Goal: Information Seeking & Learning: Learn about a topic

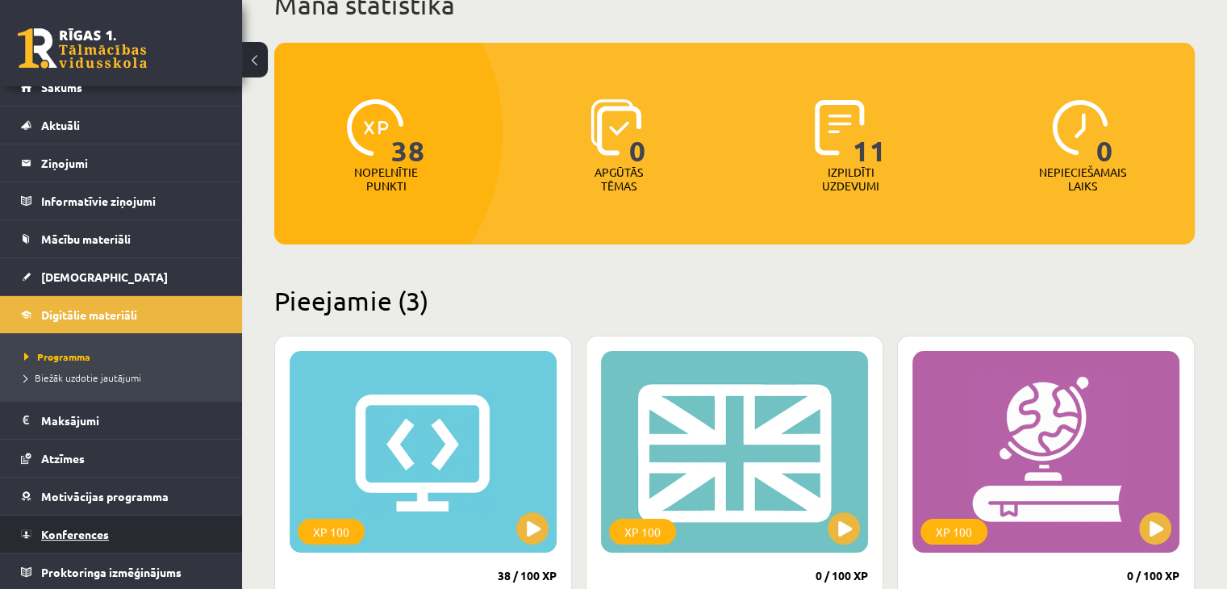
scroll to position [161, 0]
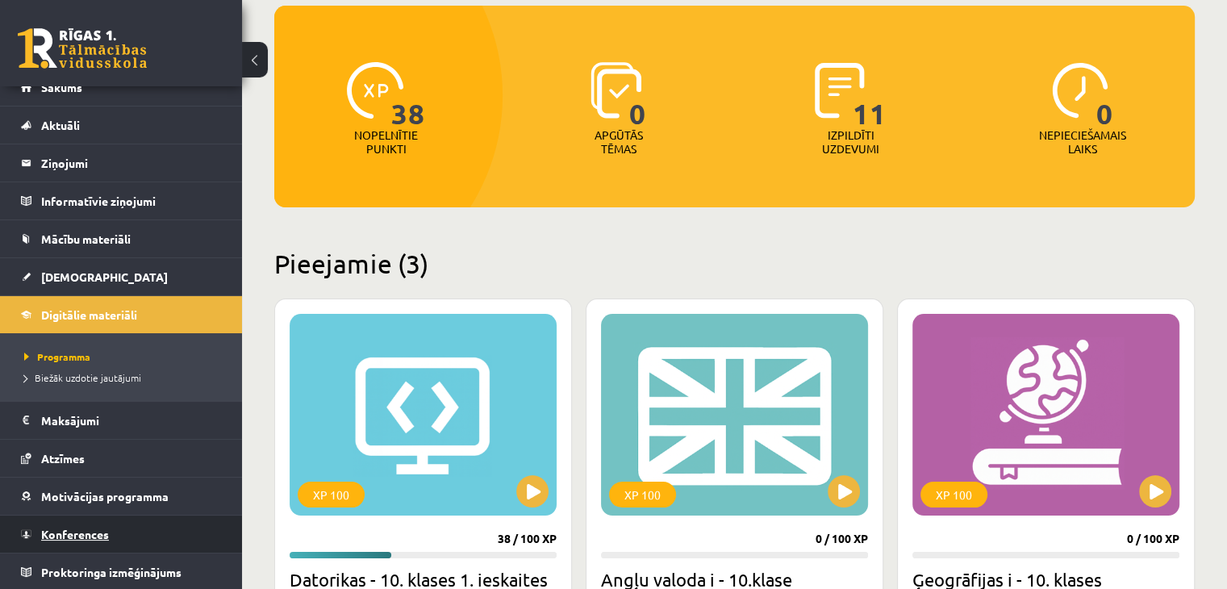
click at [73, 530] on span "Konferences" at bounding box center [75, 534] width 68 height 15
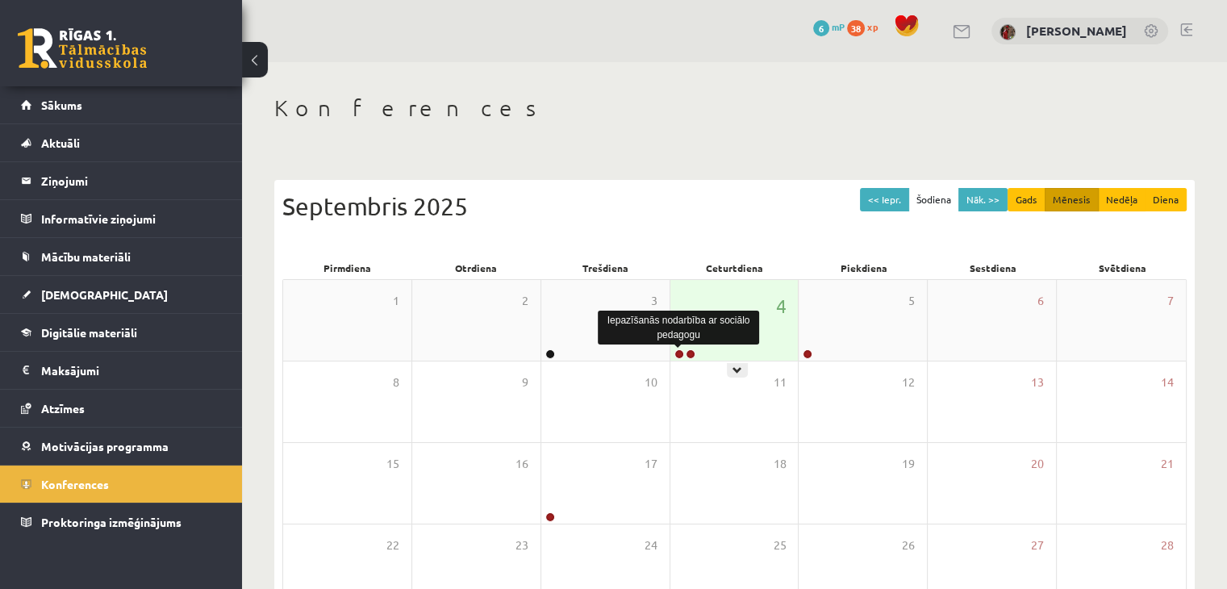
click at [681, 353] on link at bounding box center [680, 354] width 10 height 10
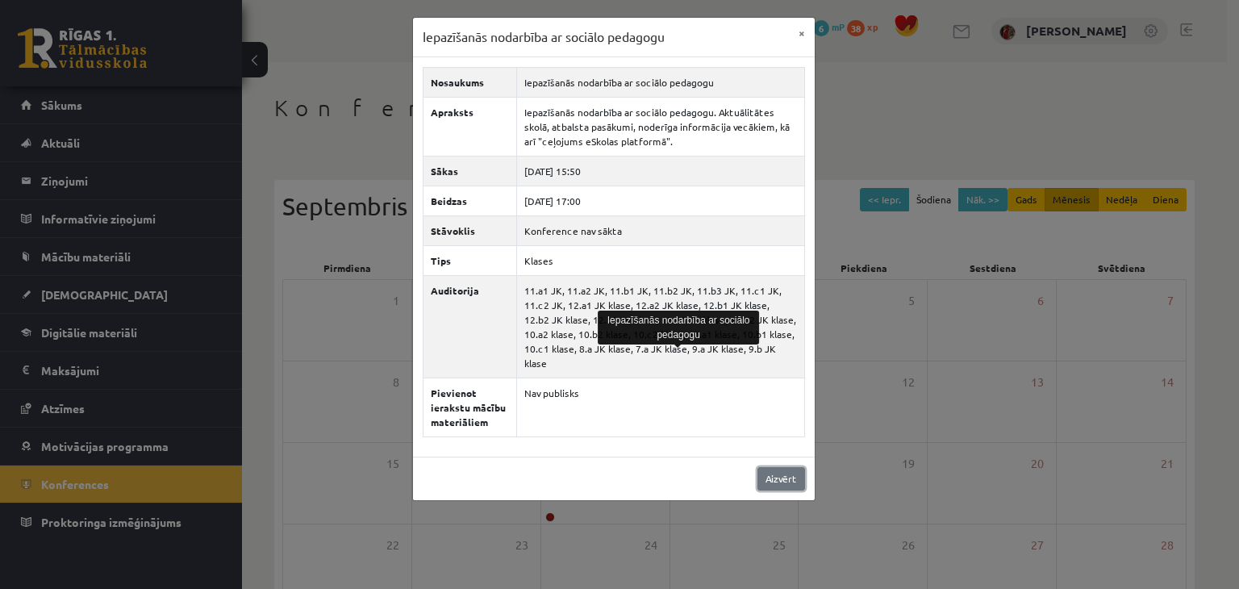
click at [797, 467] on link "Aizvērt" at bounding box center [782, 478] width 48 height 23
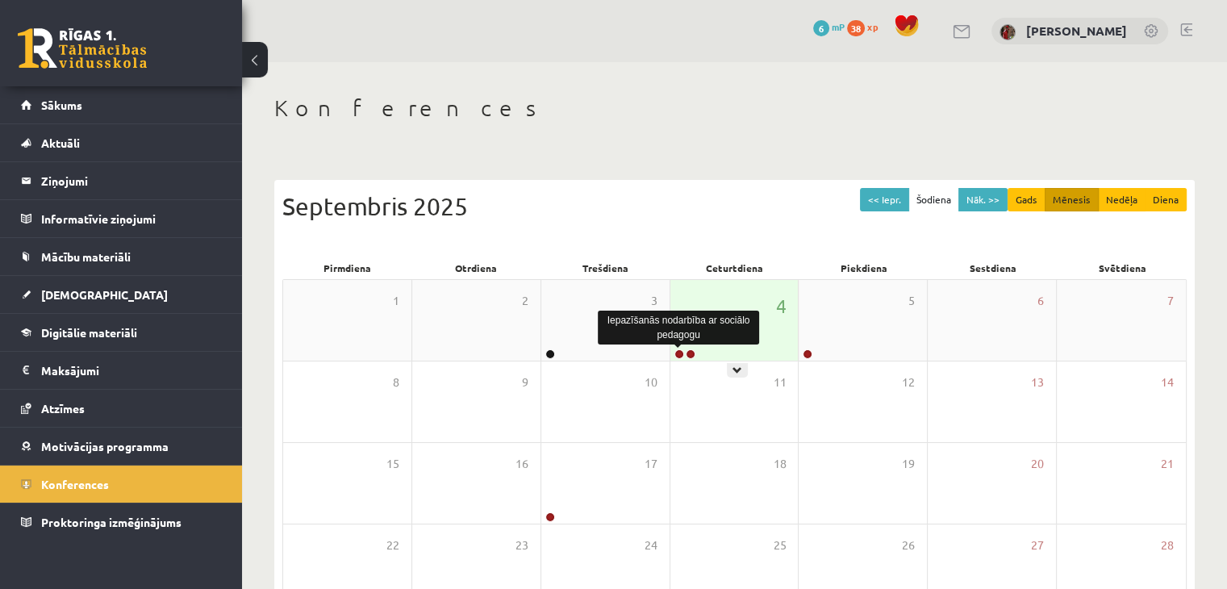
click at [675, 353] on link at bounding box center [680, 354] width 10 height 10
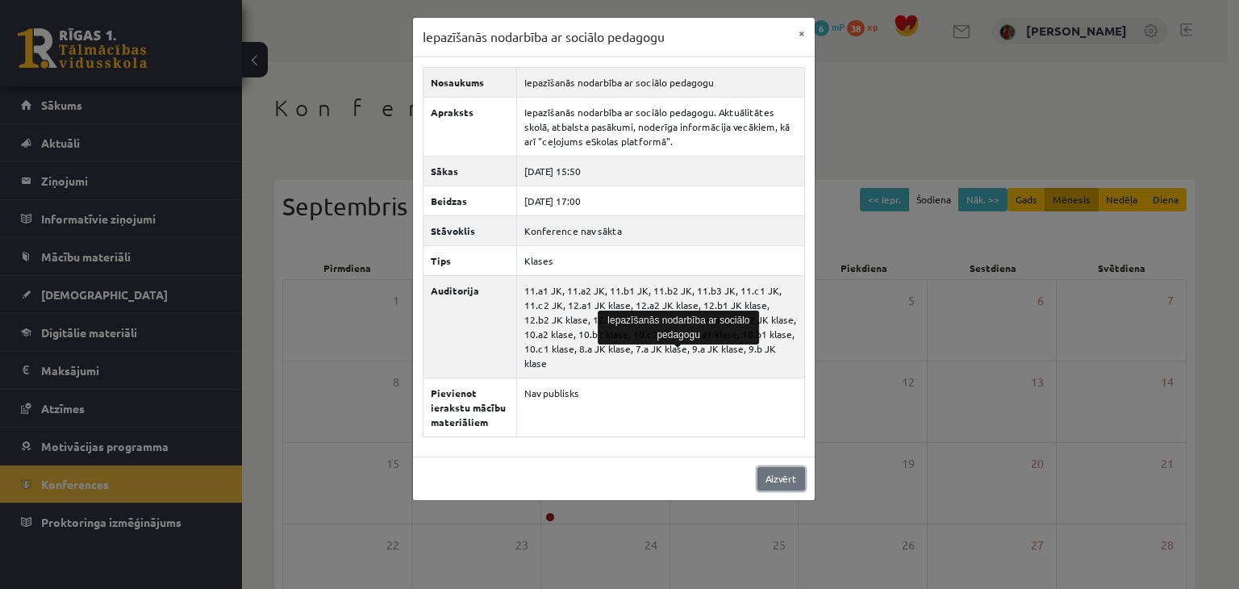
click at [803, 470] on link "Aizvērt" at bounding box center [782, 478] width 48 height 23
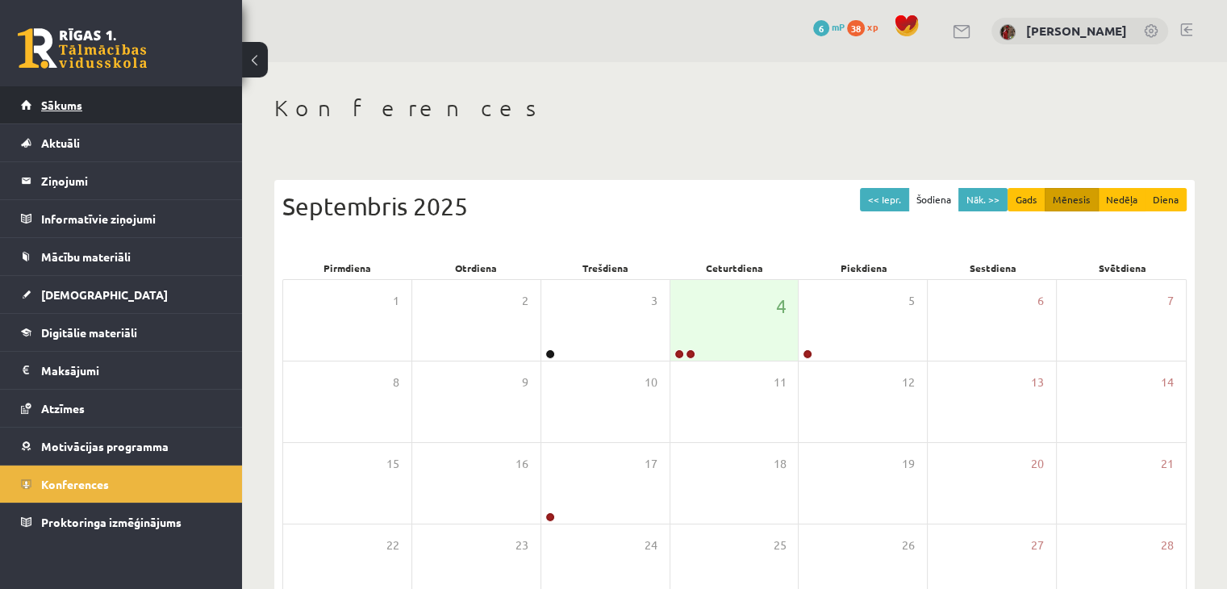
click at [169, 108] on link "Sākums" at bounding box center [121, 104] width 201 height 37
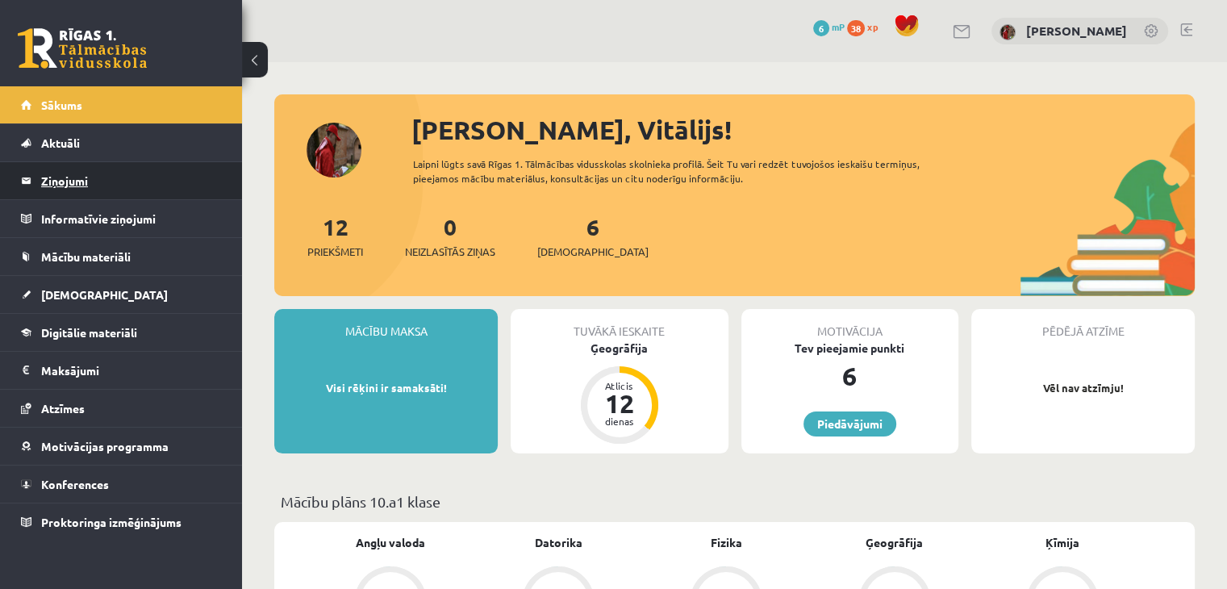
click at [93, 188] on legend "Ziņojumi 0" at bounding box center [131, 180] width 181 height 37
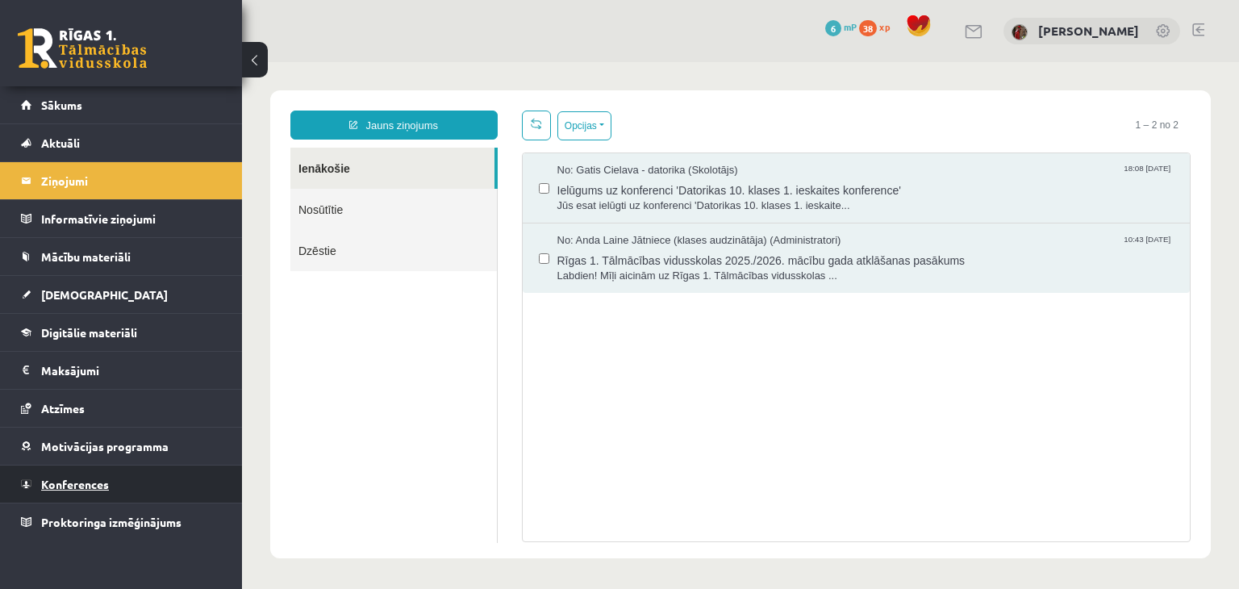
click at [81, 491] on link "Konferences" at bounding box center [121, 484] width 201 height 37
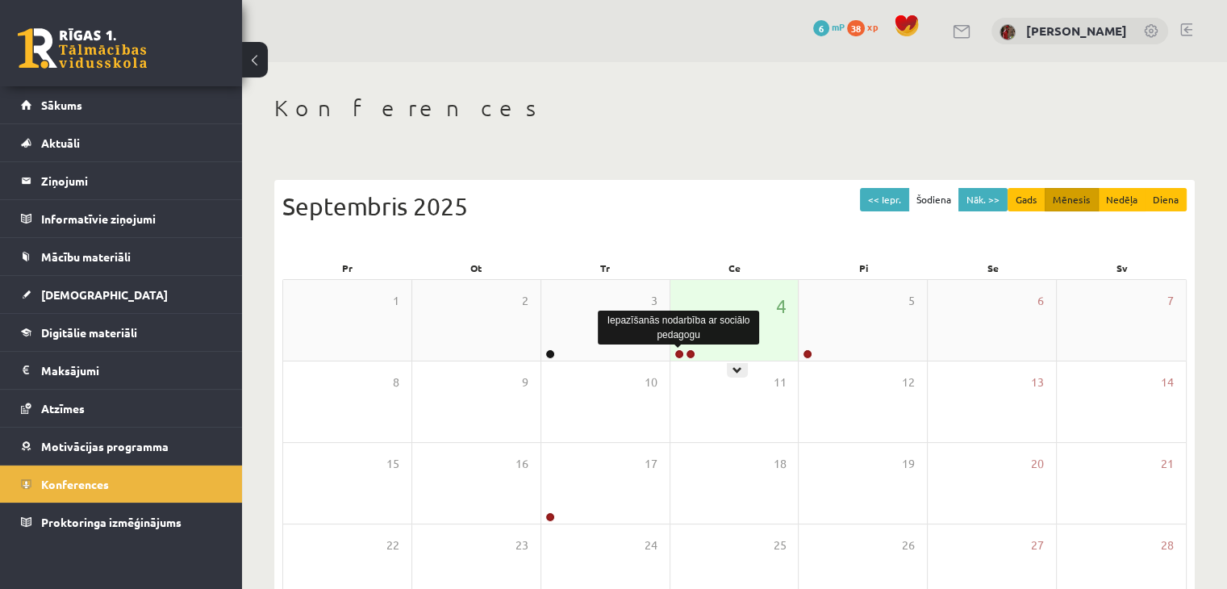
click at [677, 354] on link at bounding box center [680, 354] width 10 height 10
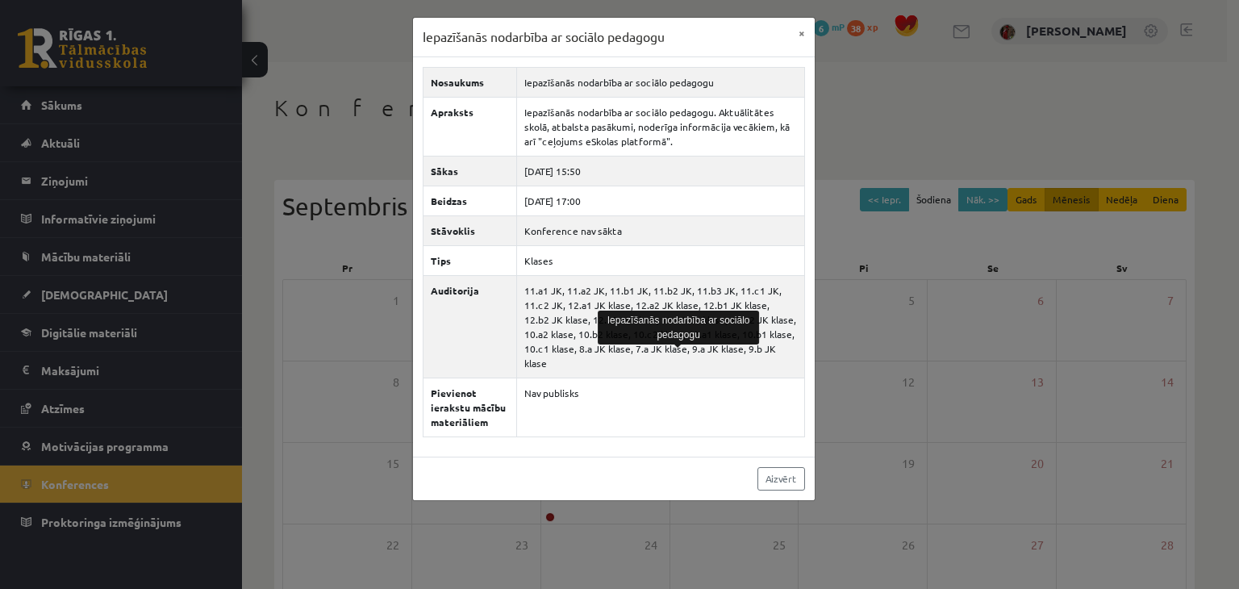
click at [897, 546] on div "Iepazīšanās nodarbība ar sociālo pedagogu × Nosaukums Iepazīšanās nodarbība ar …" at bounding box center [619, 294] width 1239 height 589
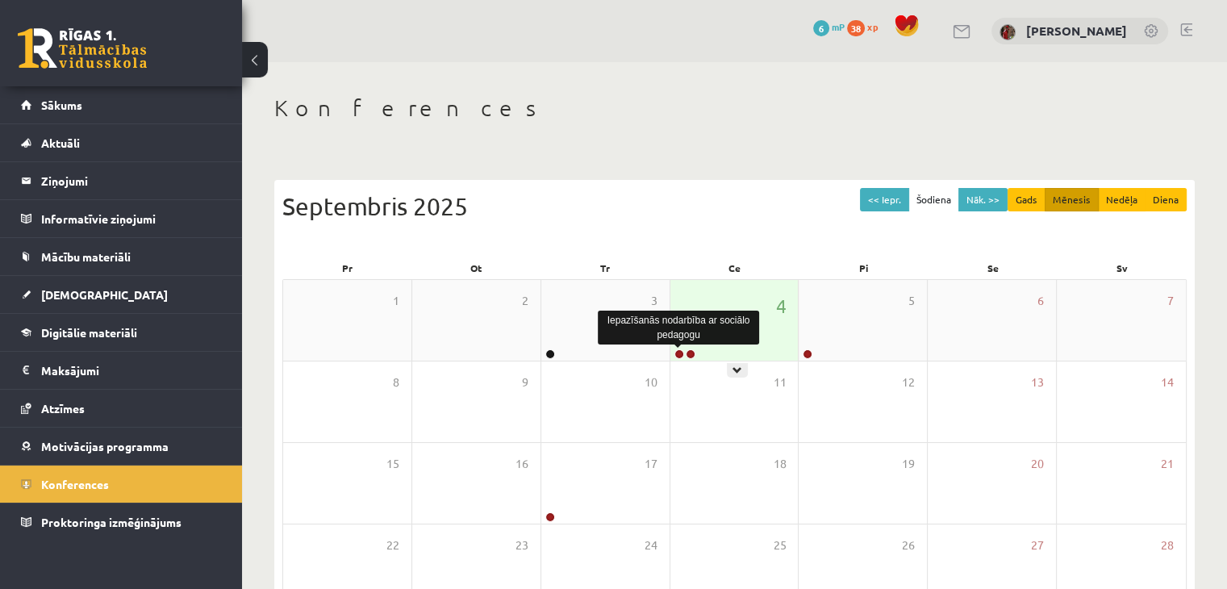
click at [678, 355] on link at bounding box center [680, 354] width 10 height 10
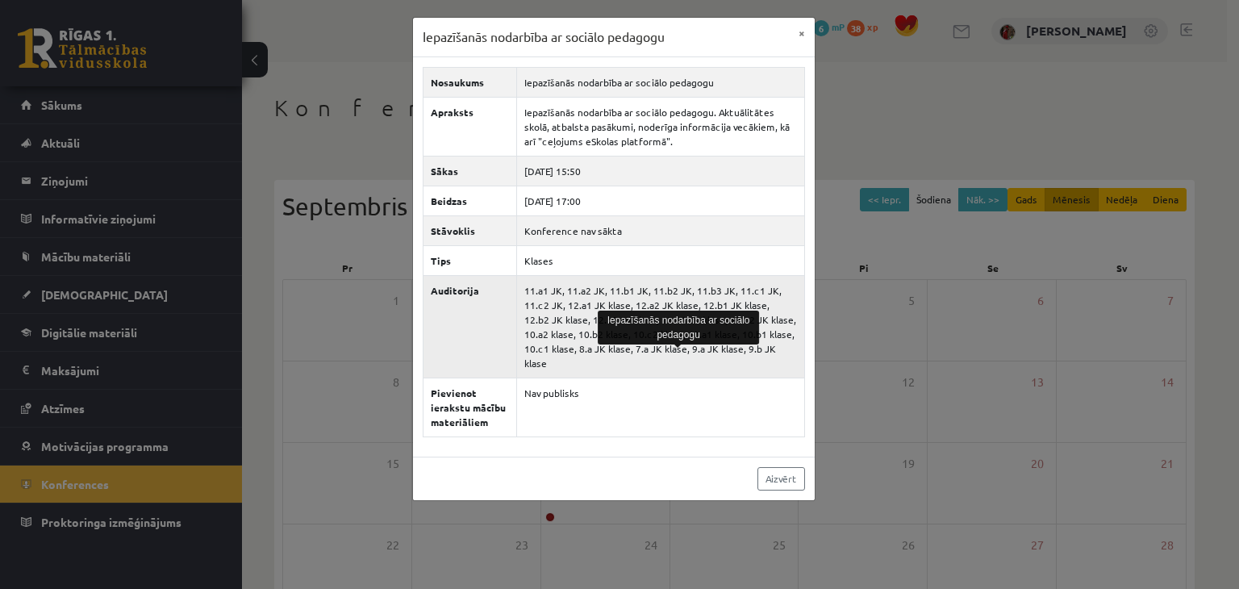
click at [746, 275] on td "11.a1 JK, 11.a2 JK, 11.b1 JK, 11.b2 JK, 11.b3 JK, 11.c1 JK, 11.c2 JK, 12.a1 JK …" at bounding box center [660, 326] width 288 height 102
click at [818, 313] on div "Iepazīšanās nodarbība ar sociālo pedagogu × Nosaukums Iepazīšanās nodarbība ar …" at bounding box center [619, 294] width 1239 height 589
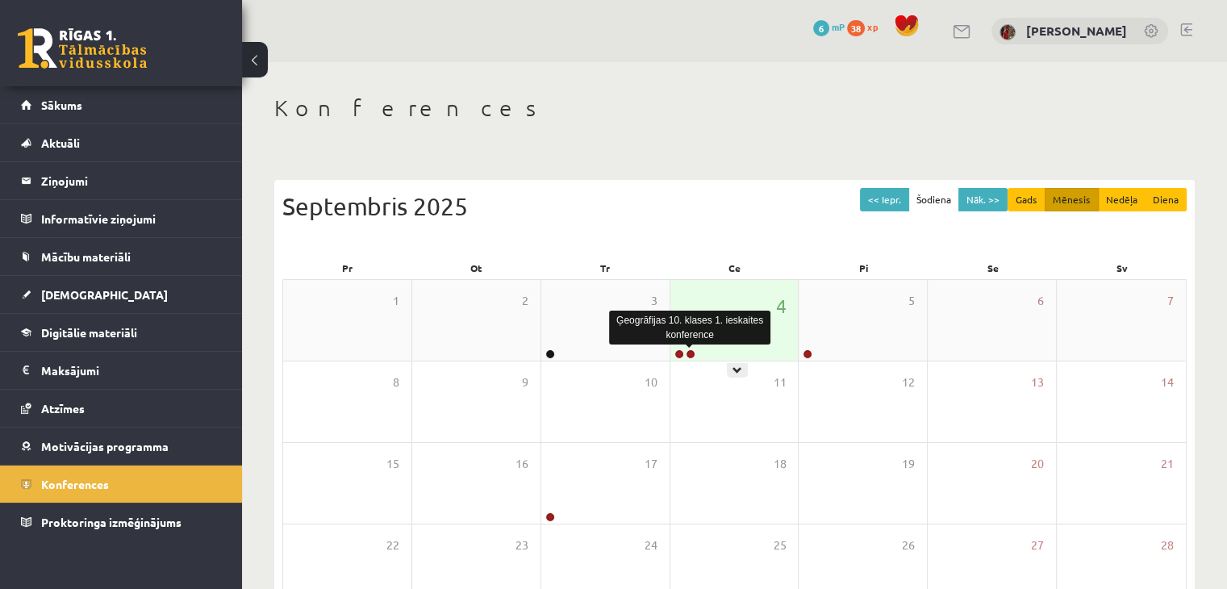
click at [694, 355] on link at bounding box center [691, 354] width 10 height 10
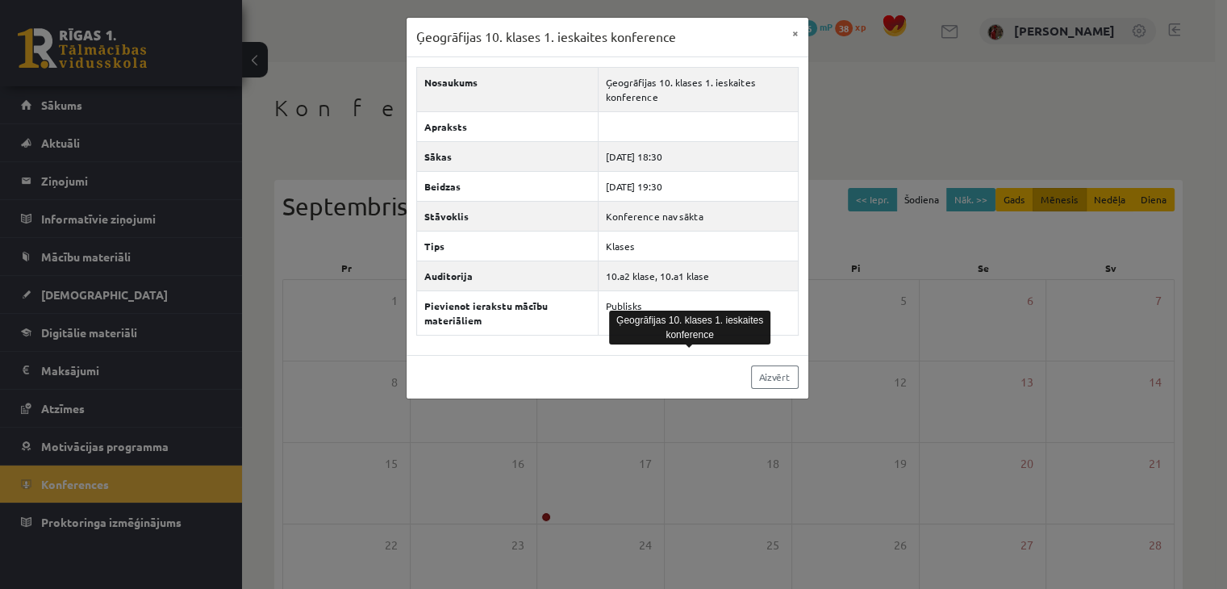
click at [692, 356] on div "Ģeogrāfijas 10. klases 1. ieskaites konference × Nosaukums Ģeogrāfijas 10. klas…" at bounding box center [613, 294] width 1227 height 589
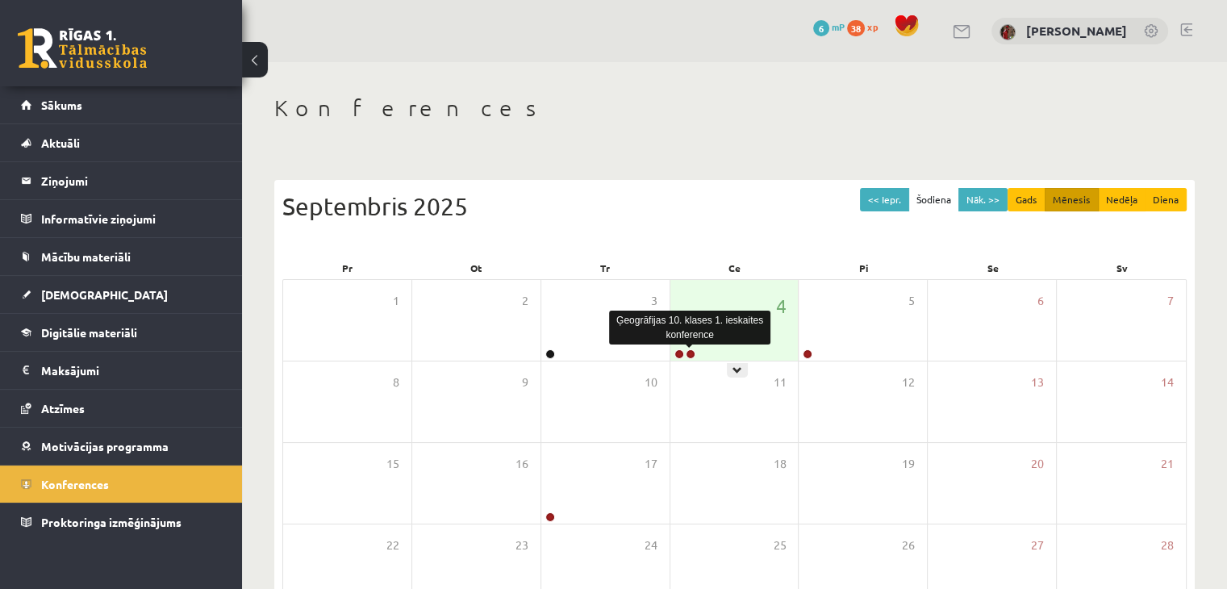
click at [692, 356] on link at bounding box center [691, 354] width 10 height 10
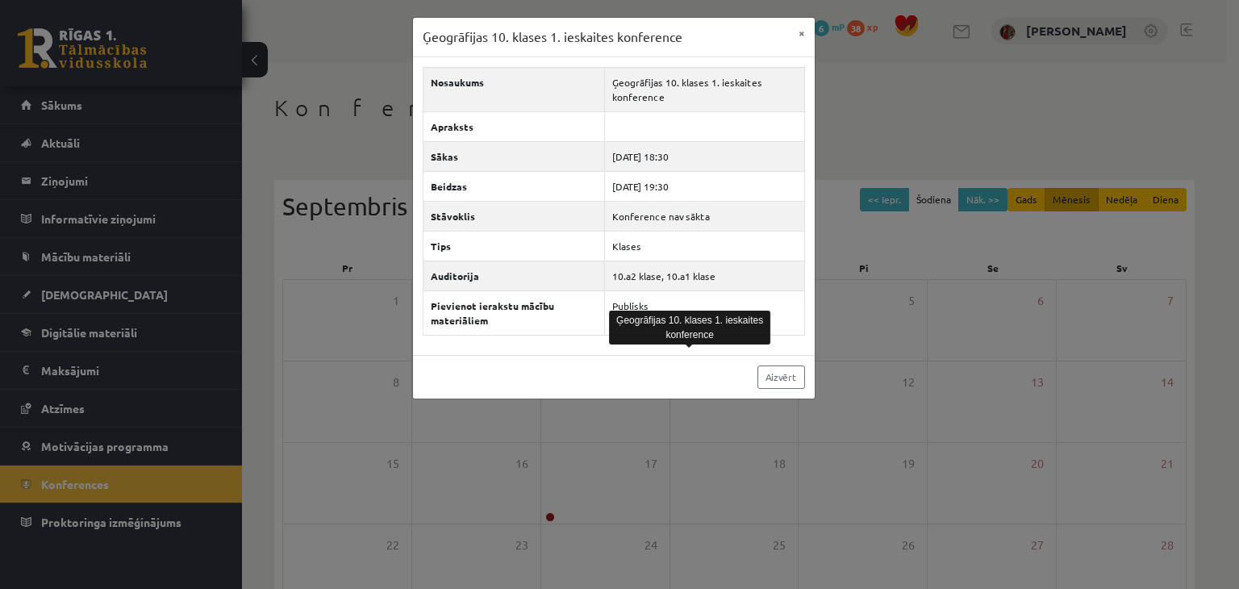
click at [963, 278] on div "Ģeogrāfijas 10. klases 1. ieskaites konference × Nosaukums Ģeogrāfijas 10. klas…" at bounding box center [619, 294] width 1239 height 589
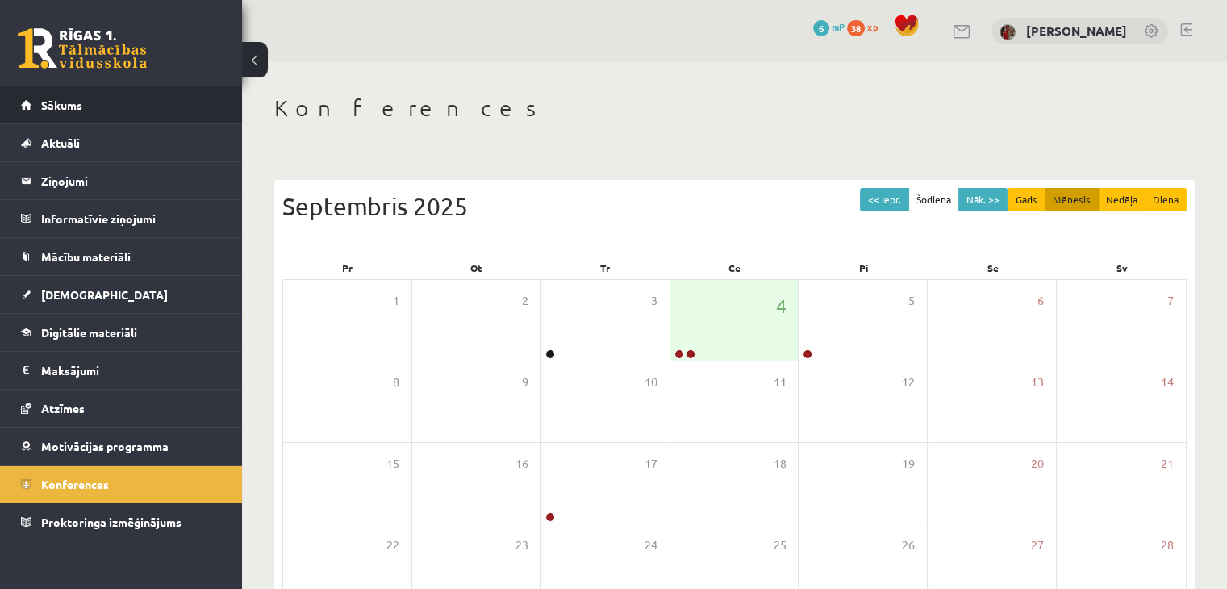
click at [33, 101] on link "Sākums" at bounding box center [121, 104] width 201 height 37
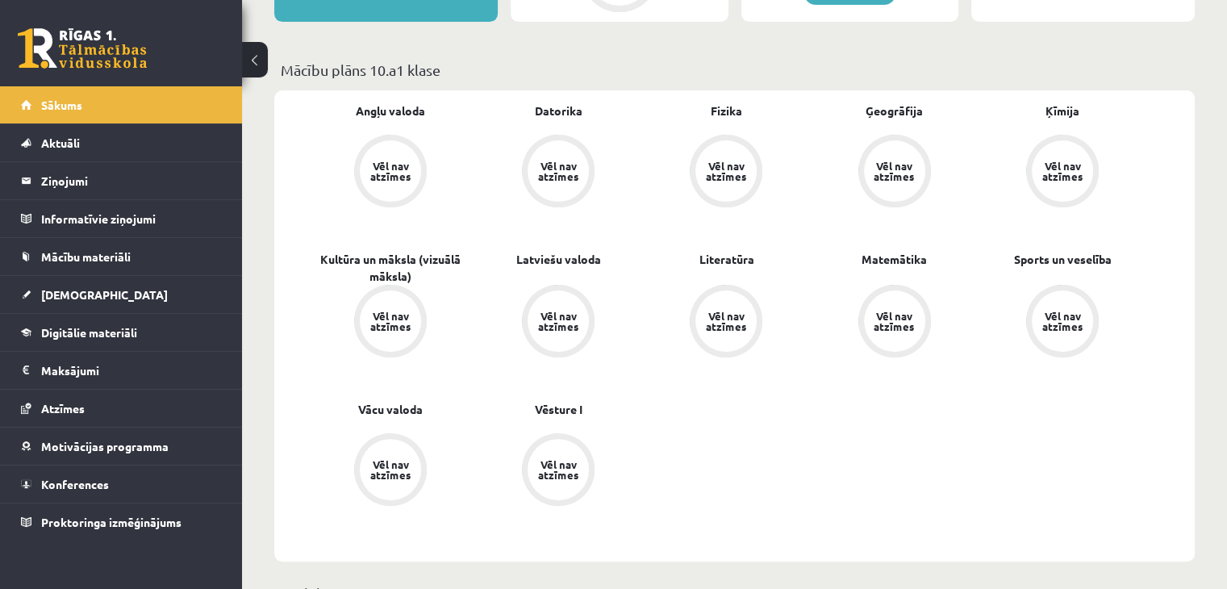
scroll to position [403, 0]
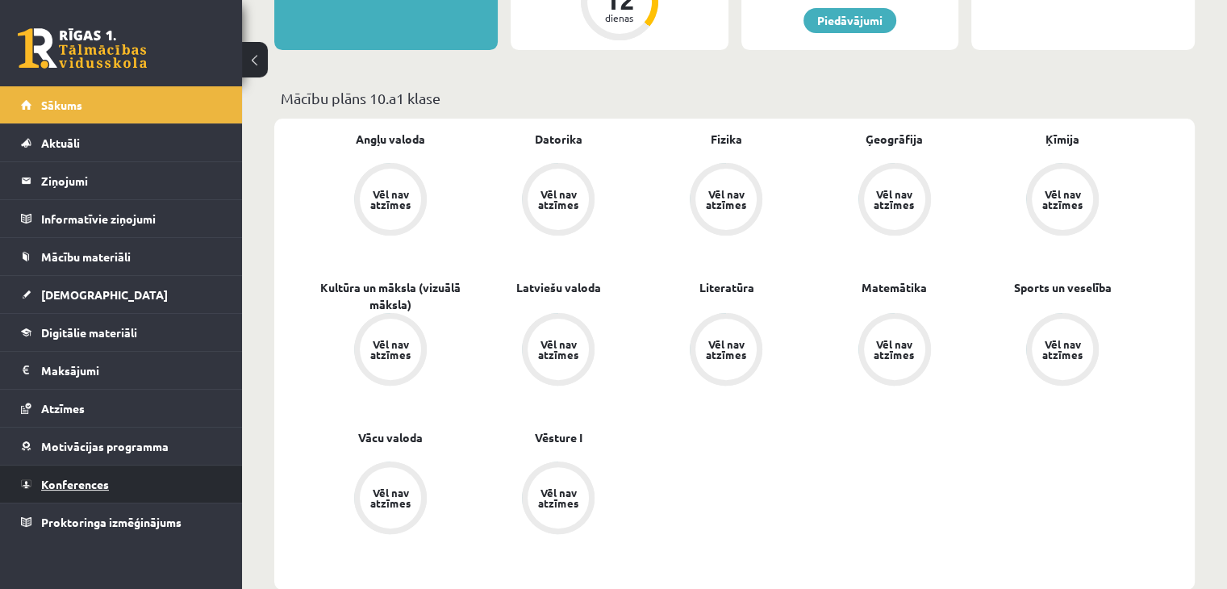
click at [87, 482] on span "Konferences" at bounding box center [75, 484] width 68 height 15
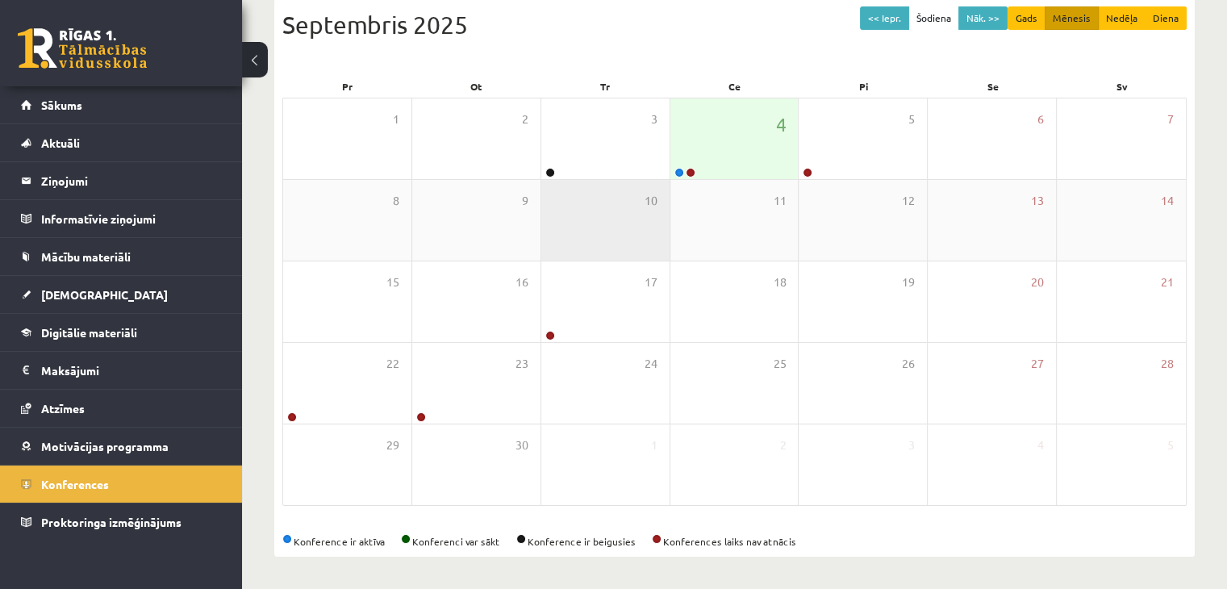
scroll to position [181, 0]
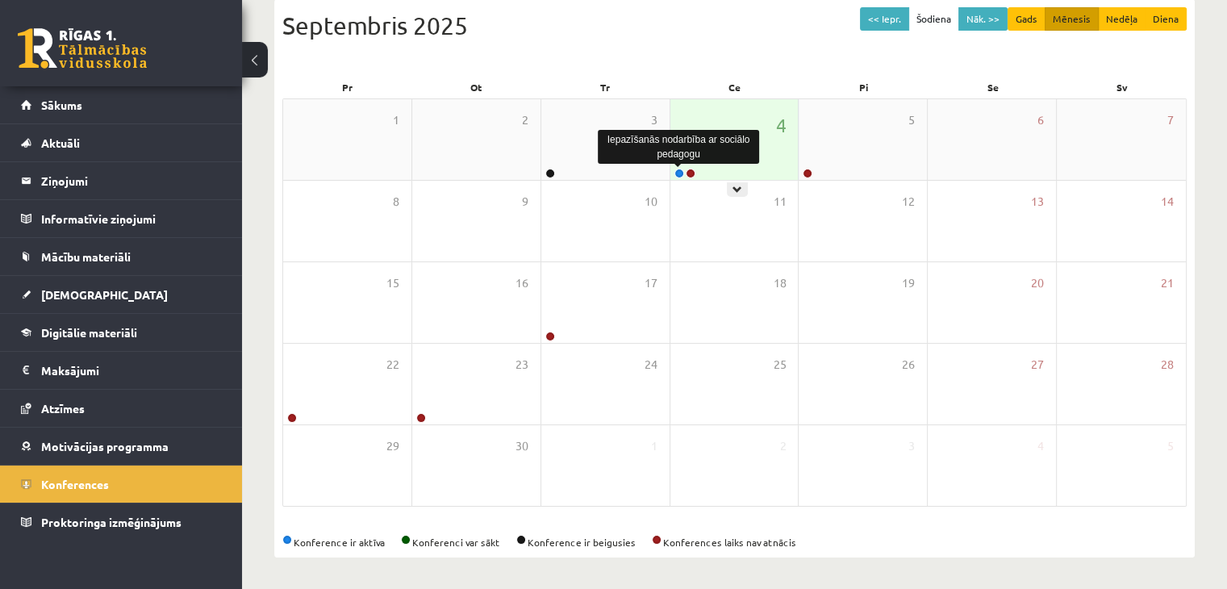
click at [678, 172] on link at bounding box center [680, 174] width 10 height 10
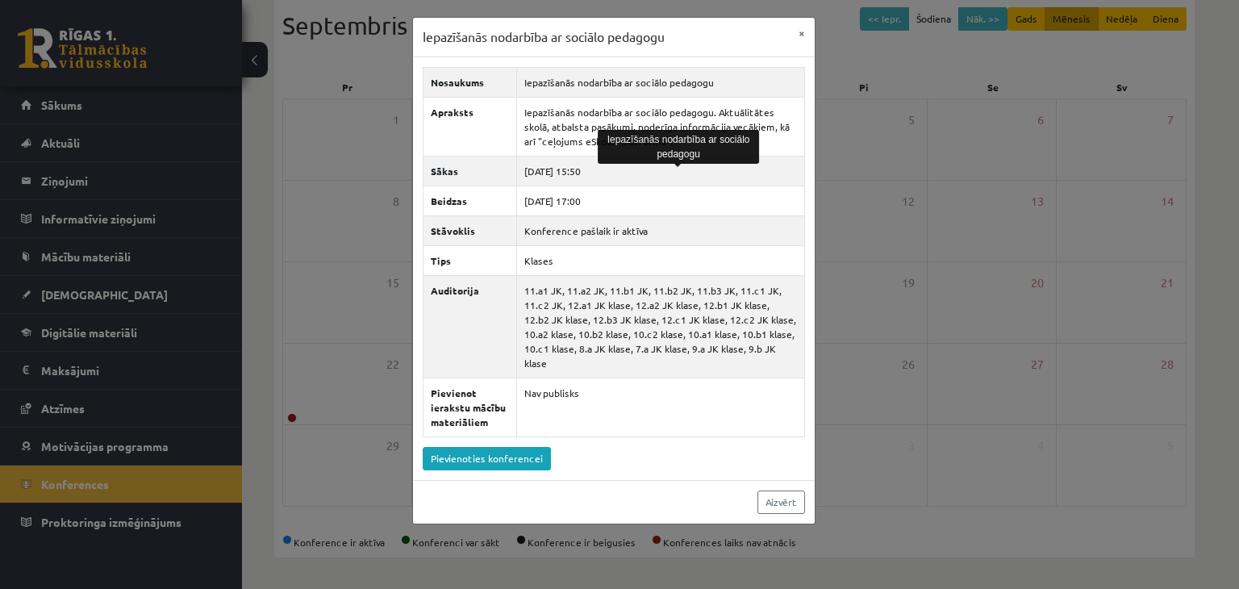
click at [821, 264] on div "Iepazīšanās nodarbība ar sociālo pedagogu × Nosaukums Iepazīšanās nodarbība ar …" at bounding box center [619, 294] width 1239 height 589
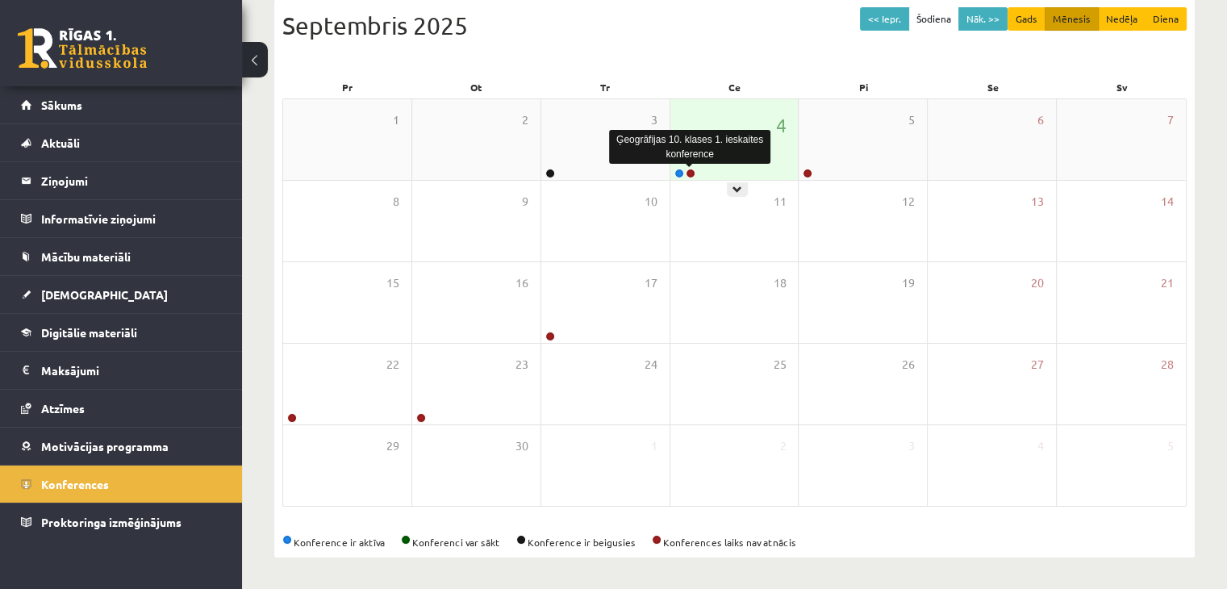
click at [691, 173] on link at bounding box center [691, 174] width 10 height 10
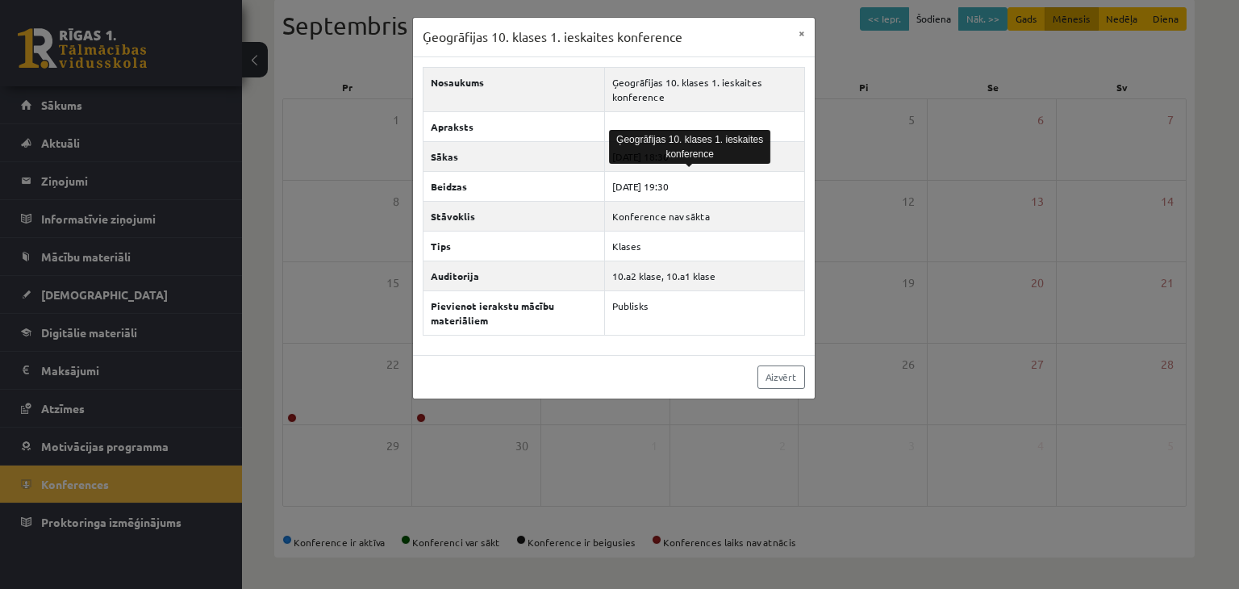
click at [825, 220] on div "Ģeogrāfijas 10. klases 1. ieskaites konference × Nosaukums Ģeogrāfijas 10. klas…" at bounding box center [619, 294] width 1239 height 589
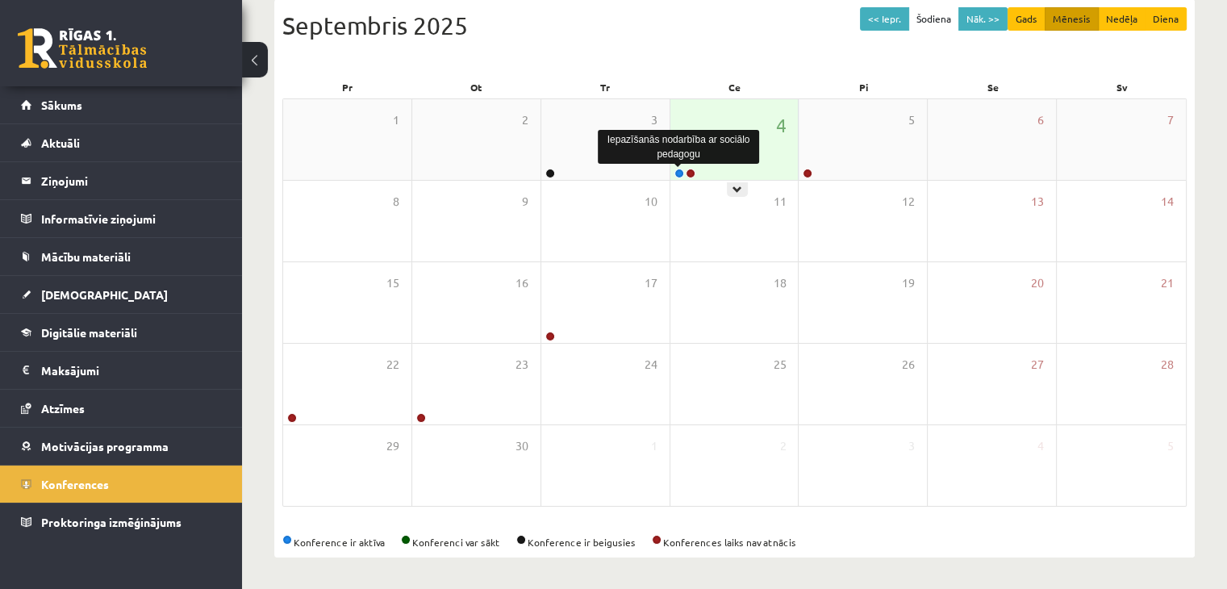
click at [679, 174] on link at bounding box center [680, 174] width 10 height 10
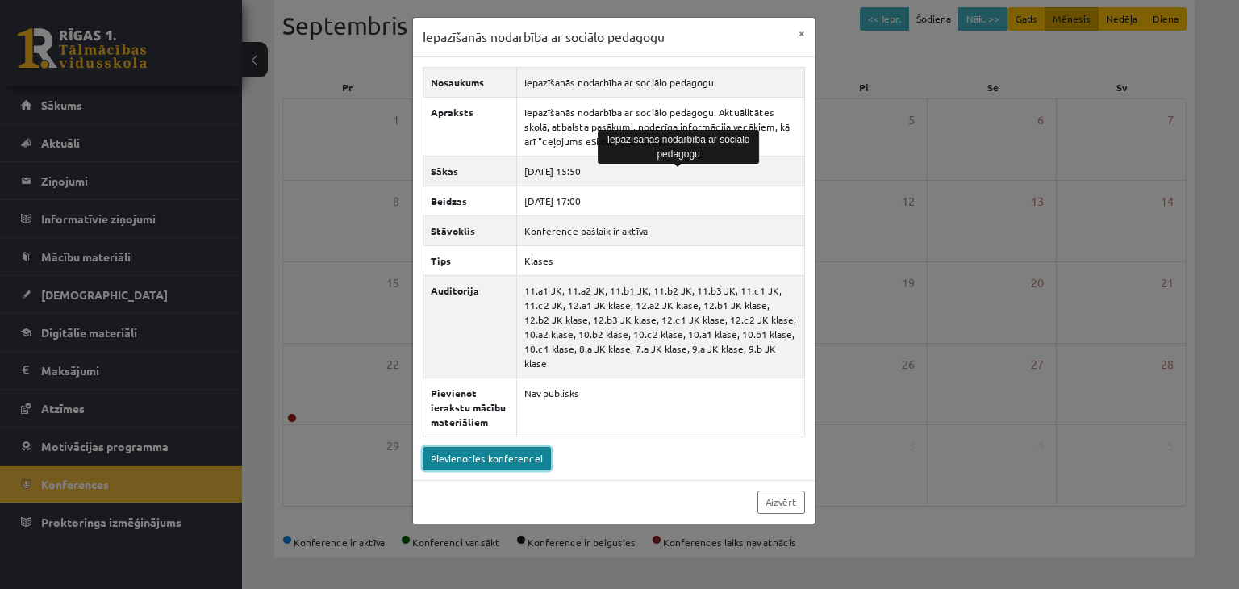
click at [507, 447] on link "Pievienoties konferencei" at bounding box center [487, 458] width 128 height 23
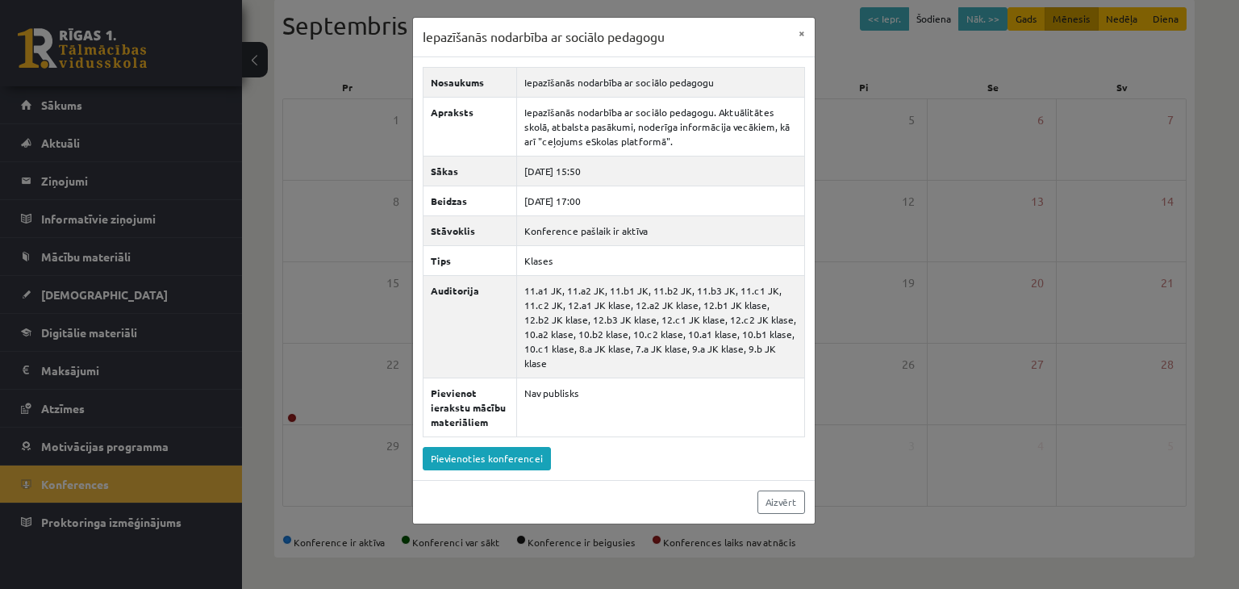
click at [360, 258] on div "Iepazīšanās nodarbība ar sociālo pedagogu × Nosaukums Iepazīšanās nodarbība ar …" at bounding box center [619, 294] width 1239 height 589
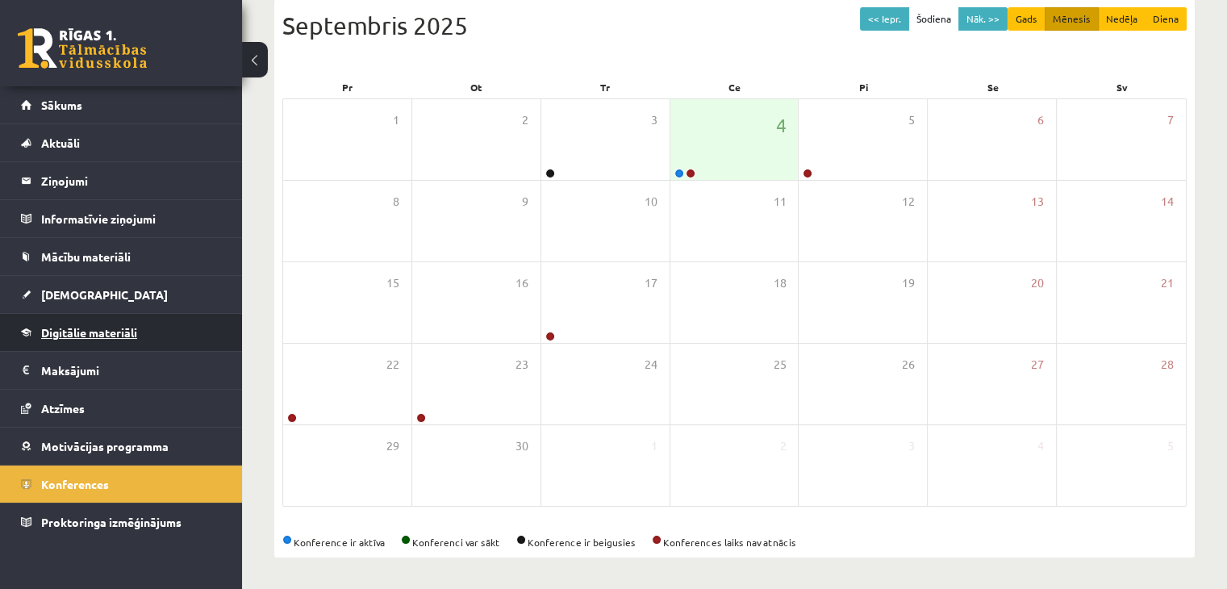
click at [102, 330] on span "Digitālie materiāli" at bounding box center [89, 332] width 96 height 15
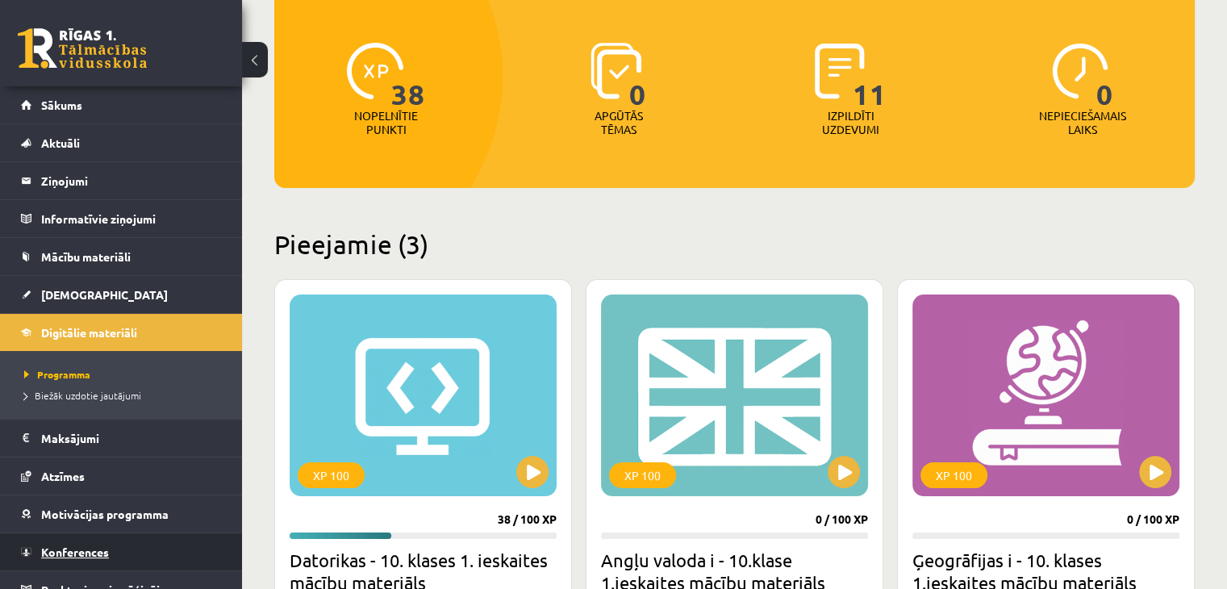
click at [140, 542] on link "Konferences" at bounding box center [121, 551] width 201 height 37
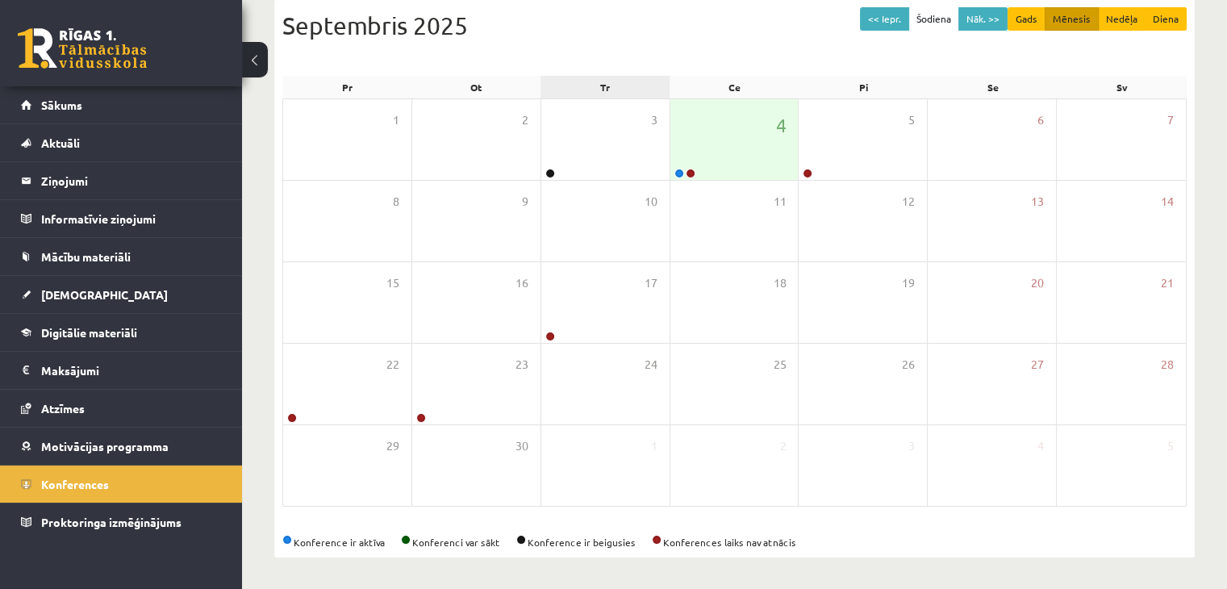
scroll to position [181, 0]
click at [119, 286] on link "[DEMOGRAPHIC_DATA]" at bounding box center [121, 294] width 201 height 37
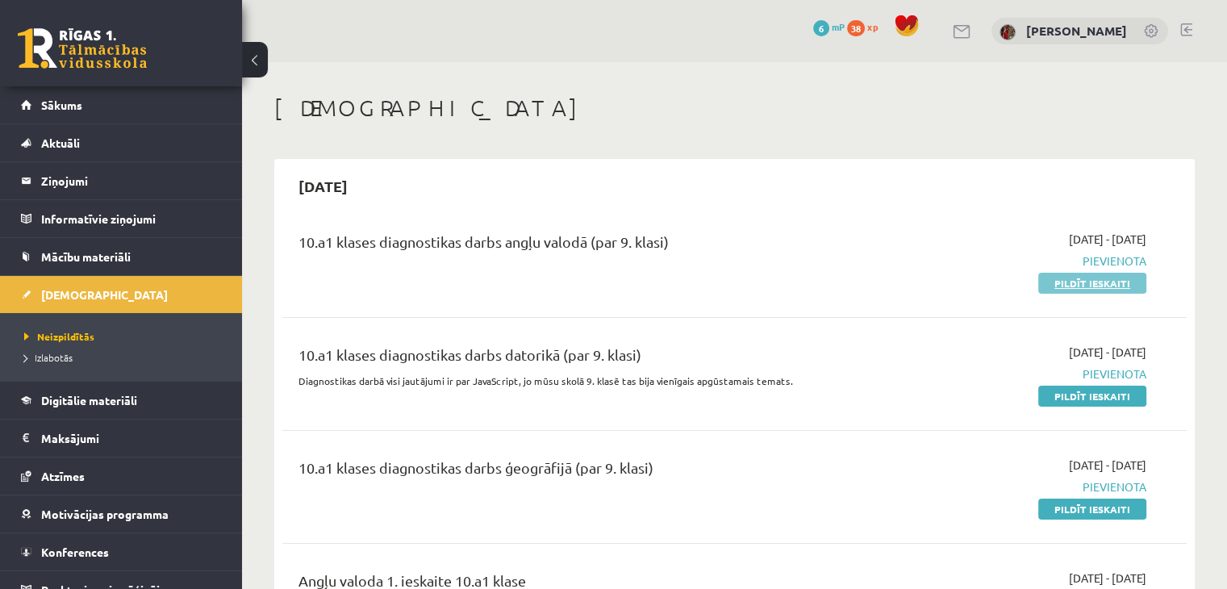
click at [1114, 281] on link "Pildīt ieskaiti" at bounding box center [1092, 283] width 108 height 21
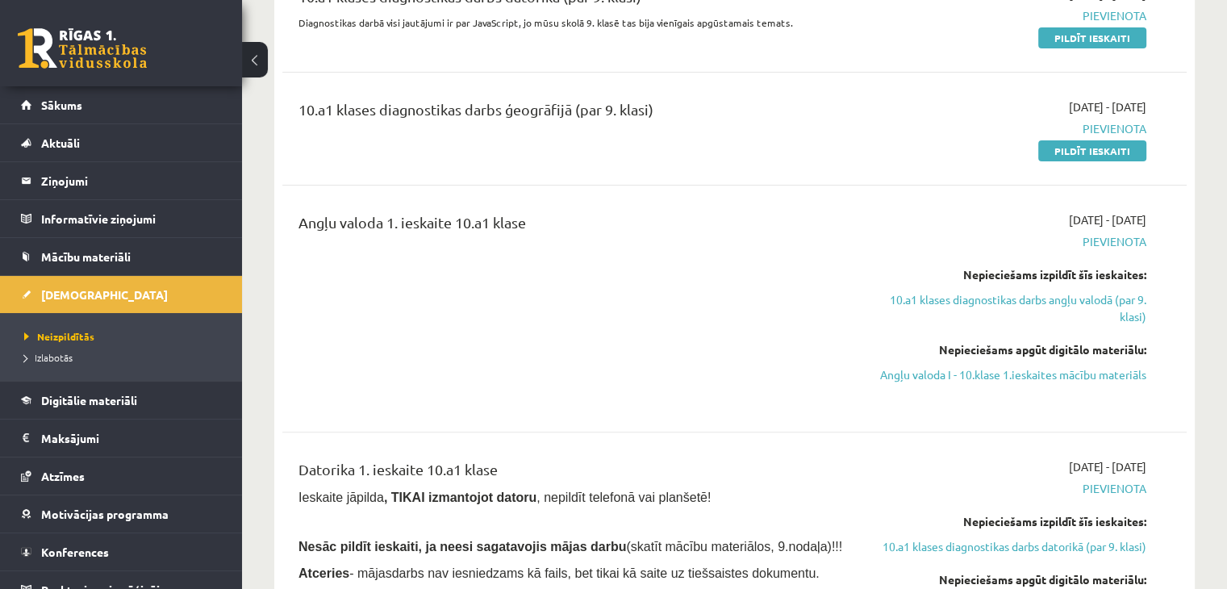
scroll to position [403, 0]
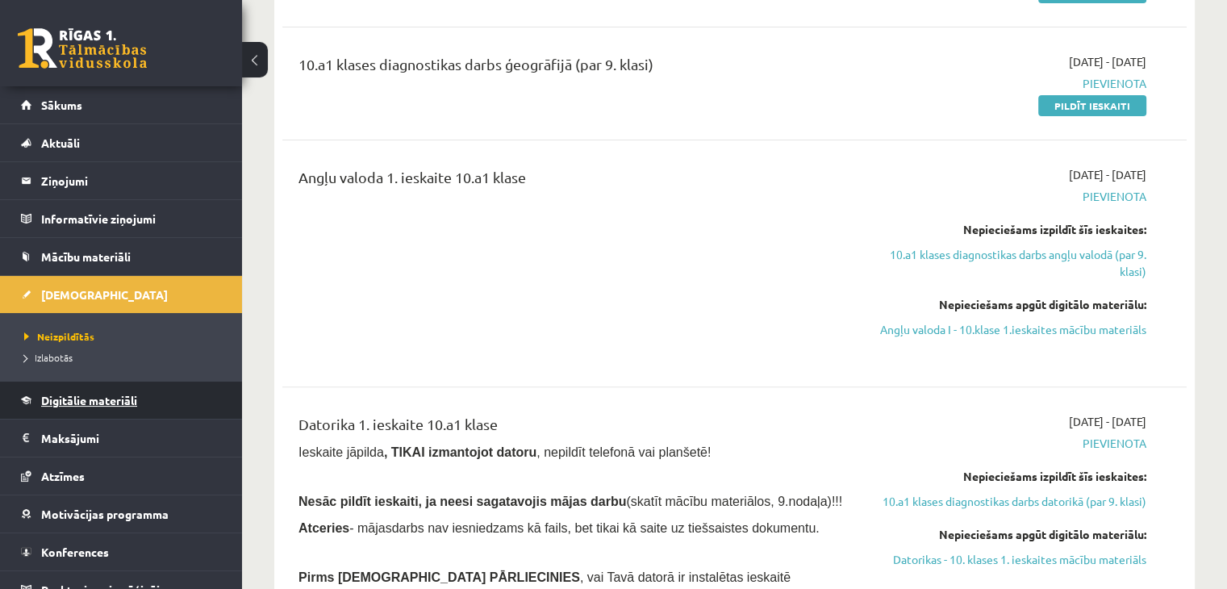
click at [134, 406] on link "Digitālie materiāli" at bounding box center [121, 400] width 201 height 37
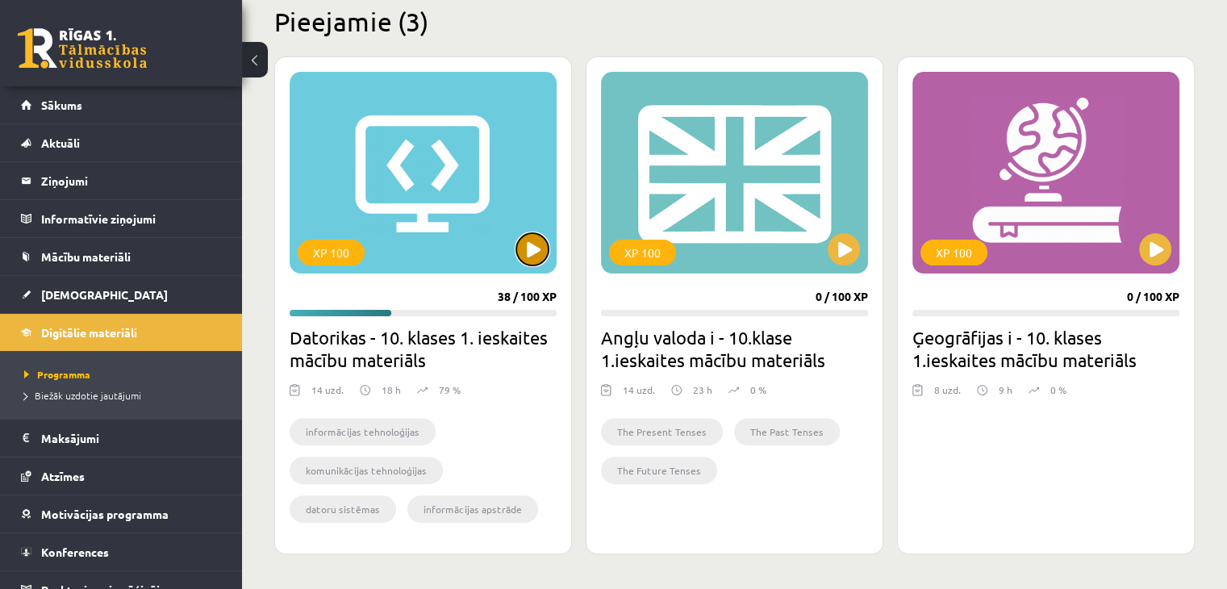
click at [533, 262] on button at bounding box center [532, 249] width 32 height 32
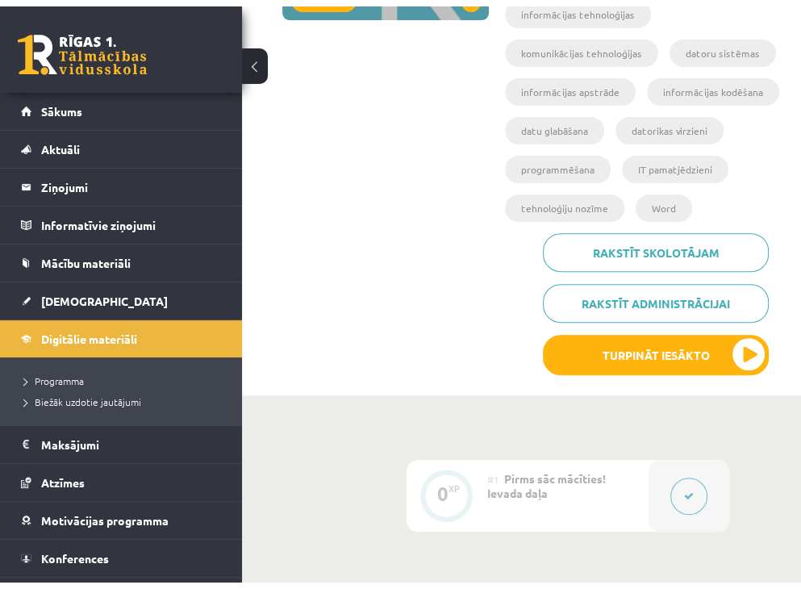
scroll to position [403, 0]
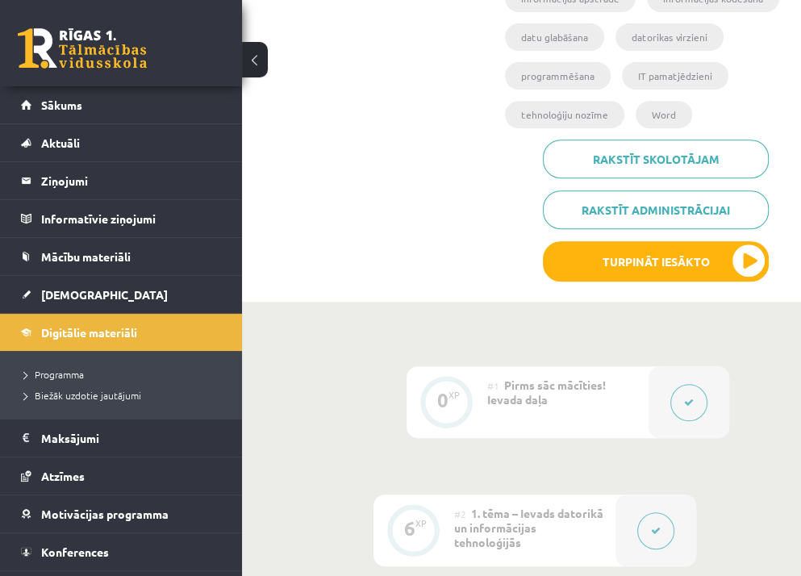
click at [259, 61] on button at bounding box center [255, 60] width 26 height 36
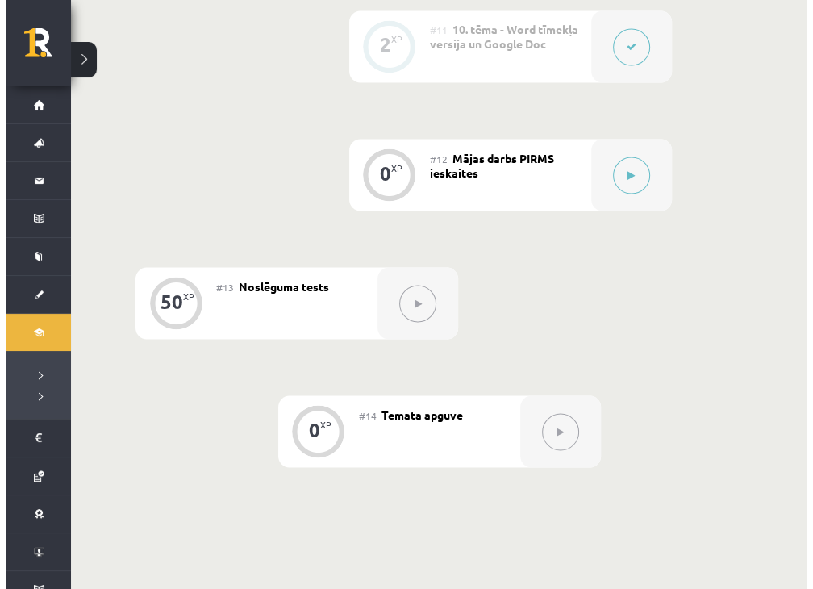
scroll to position [1856, 0]
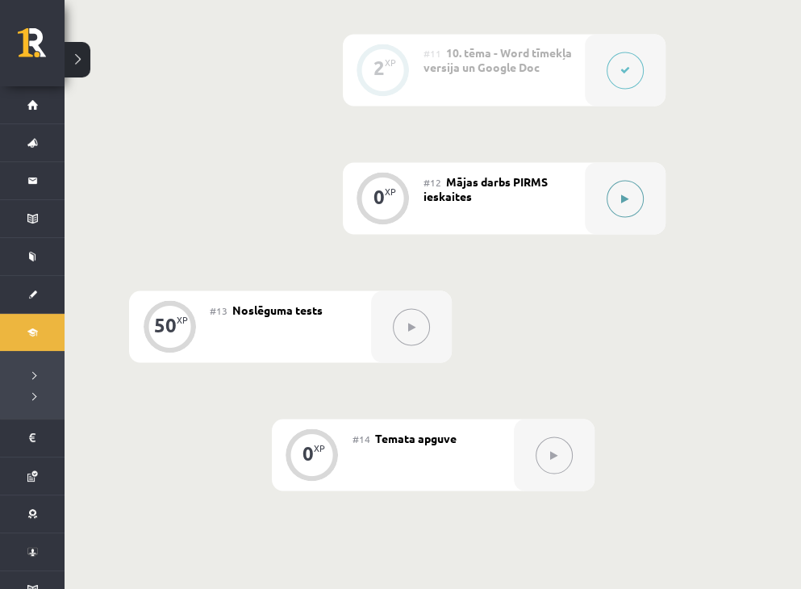
click at [632, 203] on button at bounding box center [625, 198] width 37 height 37
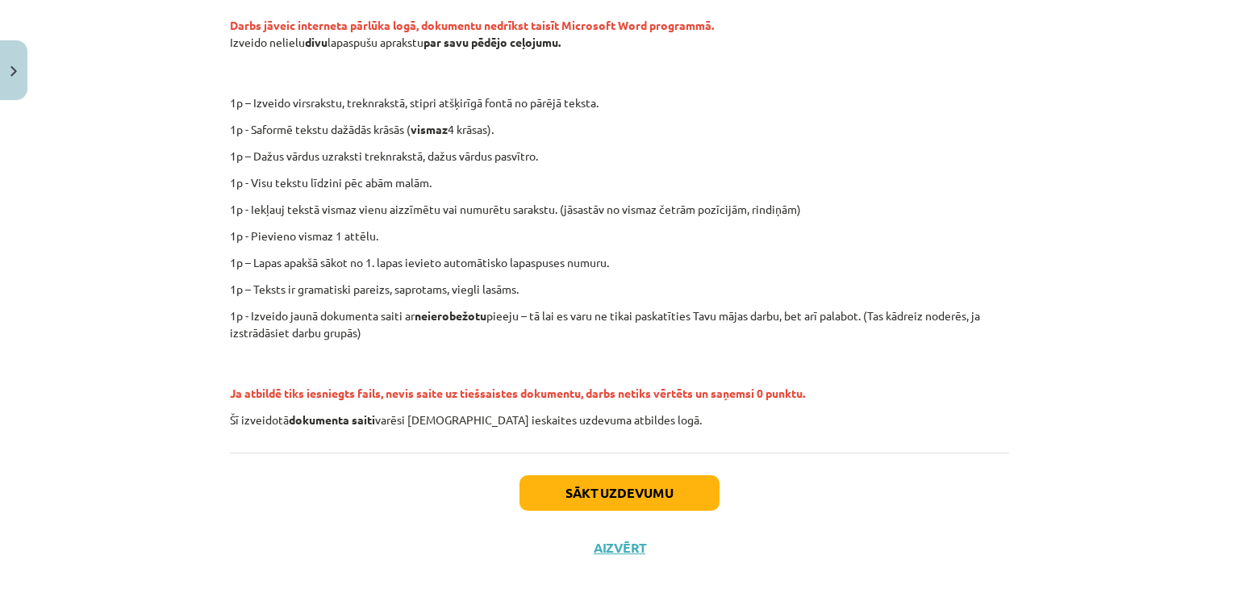
scroll to position [349, 0]
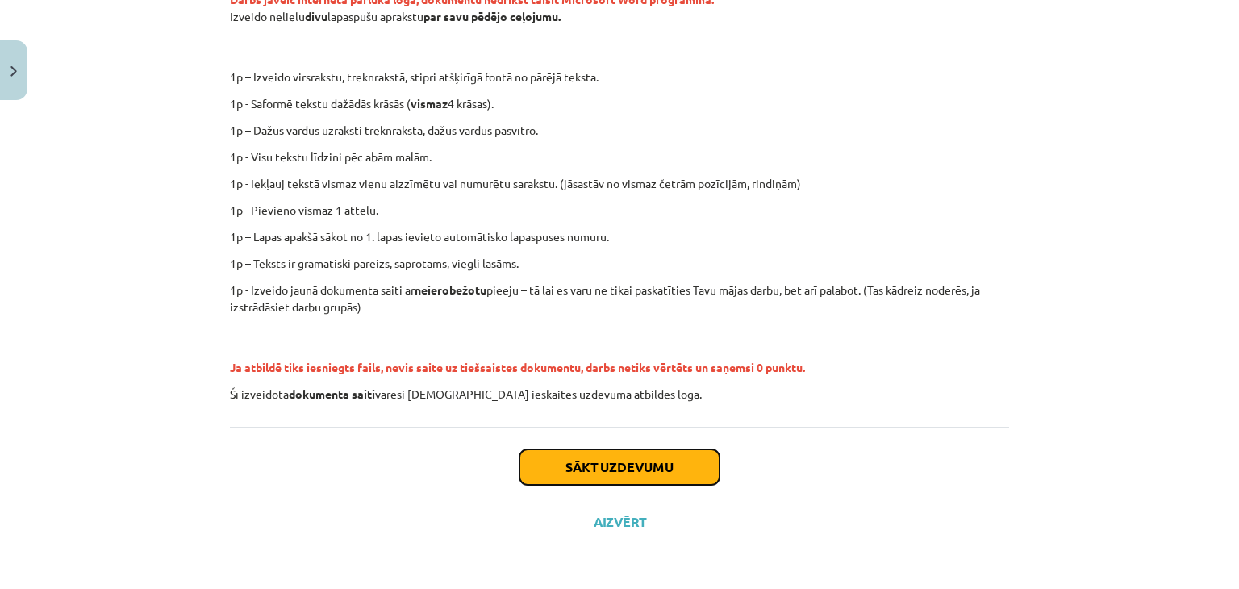
click at [570, 472] on button "Sākt uzdevumu" at bounding box center [620, 467] width 200 height 36
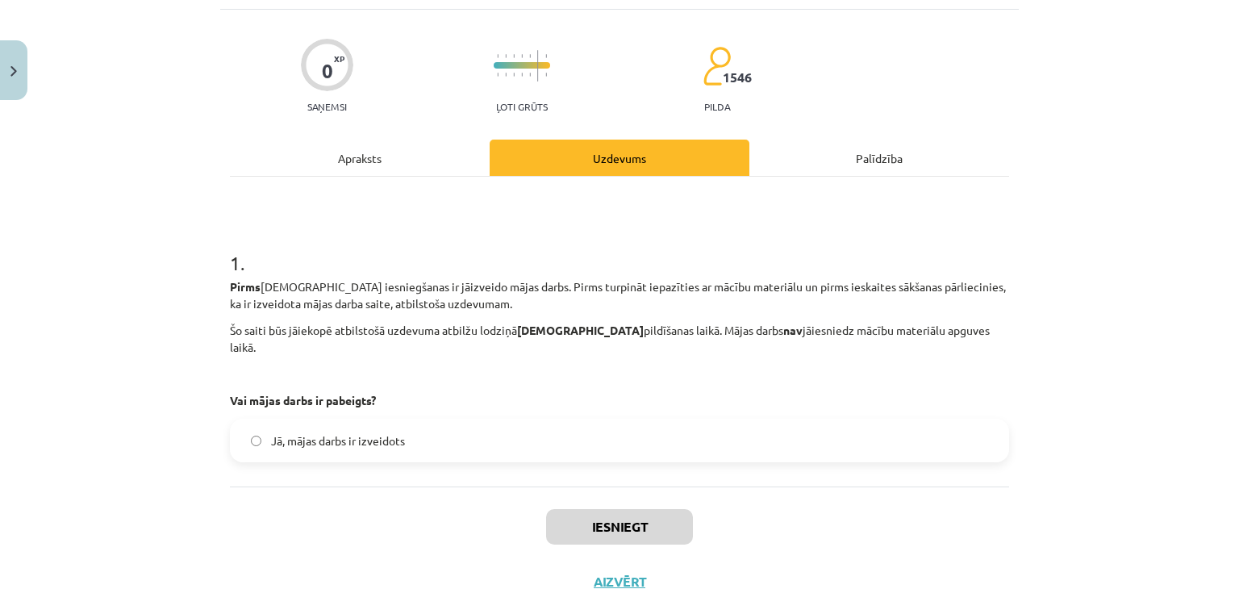
scroll to position [121, 0]
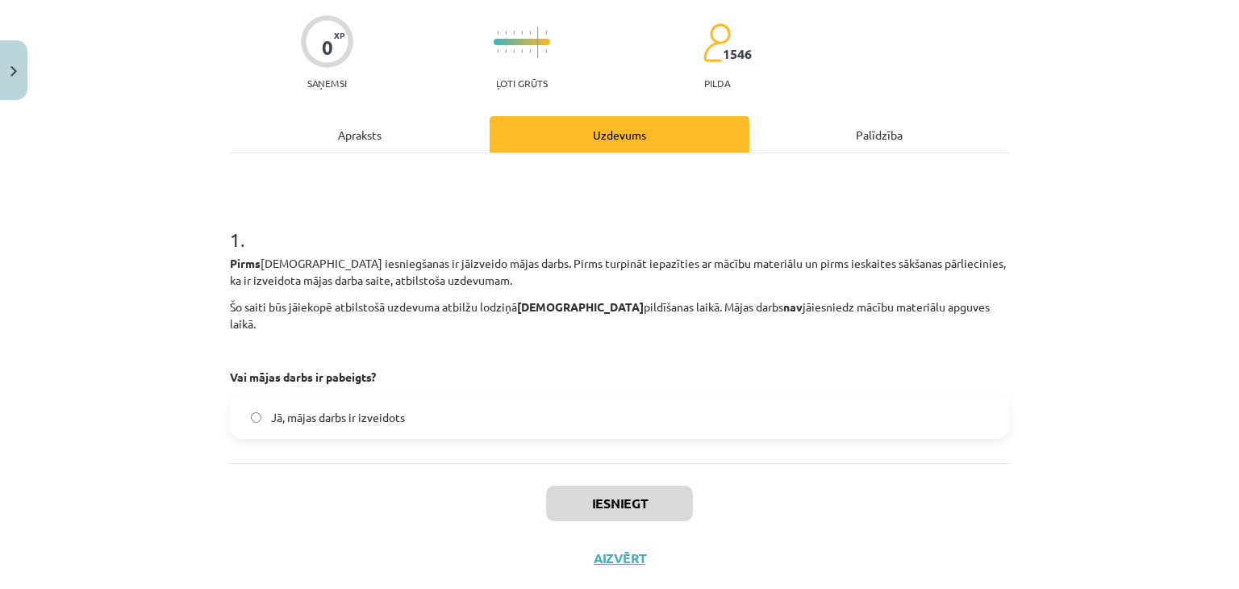
click at [382, 409] on span "Jā, mājas darbs ir izveidots" at bounding box center [338, 417] width 134 height 17
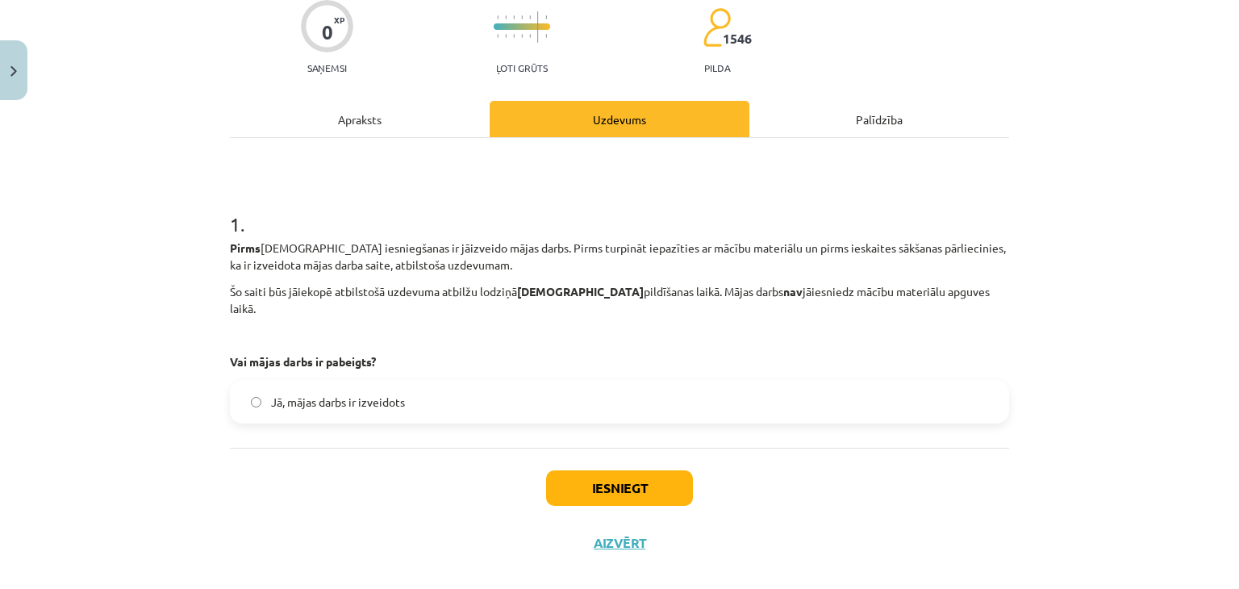
scroll to position [141, 0]
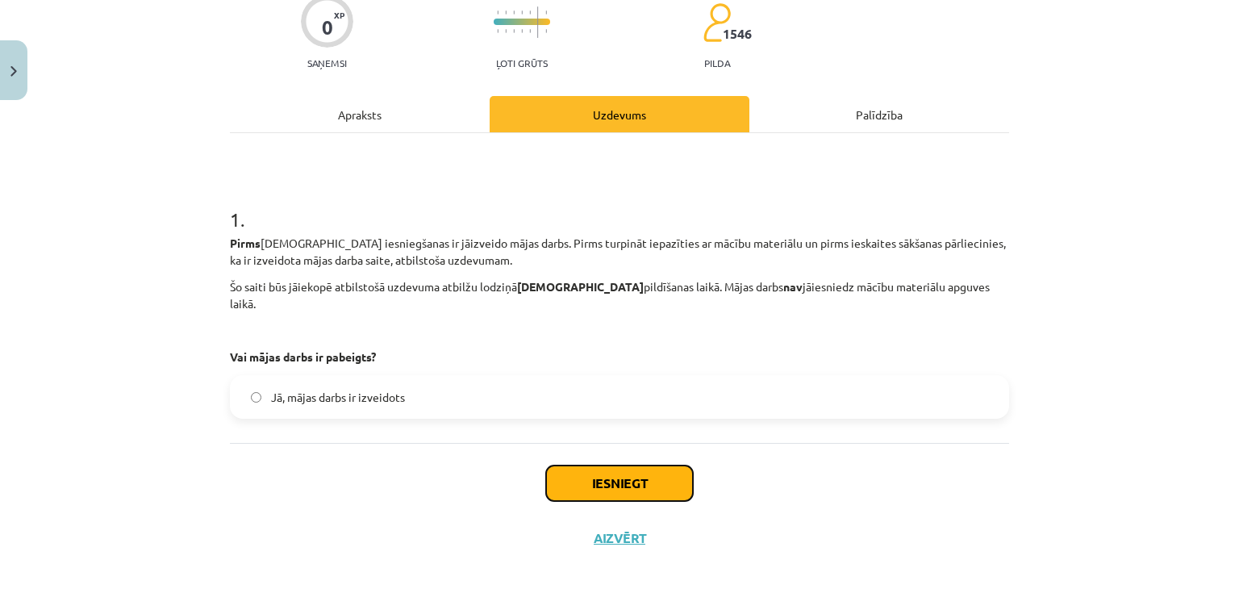
click at [574, 466] on button "Iesniegt" at bounding box center [619, 484] width 147 height 36
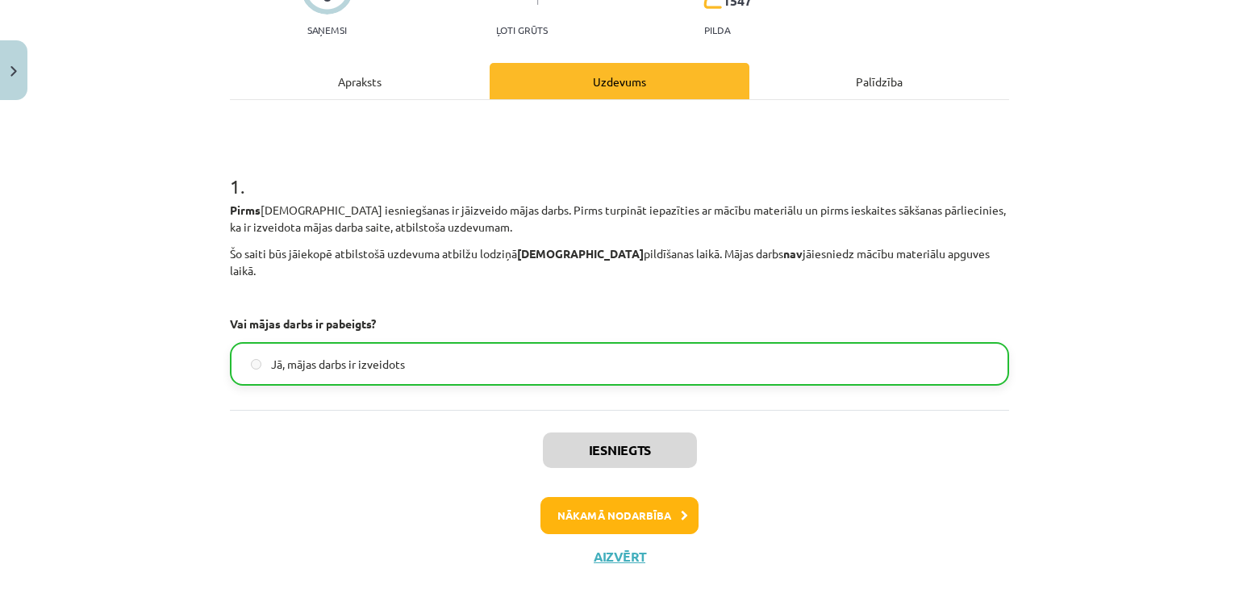
scroll to position [191, 0]
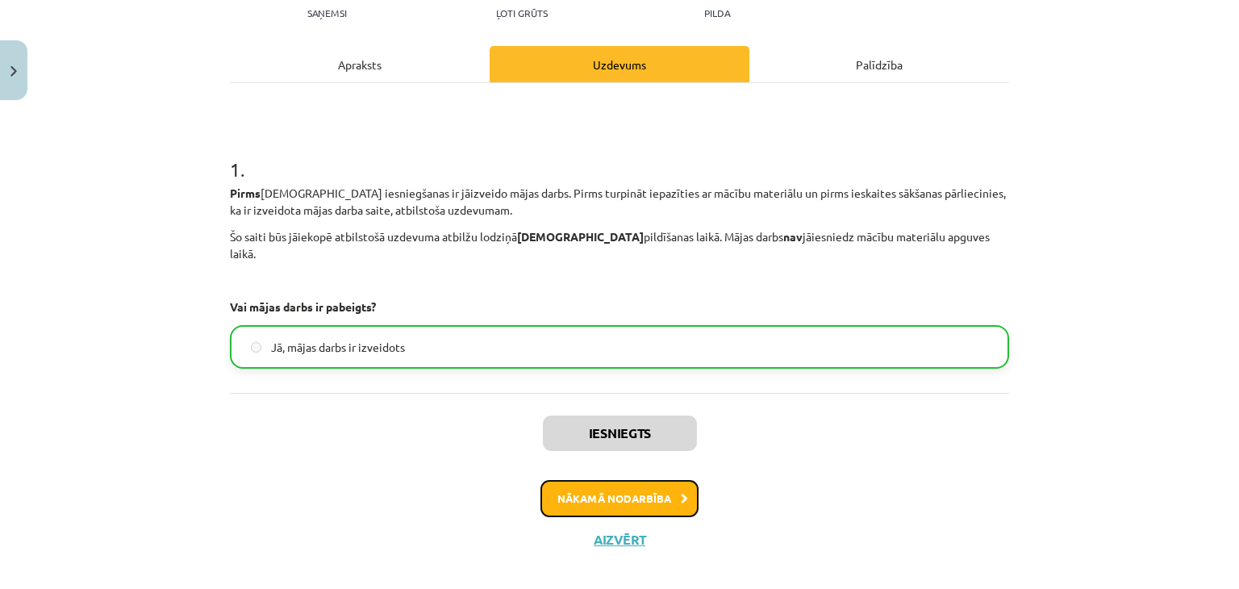
click at [600, 482] on button "Nākamā nodarbība" at bounding box center [620, 498] width 158 height 37
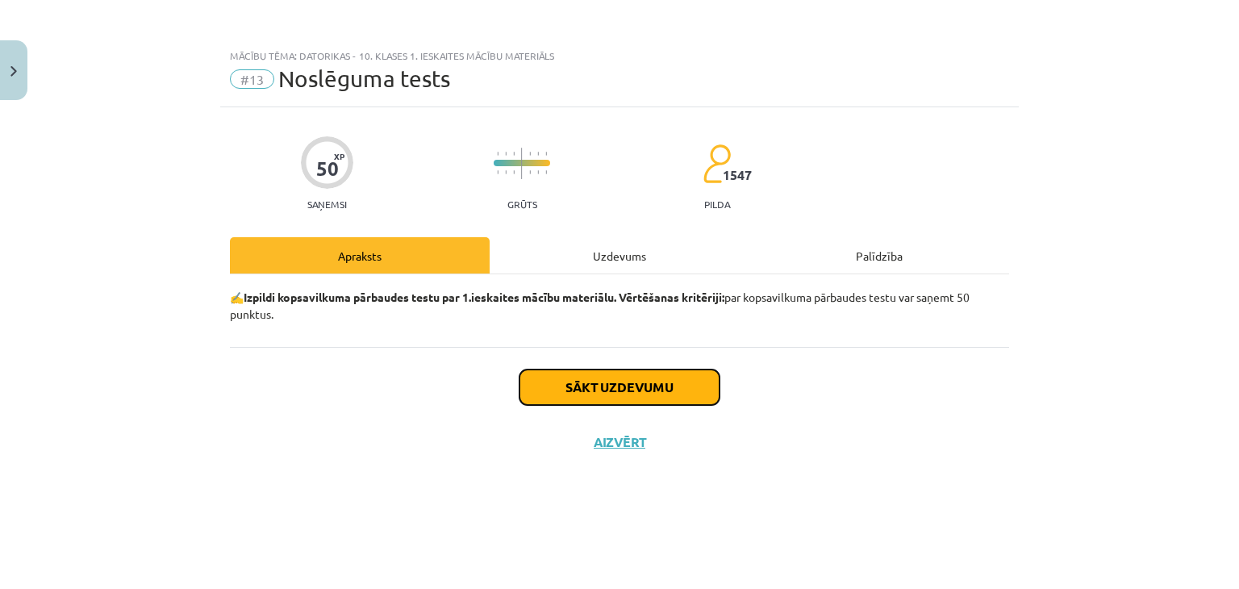
click at [584, 386] on button "Sākt uzdevumu" at bounding box center [620, 388] width 200 height 36
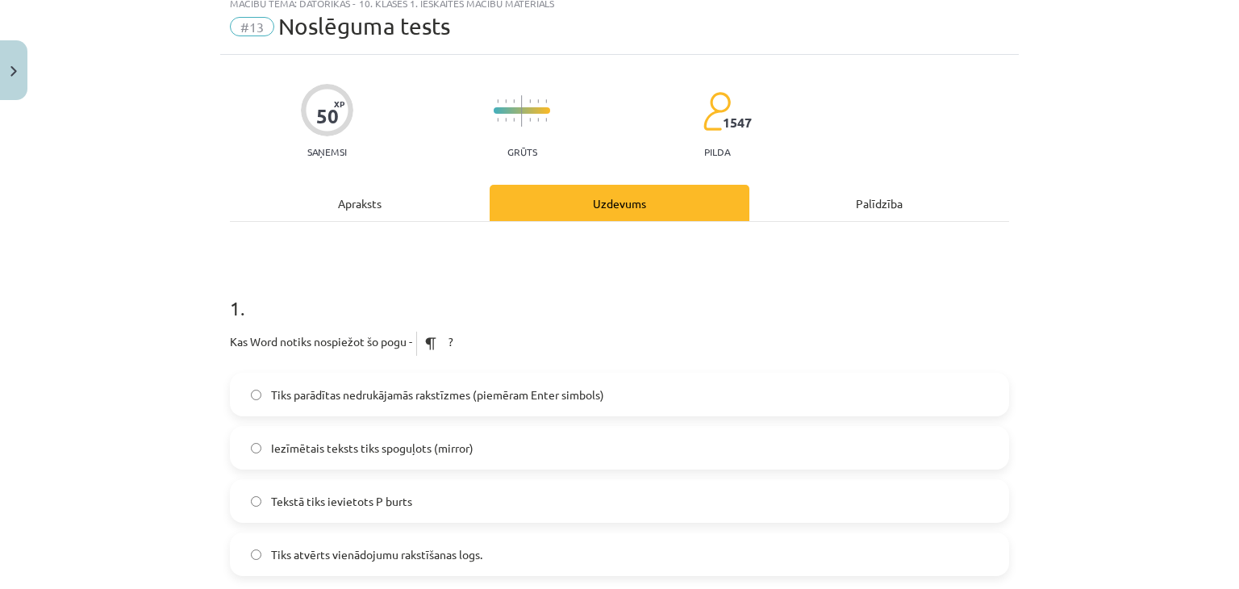
scroll to position [81, 0]
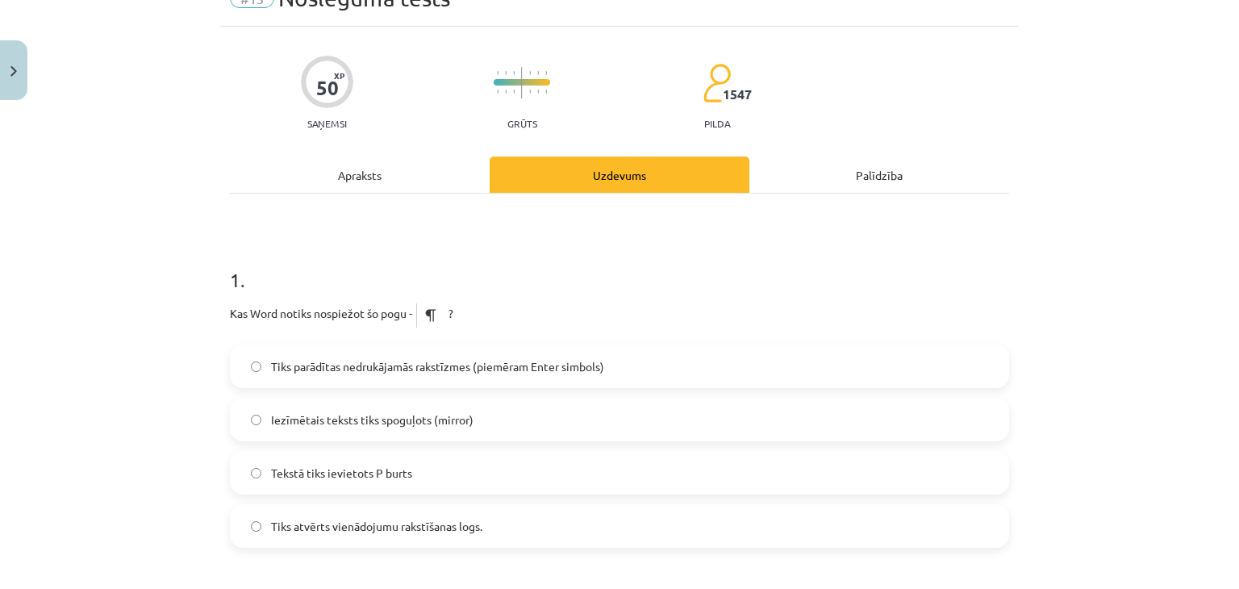
click at [439, 365] on span "Tiks parādītas nedrukājamās rakstīzmes (piemēram Enter simbols)" at bounding box center [437, 366] width 333 height 17
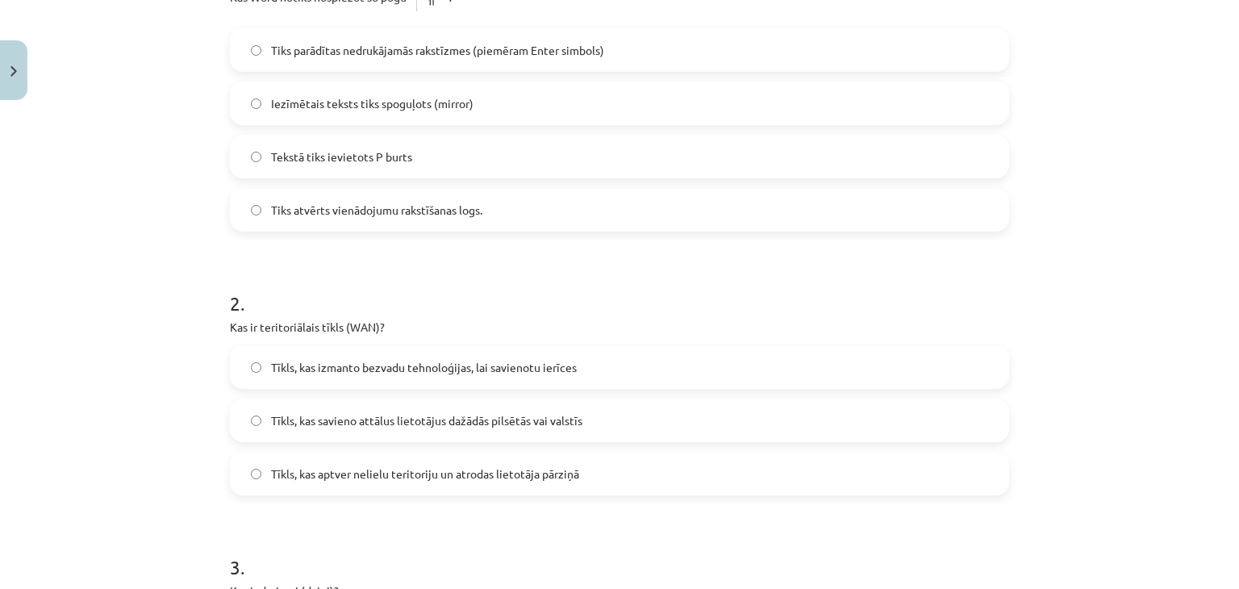
scroll to position [403, 0]
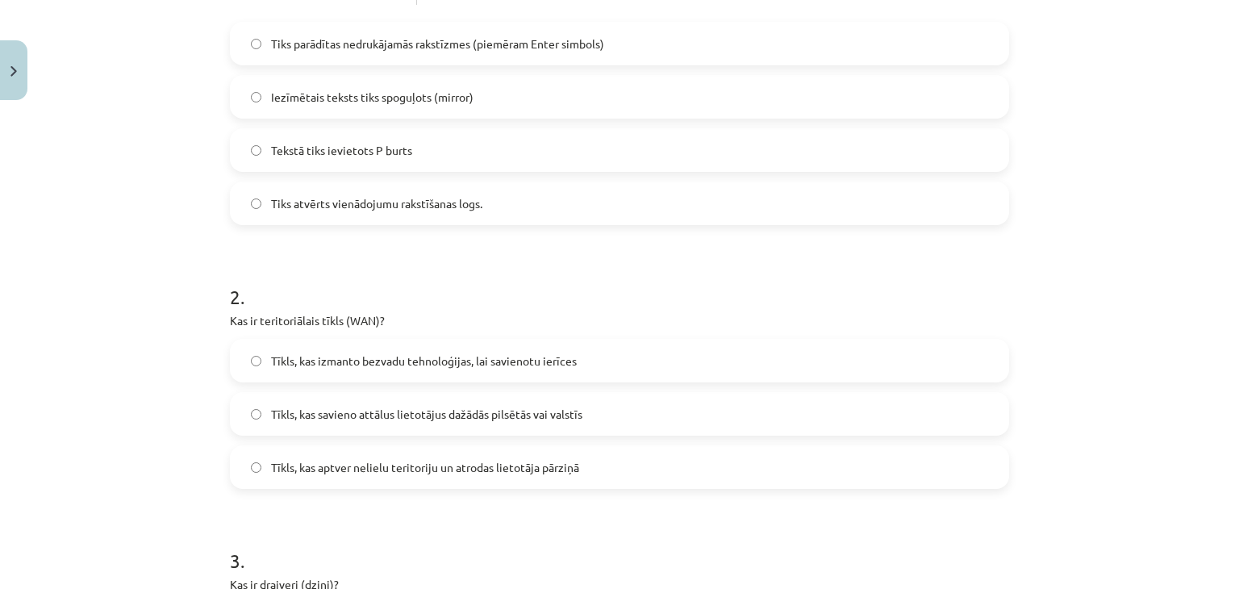
click at [416, 368] on span "Tīkls, kas izmanto bezvadu tehnoloģijas, lai savienotu ierīces" at bounding box center [424, 361] width 306 height 17
drag, startPoint x: 387, startPoint y: 314, endPoint x: 236, endPoint y: 324, distance: 152.0
click at [236, 324] on p "Kas ir teritoriālais tīkls (WAN)?" at bounding box center [619, 320] width 779 height 17
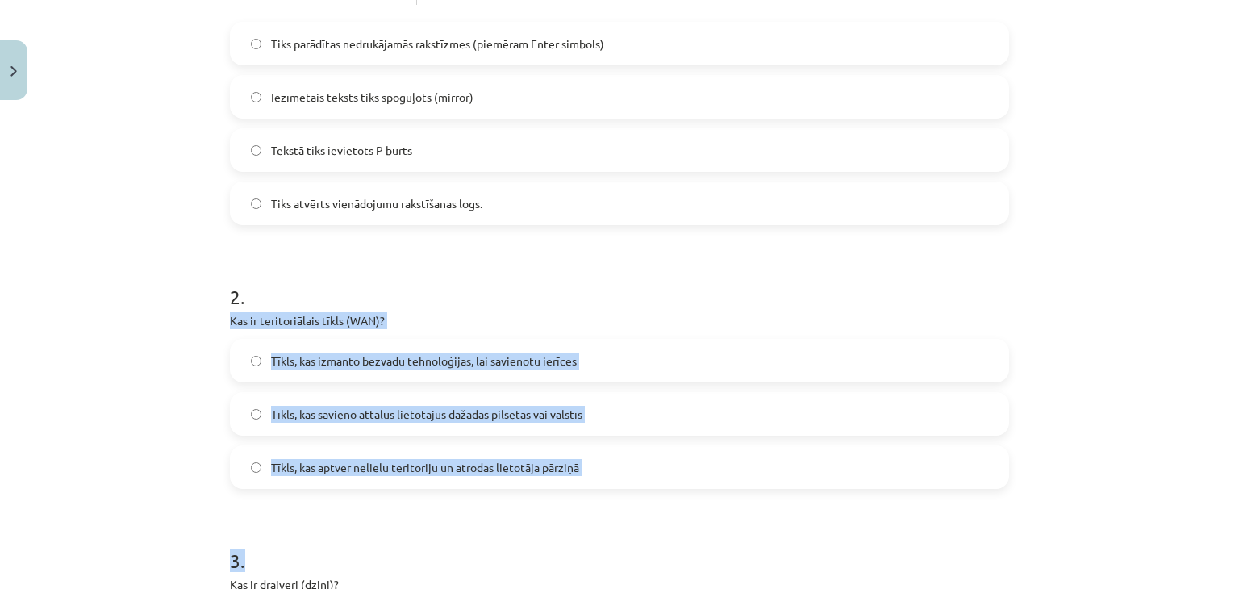
drag, startPoint x: 222, startPoint y: 320, endPoint x: 603, endPoint y: 491, distance: 417.5
drag, startPoint x: 224, startPoint y: 317, endPoint x: 575, endPoint y: 453, distance: 376.2
click at [575, 453] on div "2 . Kas ir teritoriālais tīkls (WAN)? Tīkls, kas izmanto bezvadu tehnoloģijas, …" at bounding box center [619, 373] width 779 height 232
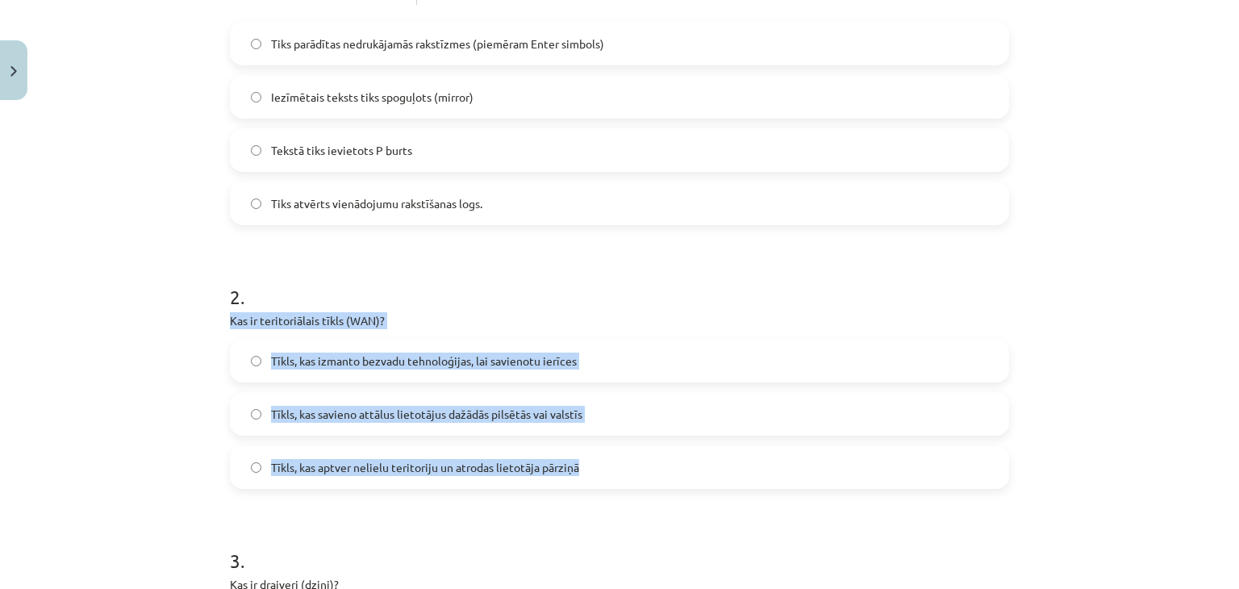
copy div "Kas ir teritoriālais tīkls (WAN)? Tīkls, kas izmanto bezvadu tehnoloģijas, lai …"
click at [244, 456] on label "Tīkls, kas aptver nelielu teritoriju un atrodas lietotāja pārziņā" at bounding box center [620, 467] width 776 height 40
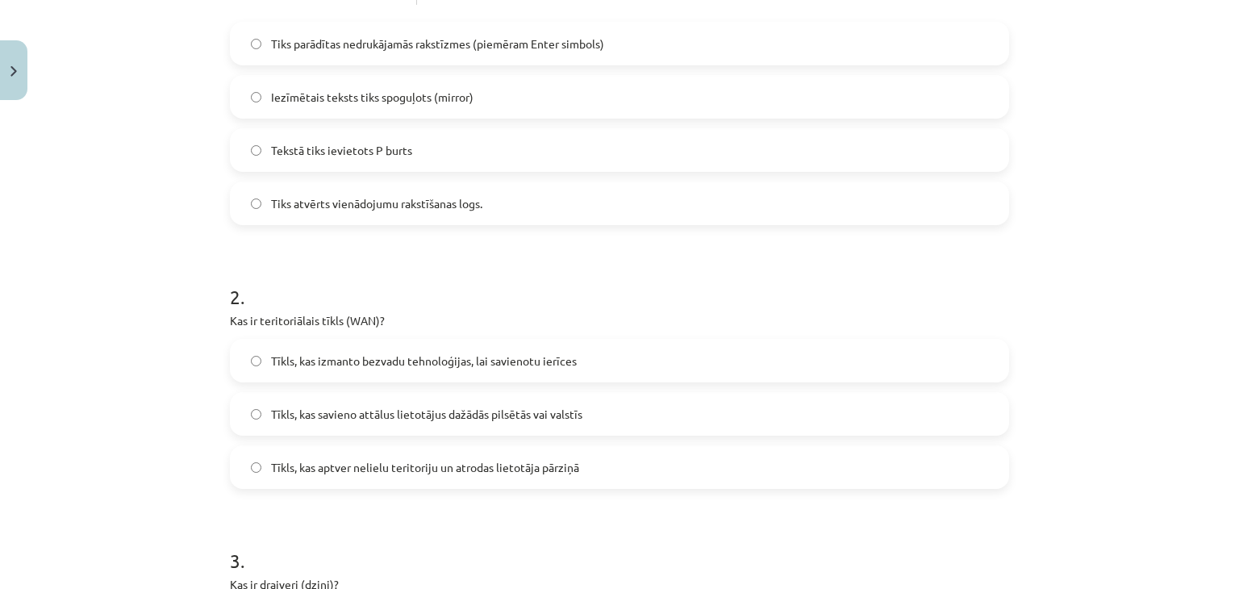
click at [238, 410] on label "Tīkls, kas savieno attālus lietotājus dažādās pilsētās vai valstīs" at bounding box center [620, 414] width 776 height 40
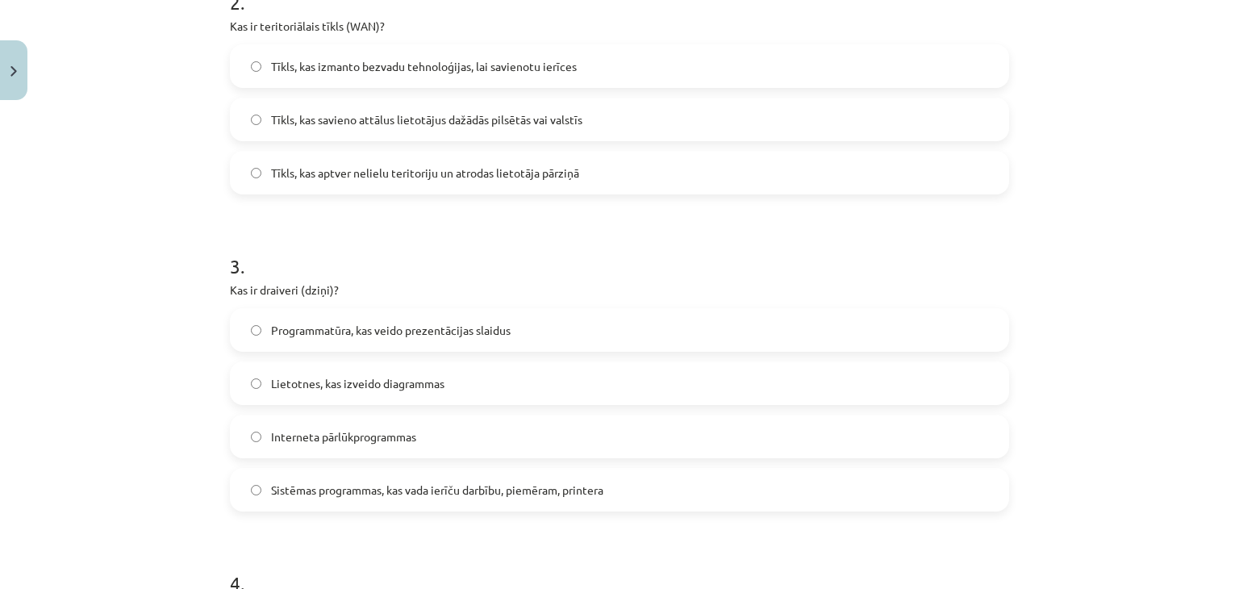
scroll to position [726, 0]
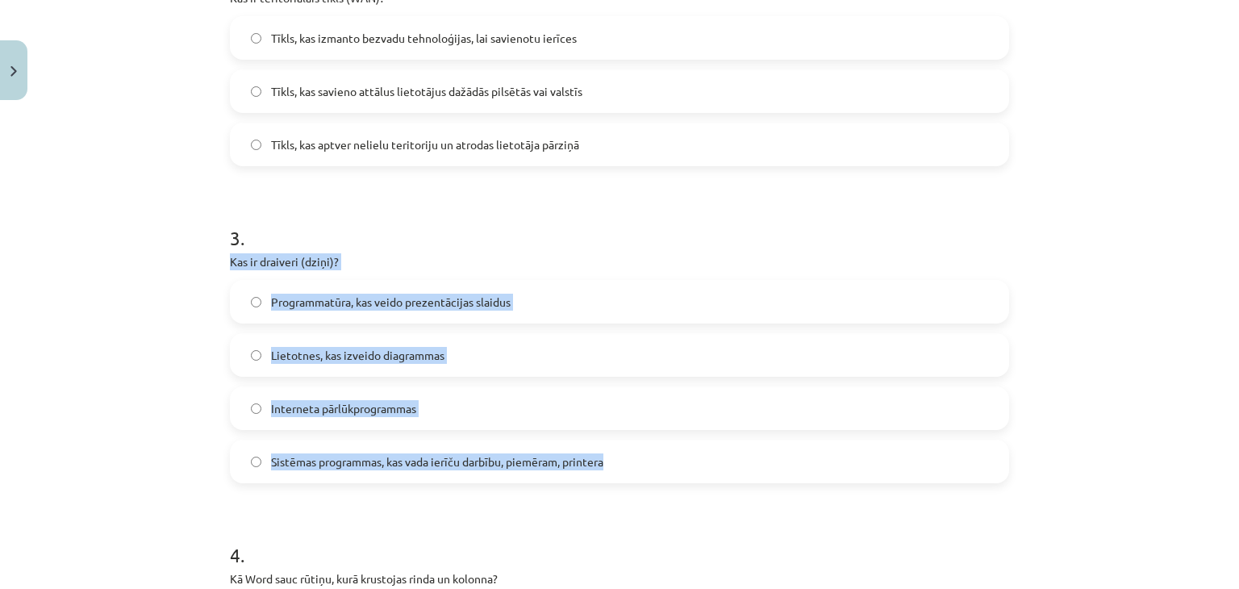
drag, startPoint x: 224, startPoint y: 261, endPoint x: 613, endPoint y: 449, distance: 431.9
click at [613, 449] on div "3 . Kas ir draiveri (dziņi)? Programmatūra, kas veido prezentācijas slaidus Lie…" at bounding box center [619, 340] width 779 height 285
copy div "Kas ir draiveri (dziņi)? Programmatūra, kas veido prezentācijas slaidus Lietotn…"
click at [371, 364] on label "Lietotnes, kas izveido diagrammas" at bounding box center [620, 355] width 776 height 40
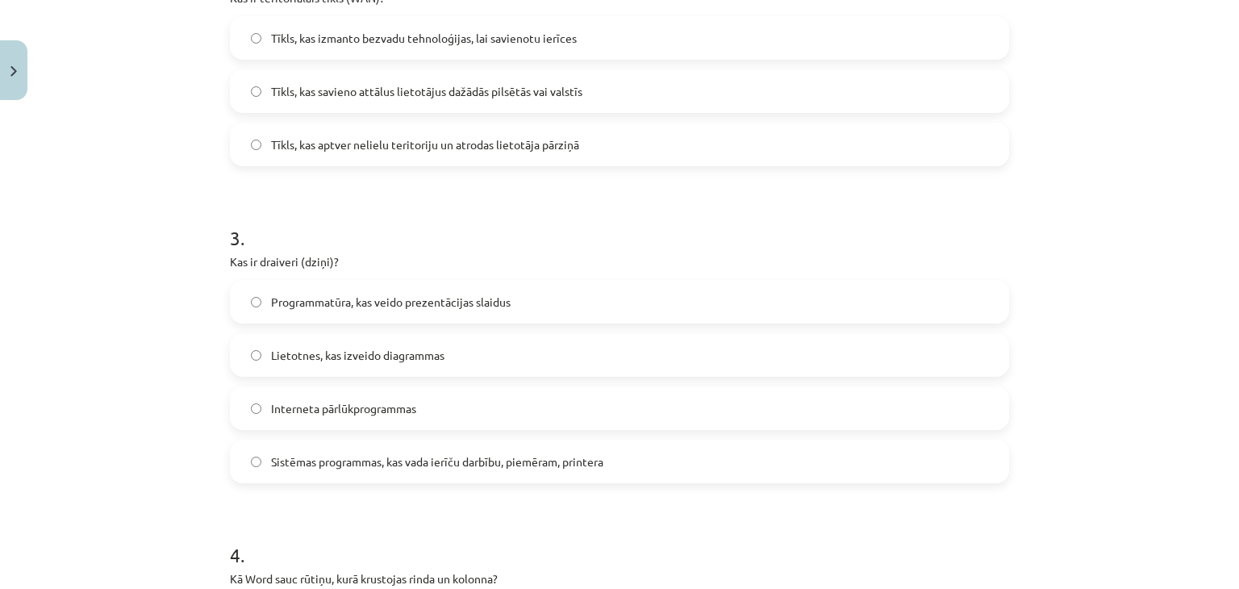
click label "Sistēmas programmas, kas vada ierīču darbību, piemēram, printera"
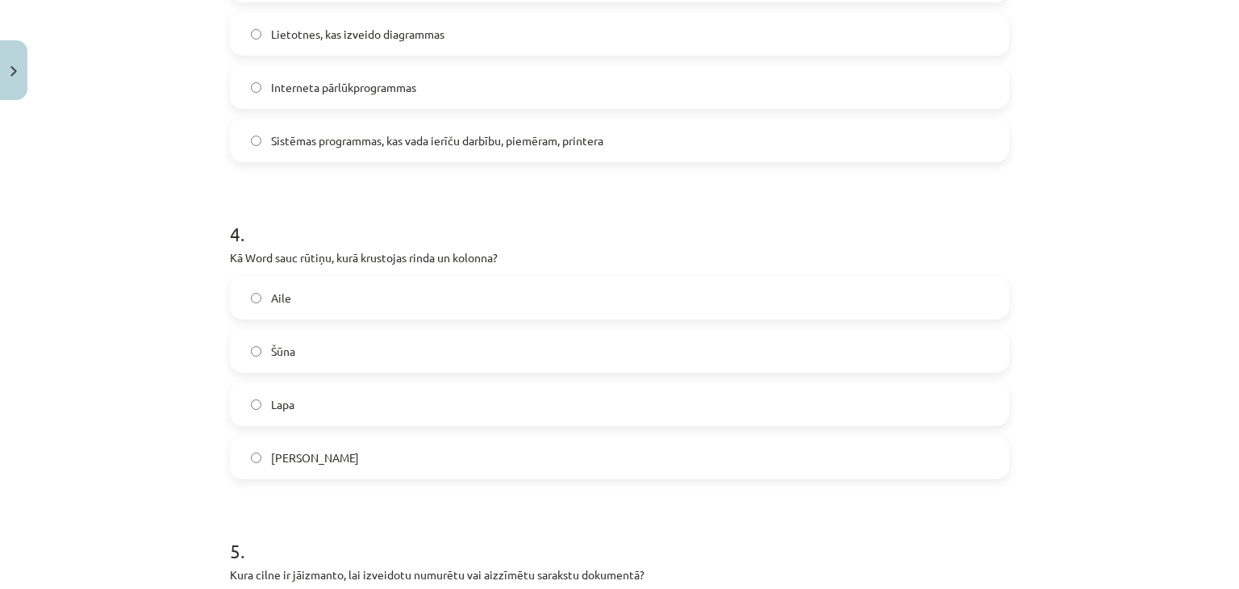
scroll to position [1049, 0]
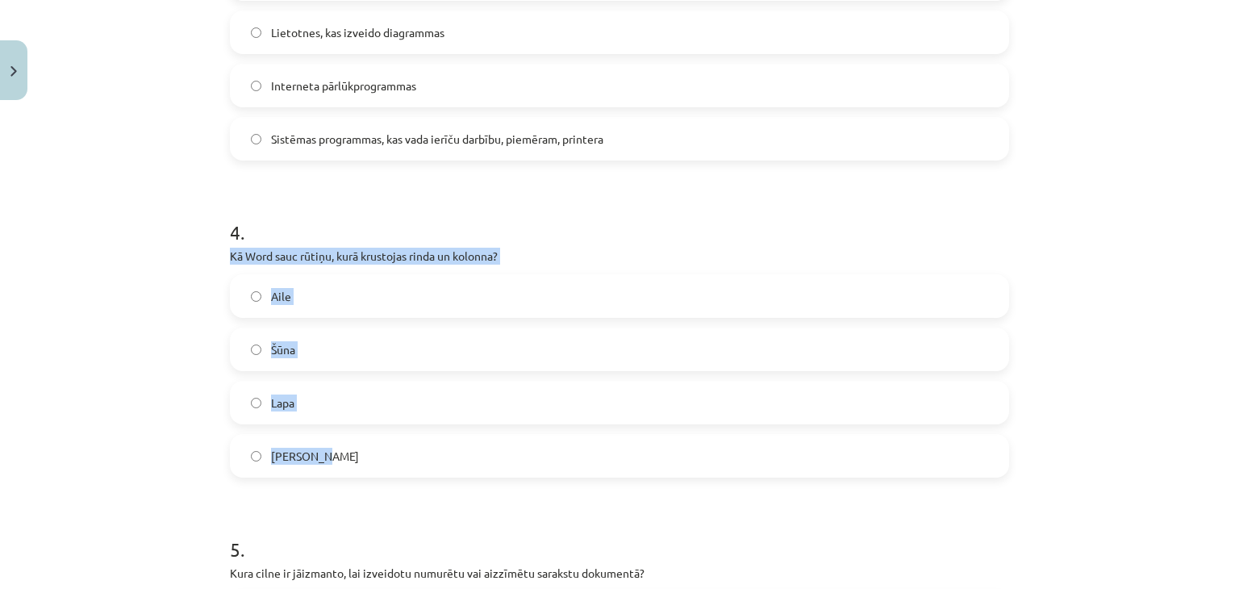
drag, startPoint x: 240, startPoint y: 253, endPoint x: 370, endPoint y: 452, distance: 237.9
click div "50 XP Saņemsi Grūts 1547 pilda Apraksts Uzdevums Palīdzība 1 . Kas Word notiks …"
copy div "Kā Word sauc rūtiņu, kurā krustojas rinda un kolonna? Aile Šūna Lapa Krustiņš"
click div "Mācību tēma: Datorikas - 10. klases 1. ieskaites mācību materiāls #13 Noslēguma…"
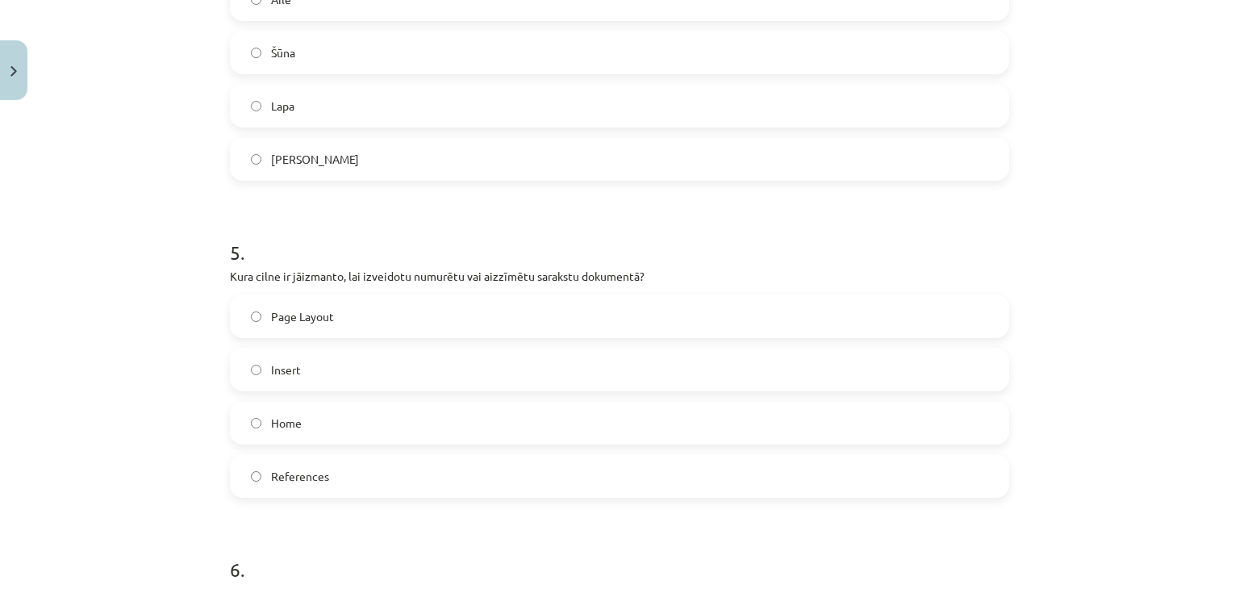
scroll to position [1372, 0]
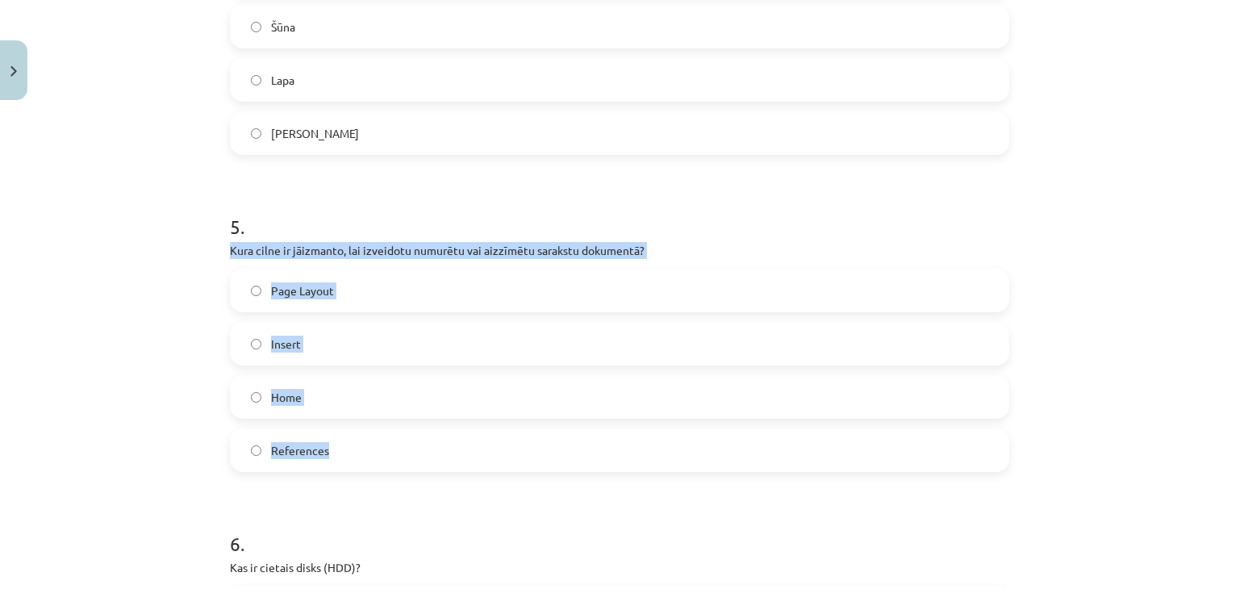
drag, startPoint x: 236, startPoint y: 249, endPoint x: 373, endPoint y: 440, distance: 234.2
click div "5 . Kura cilne ir jāizmanto, lai izveidotu numurētu vai aizzīmētu sarakstu doku…"
copy div "Kura cilne ir jāizmanto, lai izveidotu numurētu vai aizzīmētu sarakstu dokument…"
drag, startPoint x: 224, startPoint y: 370, endPoint x: 226, endPoint y: 378, distance: 9.0
click div "Page Layout Insert Home References"
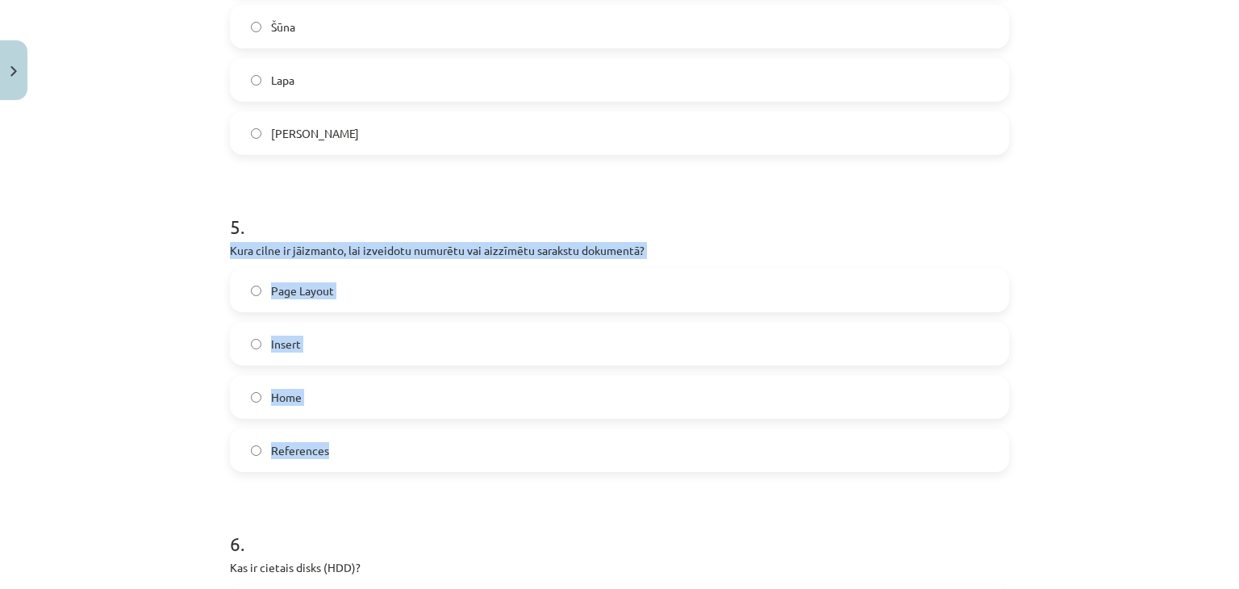
click div "Mācību tēma: Datorikas - 10. klases 1. ieskaites mācību materiāls #13 Noslēguma…"
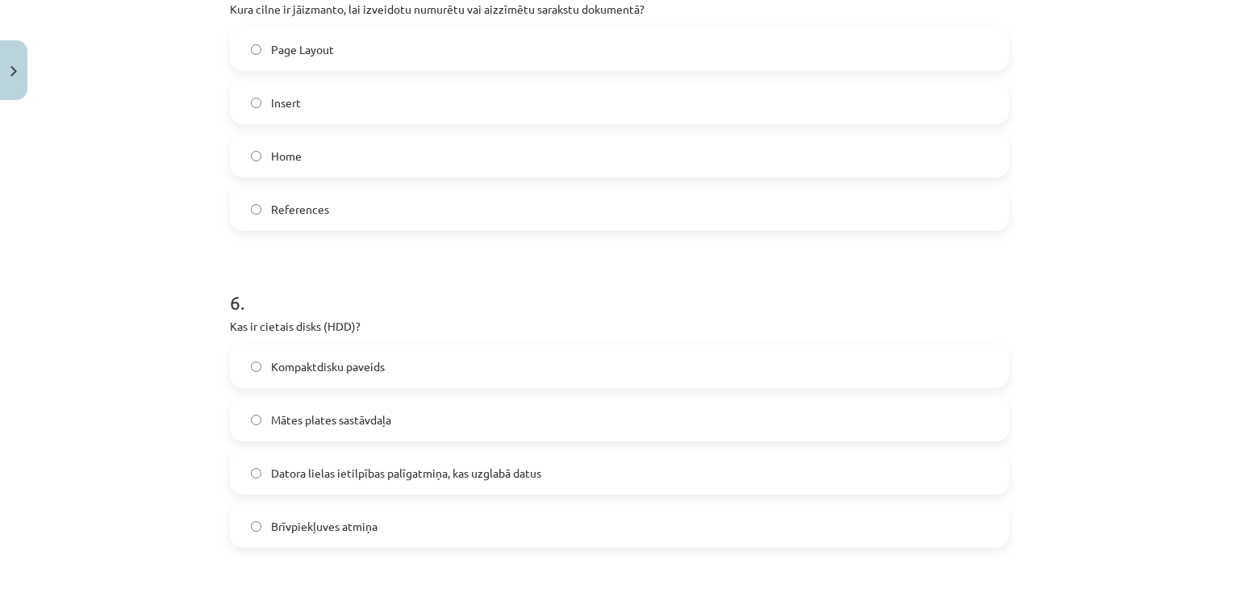
scroll to position [1614, 0]
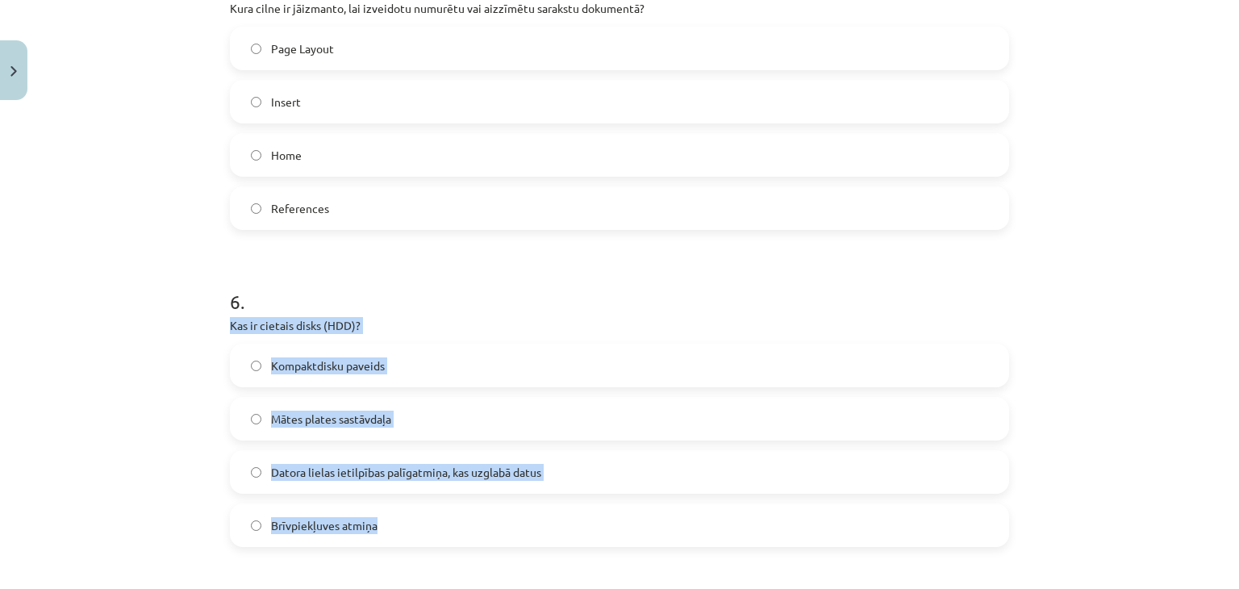
drag, startPoint x: 226, startPoint y: 325, endPoint x: 430, endPoint y: 525, distance: 285.8
click div "6 . Kas ir cietais disks (HDD)? Kompaktdisku paveids Mātes plates sastāvdaļa Da…"
copy div "Kas ir cietais disks (HDD)? Kompaktdisku paveids Mātes plates sastāvdaļa Datora…"
click div "Mācību tēma: Datorikas - 10. klases 1. ieskaites mācību materiāls #13 Noslēguma…"
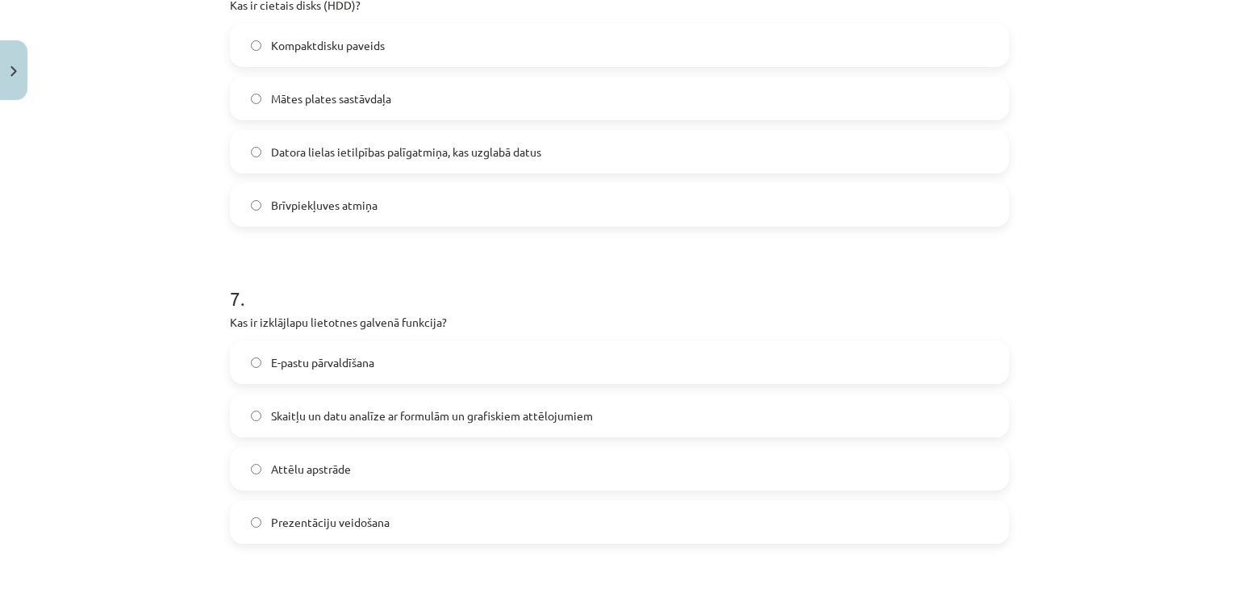
scroll to position [1936, 0]
drag, startPoint x: 215, startPoint y: 316, endPoint x: 440, endPoint y: 527, distance: 308.2
click div "50 XP Saņemsi Grūts 1547 pilda Apraksts Uzdevums Palīdzība 1 . Kas Word notiks …"
copy div "Kas ir izklājlapu lietotnes galvenā funkcija? E-pastu pārvaldīšana Skaitļu un d…"
click div "Mācību tēma: Datorikas - 10. klases 1. ieskaites mācību materiāls #13 Noslēguma…"
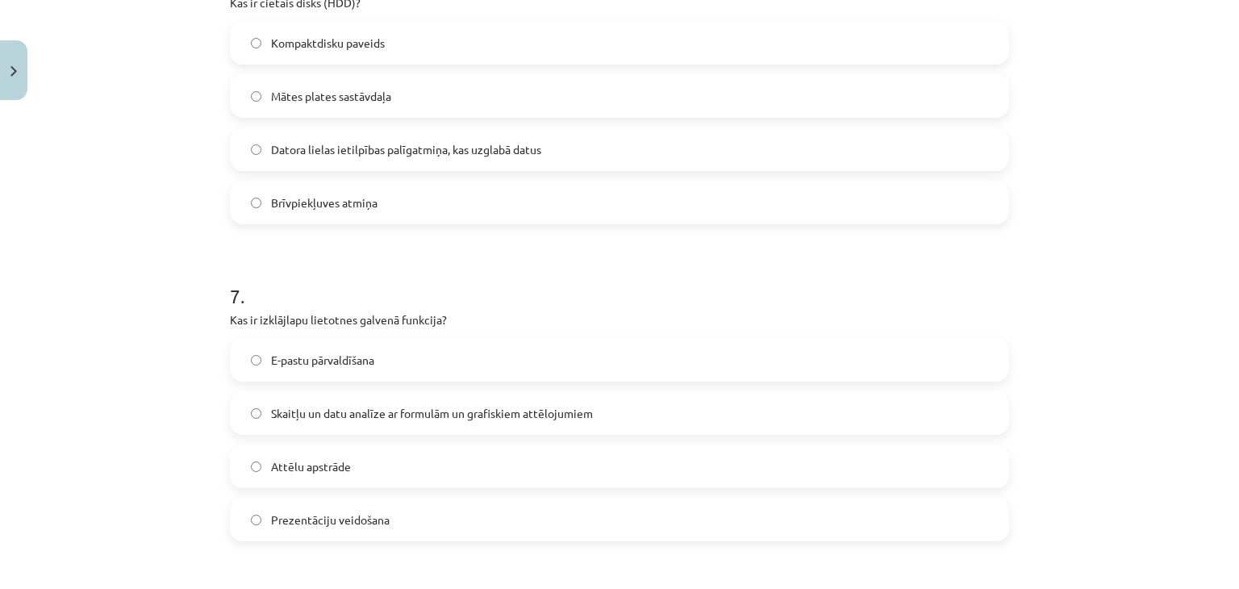
click label "Skaitļu un datu analīze ar formulām un grafiskiem attēlojumiem"
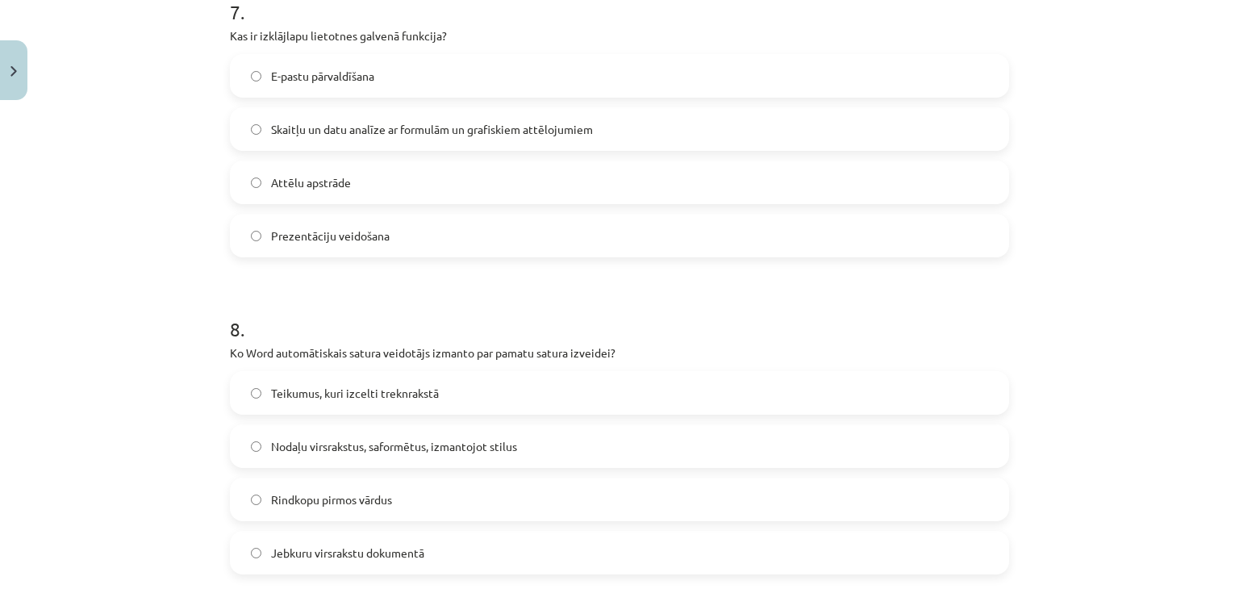
scroll to position [2340, 0]
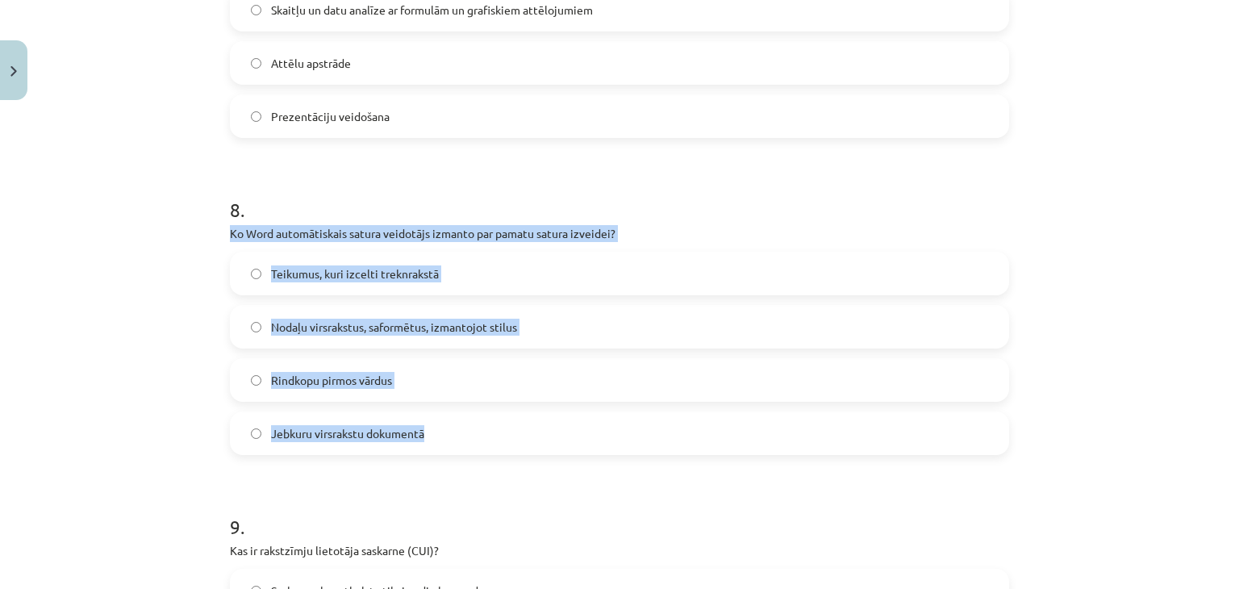
drag, startPoint x: 218, startPoint y: 228, endPoint x: 487, endPoint y: 412, distance: 326.3
click div "50 XP Saņemsi Grūts 1547 pilda Apraksts Uzdevums Palīdzība 1 . Kas Word notiks …"
copy div "Ko Word automātiskais satura veidotājs izmanto par pamatu satura izveidei? Teik…"
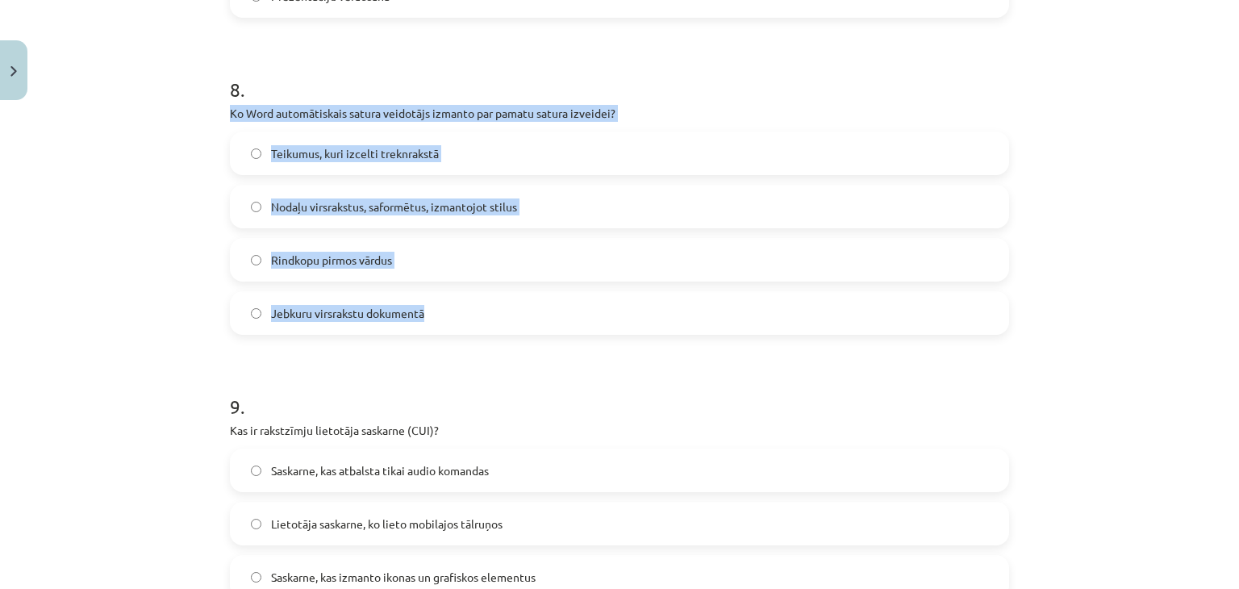
scroll to position [2382, 0]
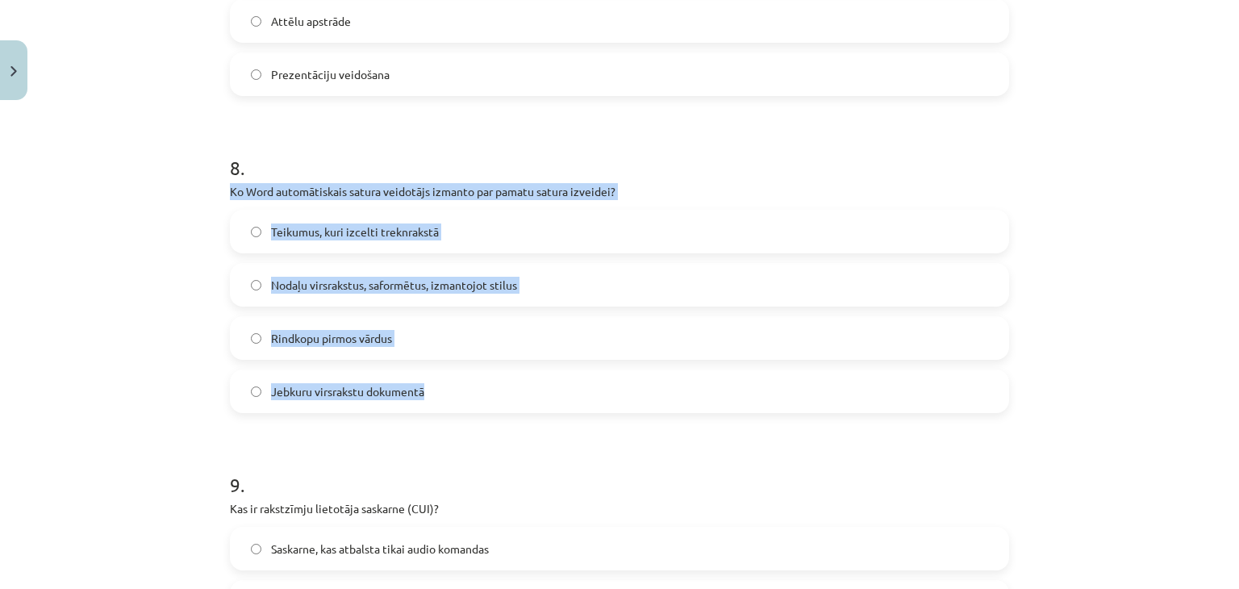
click div "Mācību tēma: Datorikas - 10. klases 1. ieskaites mācību materiāls #13 Noslēguma…"
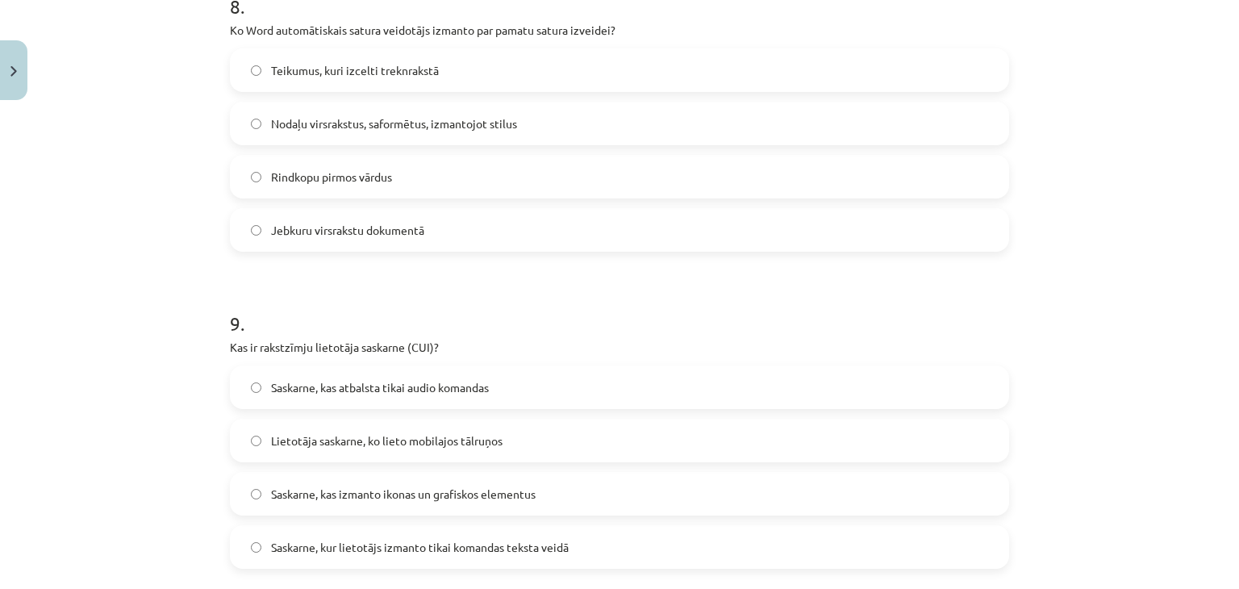
scroll to position [2624, 0]
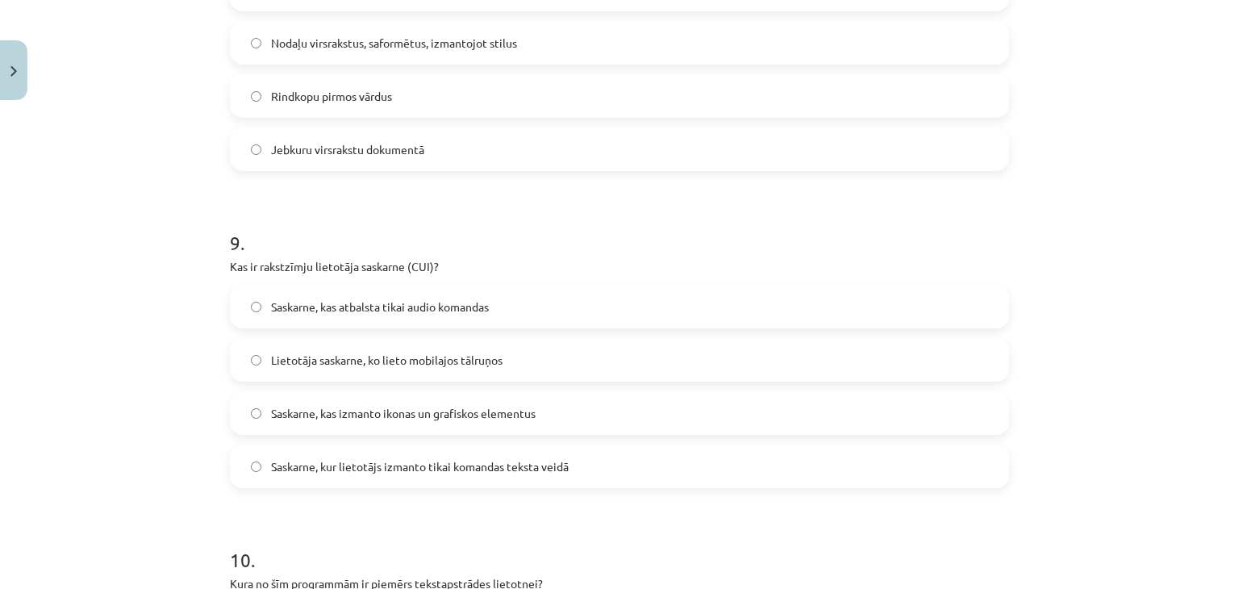
drag, startPoint x: 235, startPoint y: 265, endPoint x: 595, endPoint y: 466, distance: 411.7
click div "9 . Kas ir rakstzīmju lietotāja saskarne (CUI)? Saskarne, kas atbalsta tikai au…"
click div "50 XP Saņemsi Grūts 1547 pilda Apraksts Uzdevums Palīdzība 1 . Kas Word notiks …"
click label "Saskarne, kas izmanto ikonas un grafiskos elementus"
click label "Saskarne, kur lietotājs izmanto tikai komandas teksta veidā"
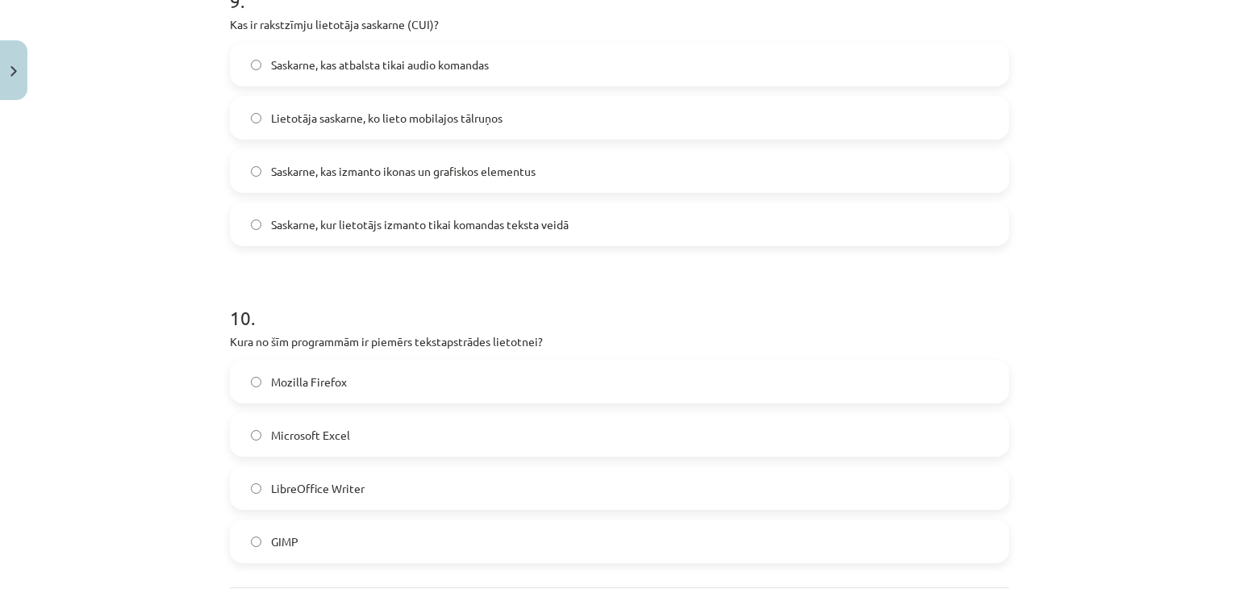
scroll to position [2947, 0]
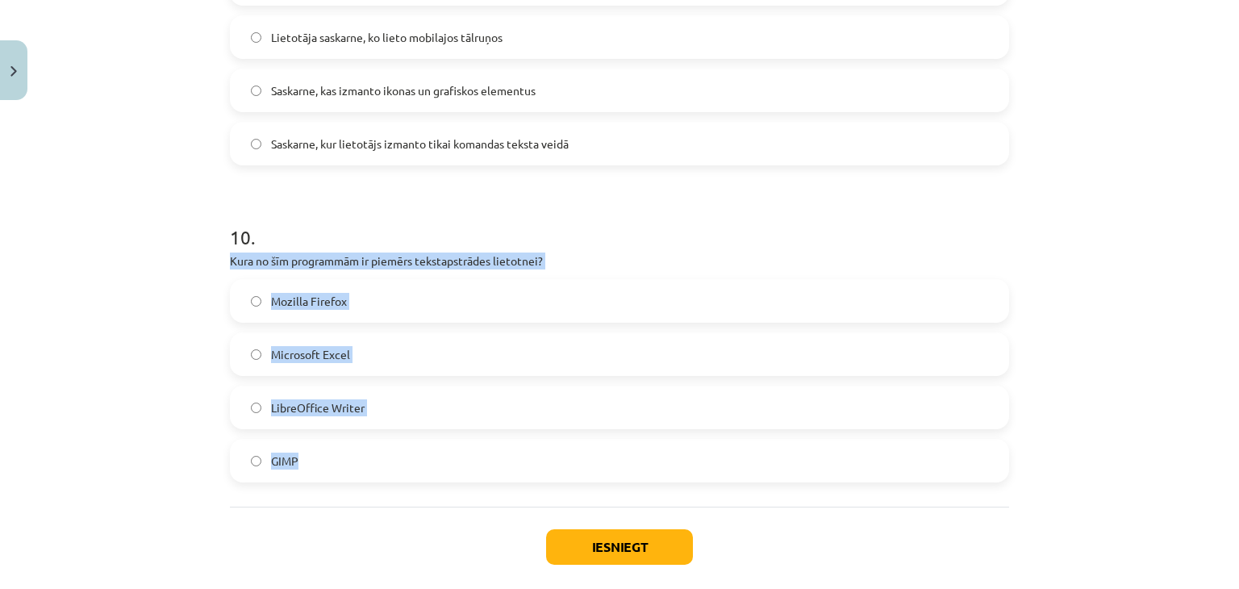
drag, startPoint x: 223, startPoint y: 261, endPoint x: 395, endPoint y: 451, distance: 256.5
click div "10 . Kura no šīm programmām ir piemērs tekstapstrādes lietotnei? Mozilla Firefo…"
copy div "Kura no šīm programmām ir piemērs tekstapstrādes lietotnei? Mozilla Firefox Mic…"
click label "LibreOffice Writer"
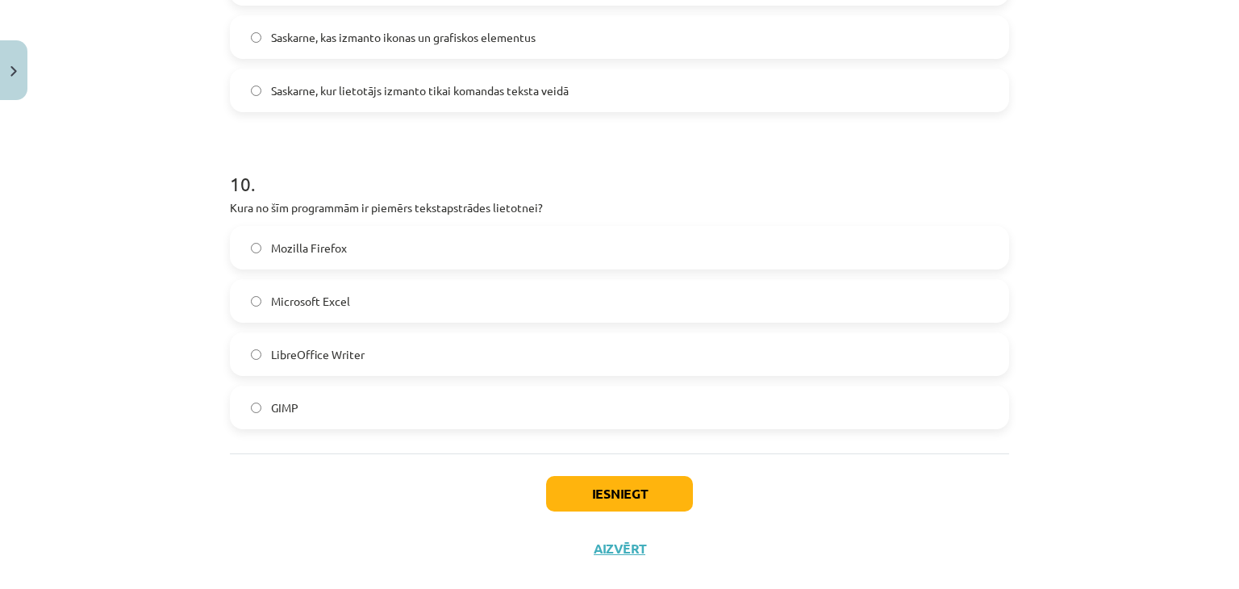
scroll to position [3027, 0]
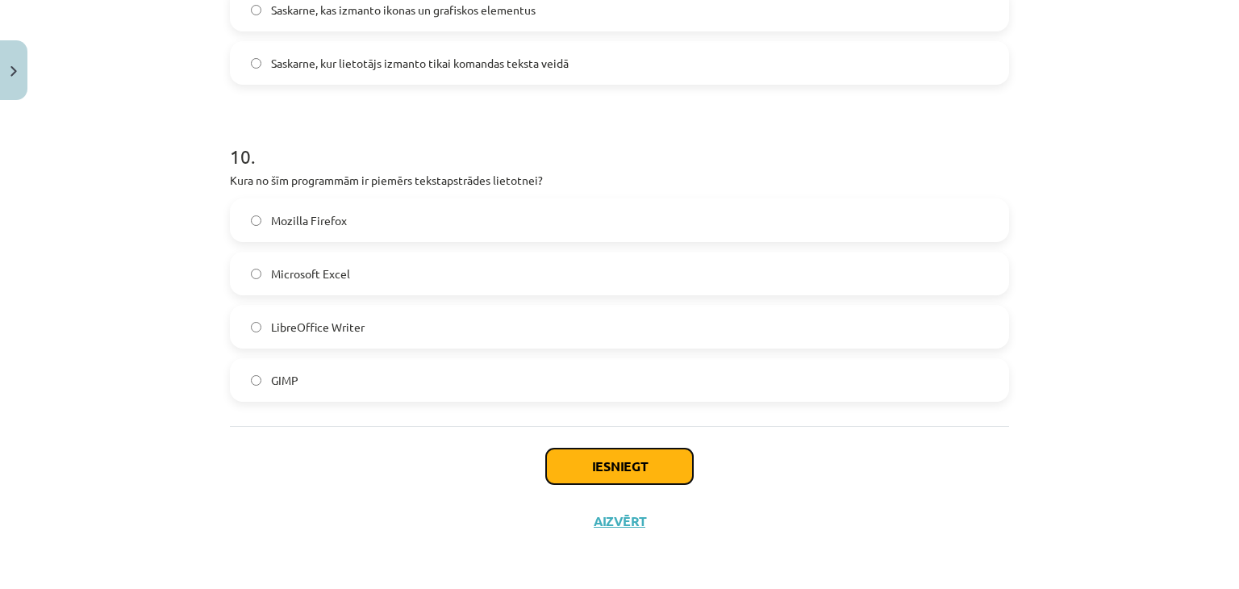
click button "Iesniegt"
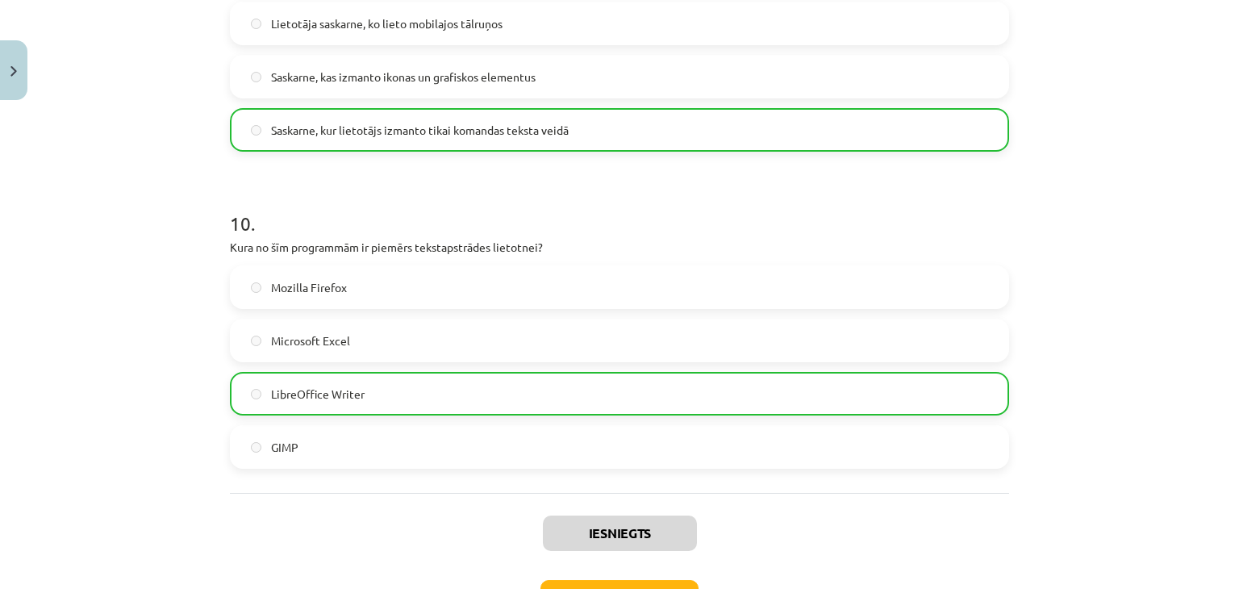
scroll to position [3078, 0]
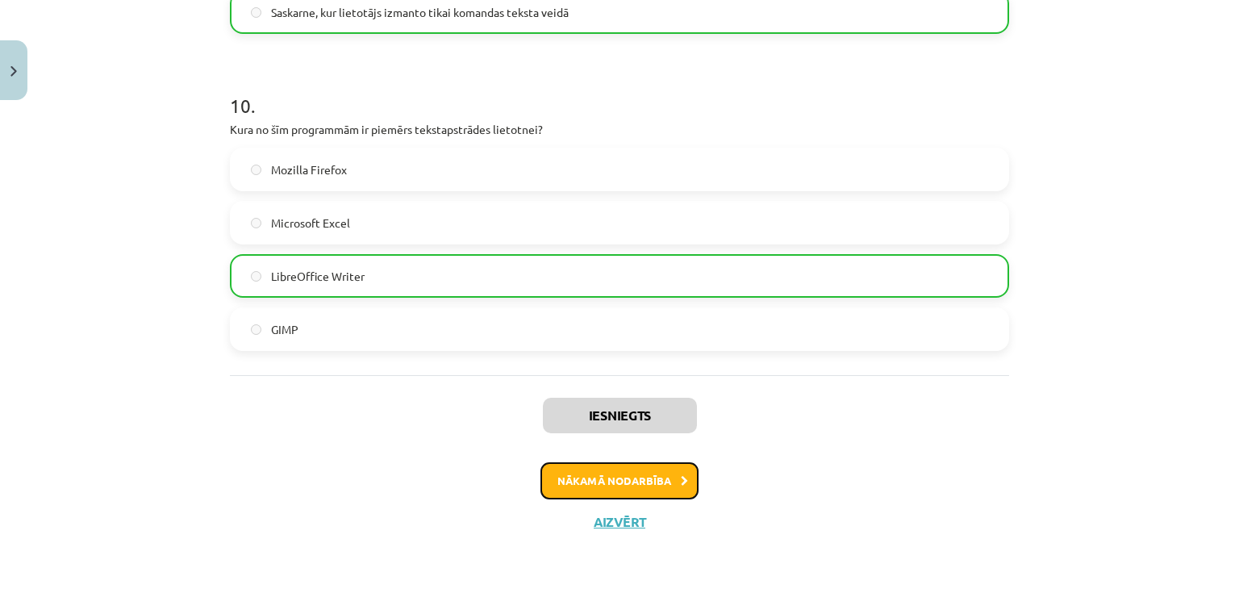
click button "Nākamā nodarbība"
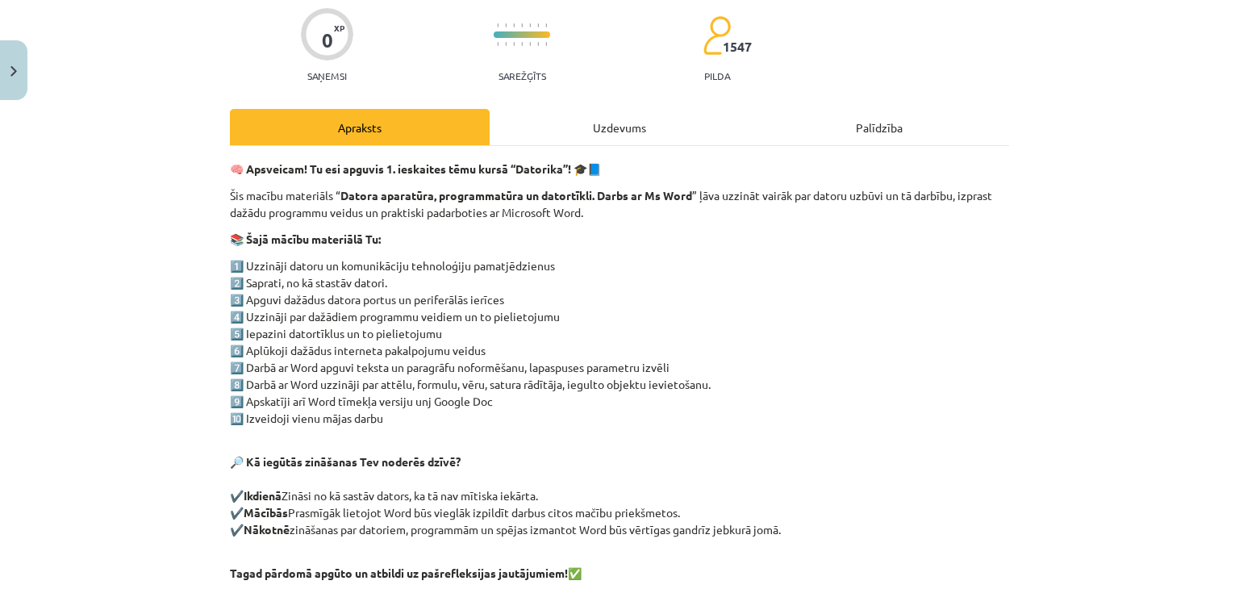
scroll to position [0, 0]
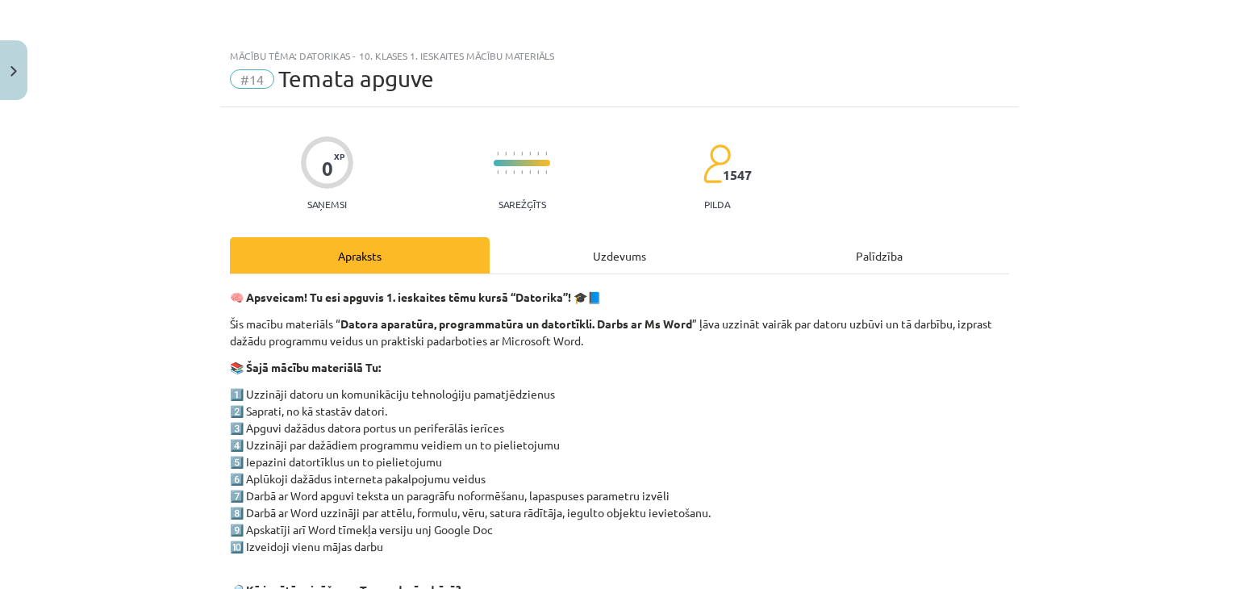
click div "Uzdevums"
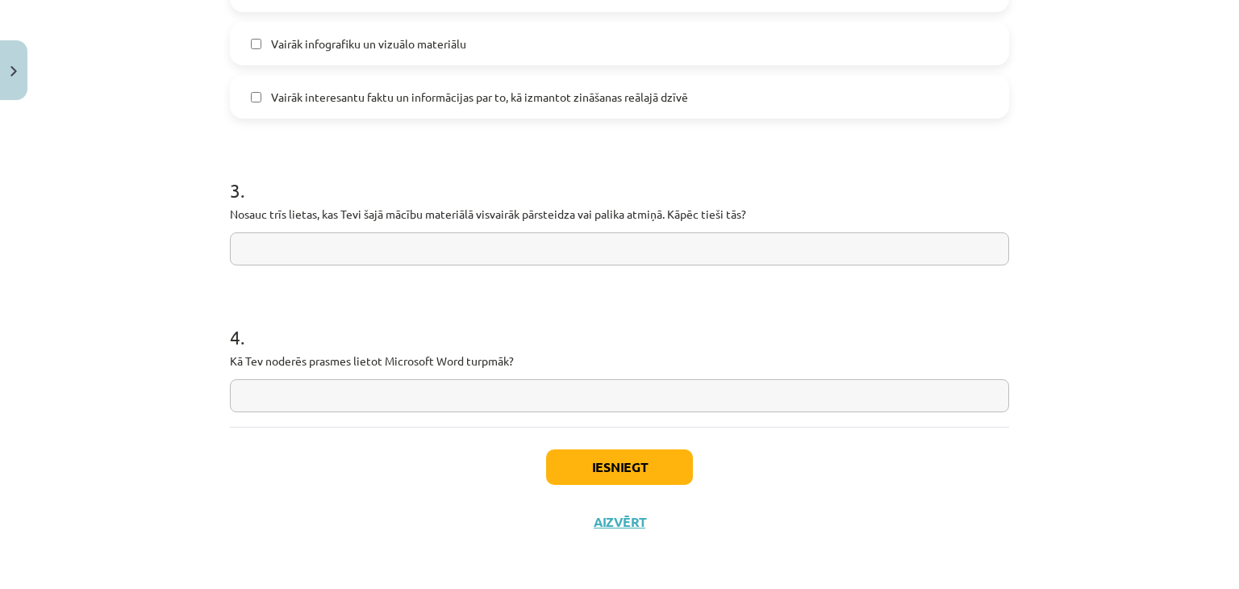
scroll to position [1301, 0]
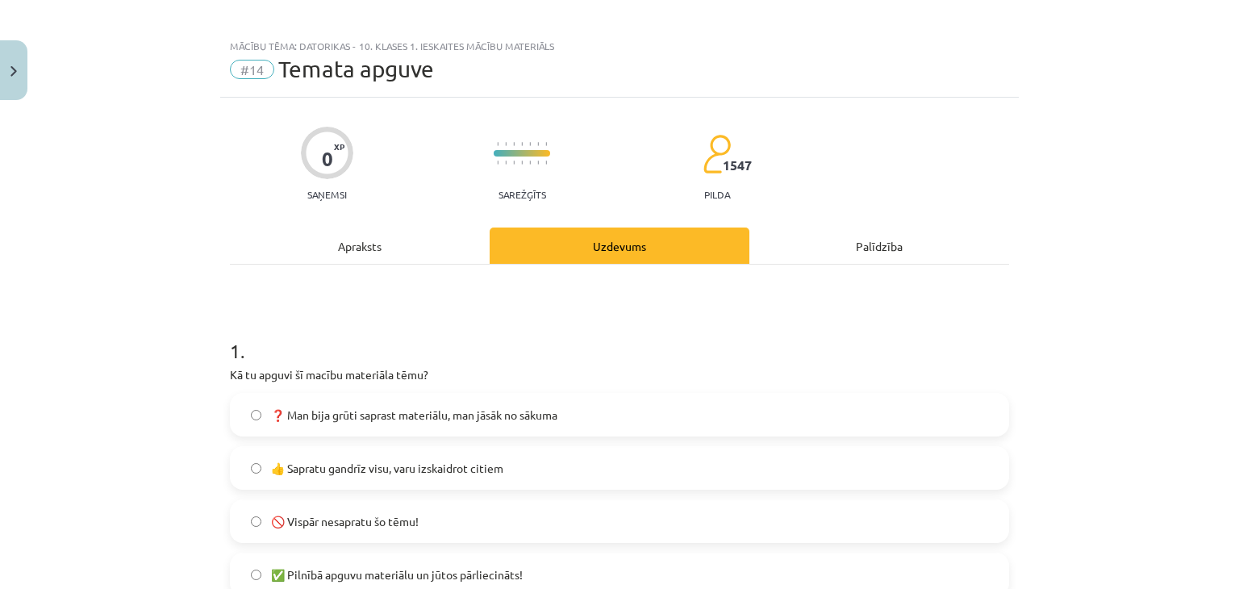
click div "Apraksts"
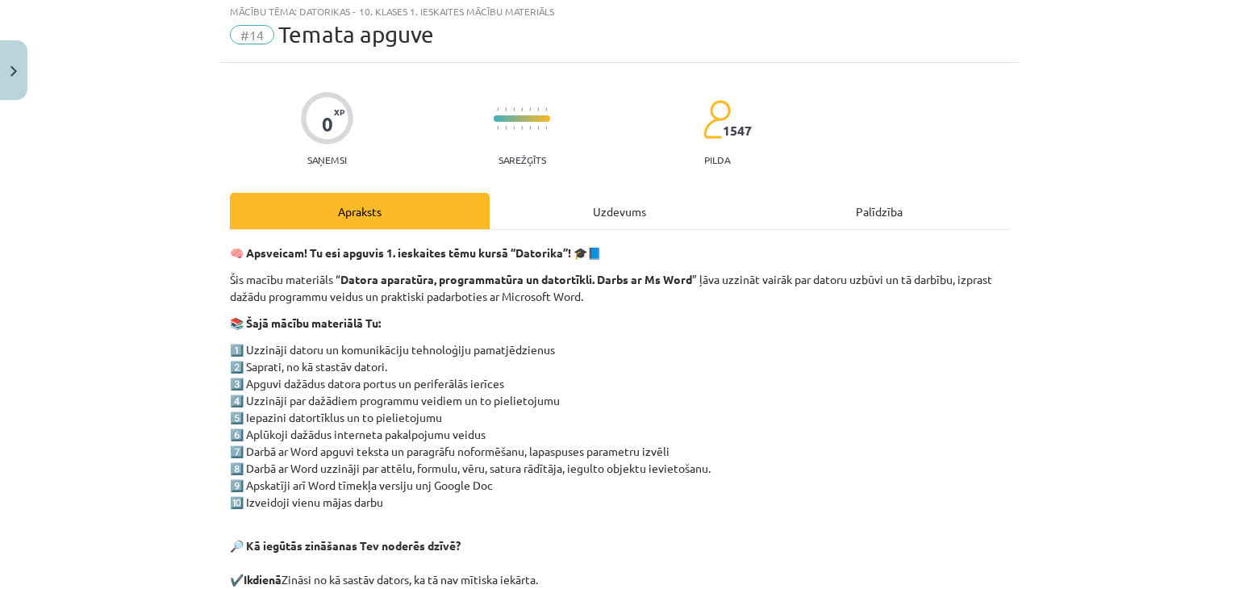
scroll to position [0, 0]
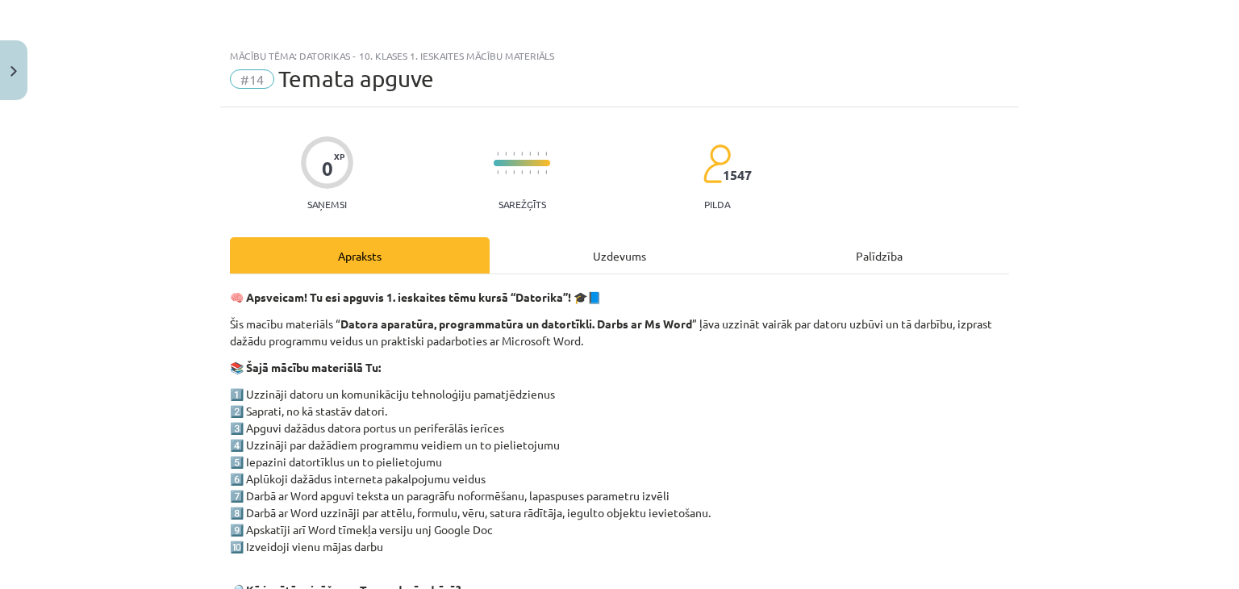
click div "Uzdevums"
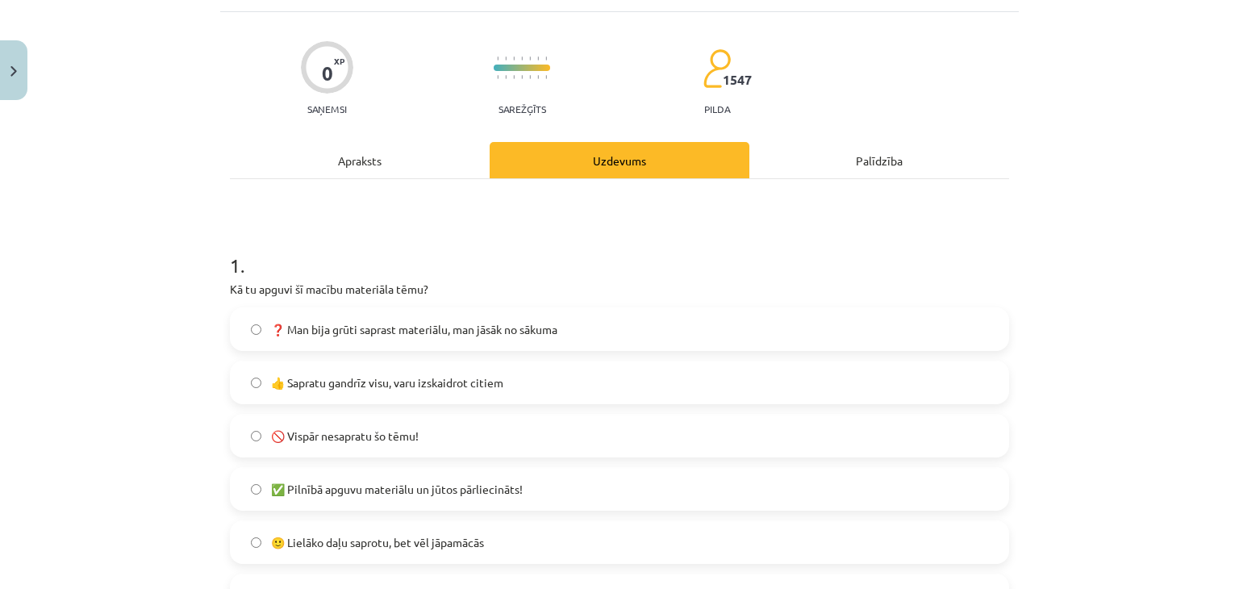
scroll to position [121, 0]
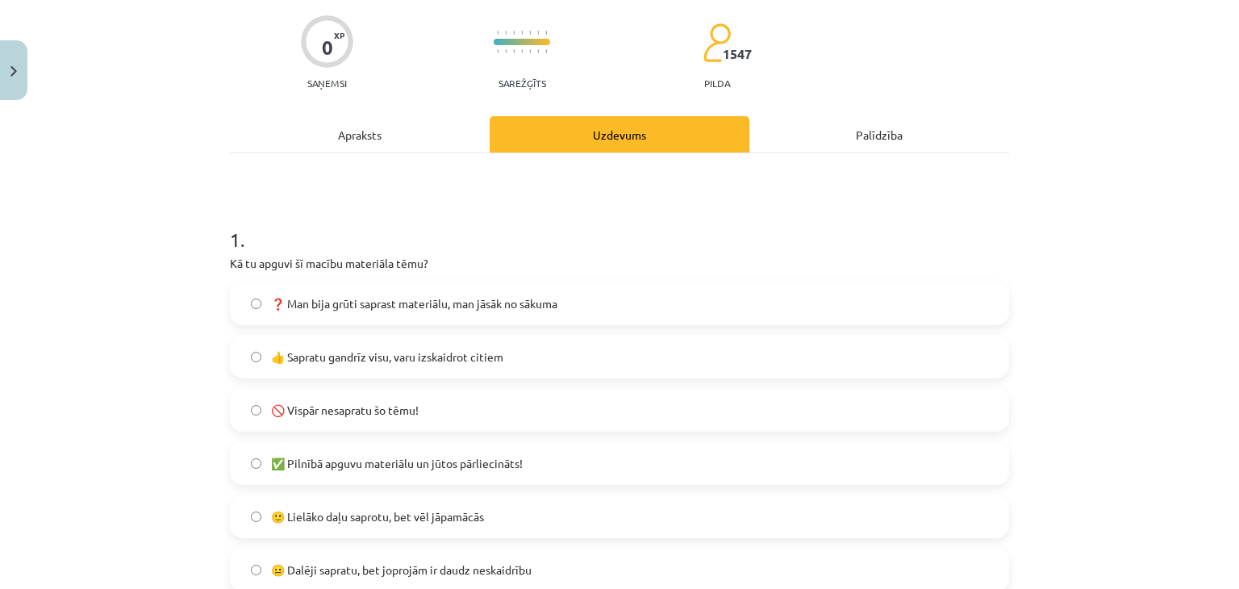
click span "👍 Sapratu gandrīz visu, varu izskaidrot citiem"
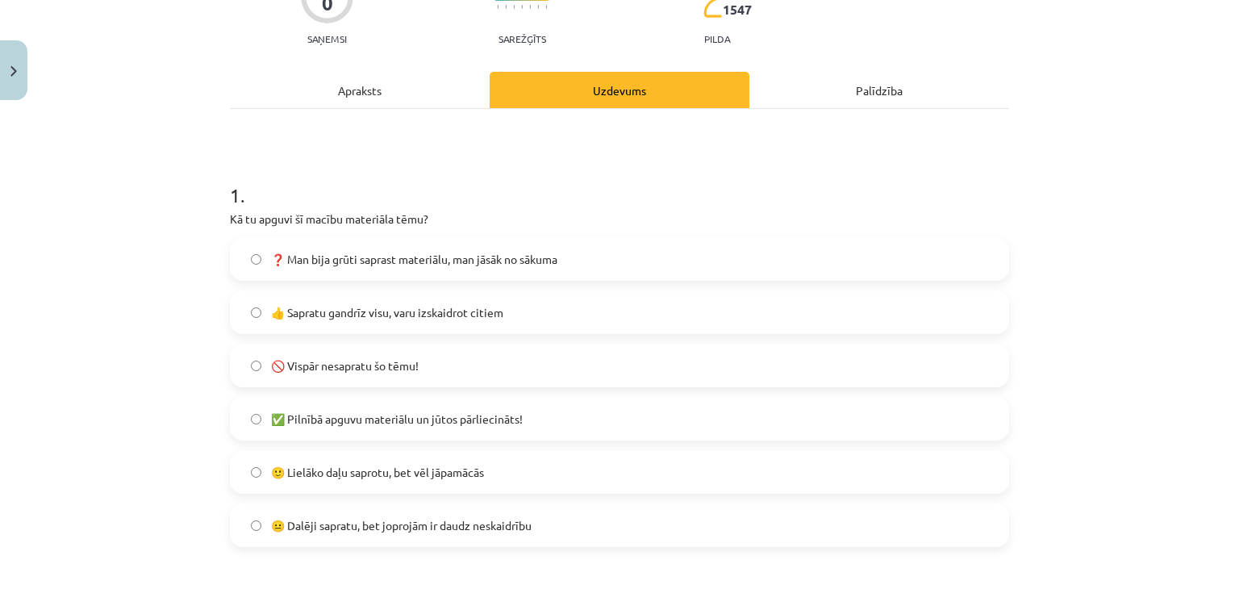
scroll to position [202, 0]
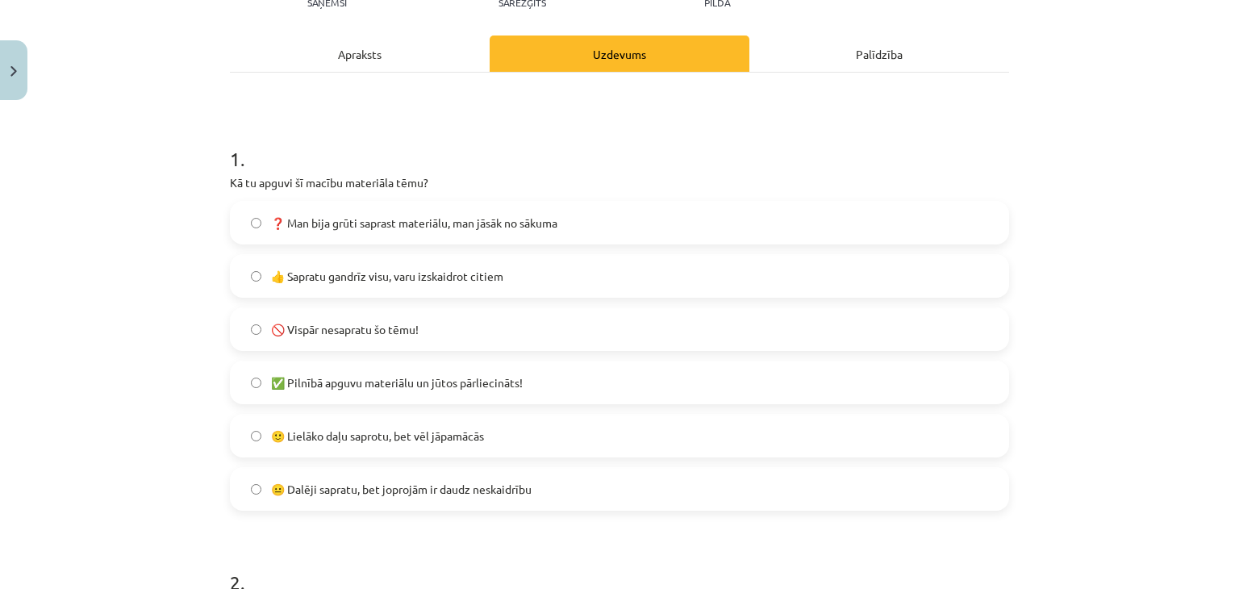
click span "🙂 Lielāko daļu saprotu, bet vēl jāpamācās"
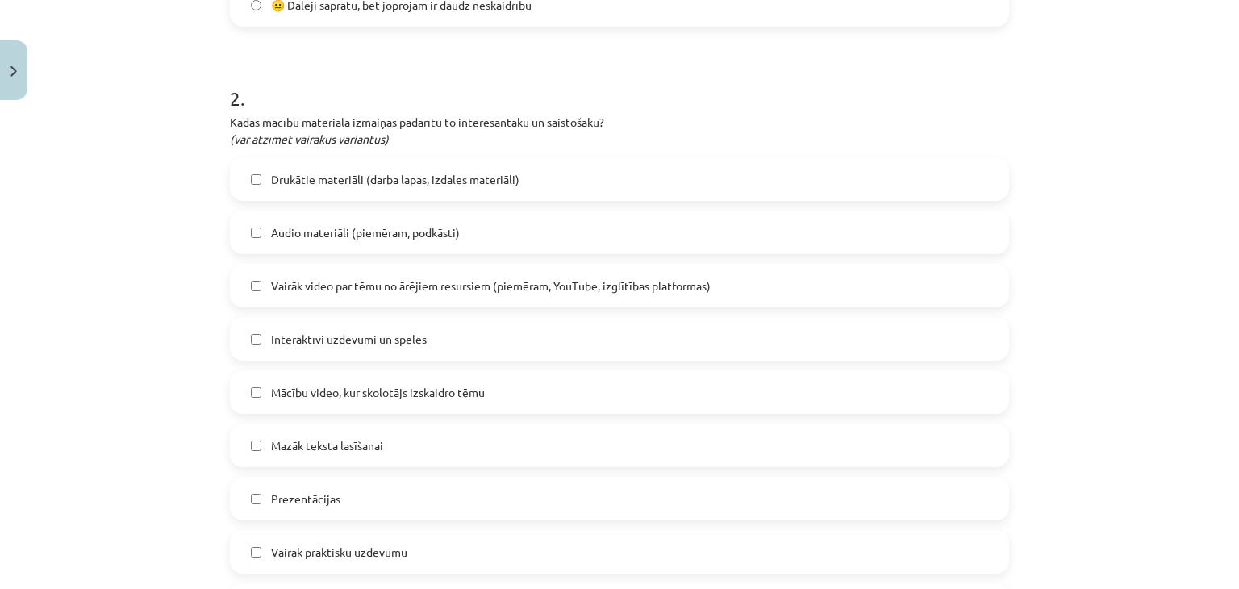
scroll to position [766, 0]
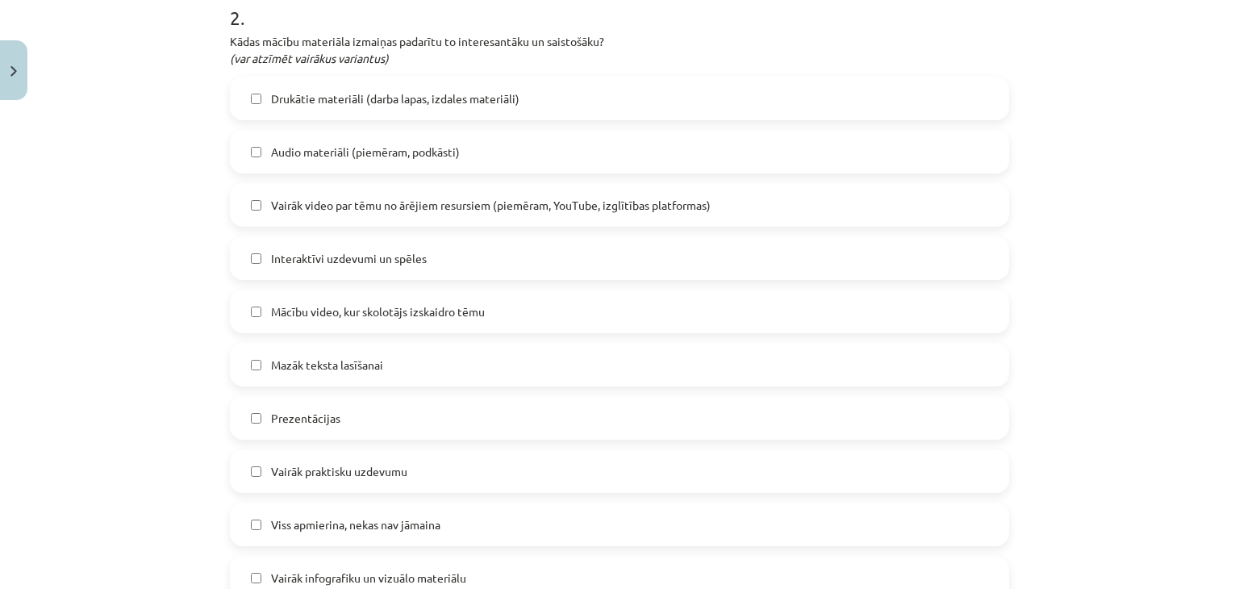
click label "Interaktīvi uzdevumi un spēles"
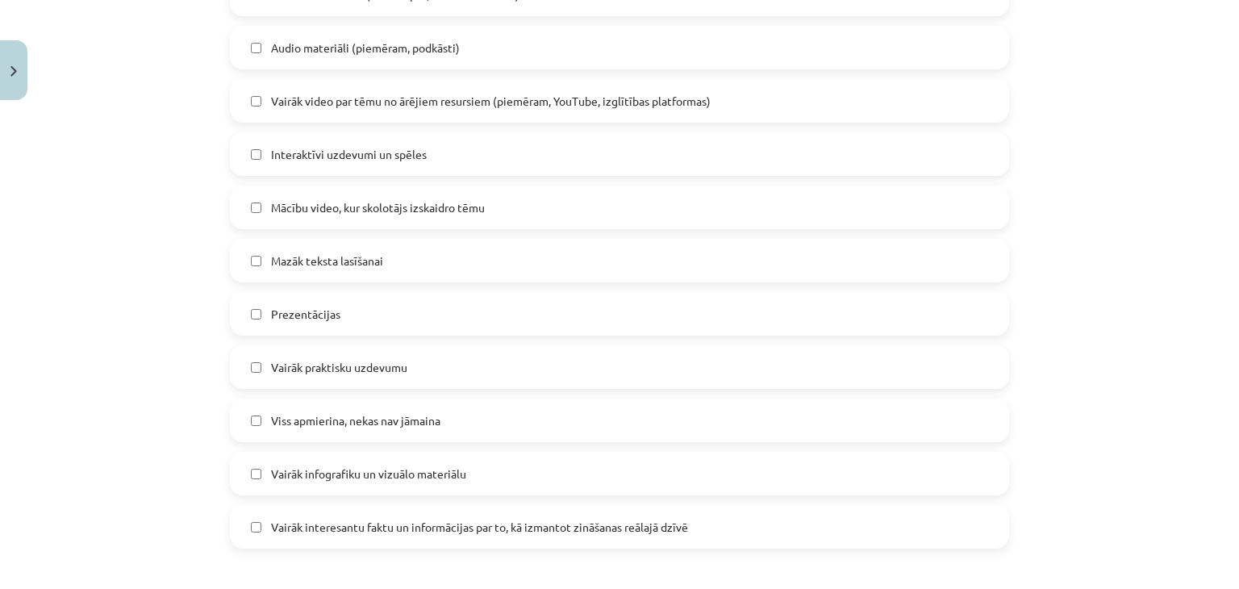
scroll to position [928, 0]
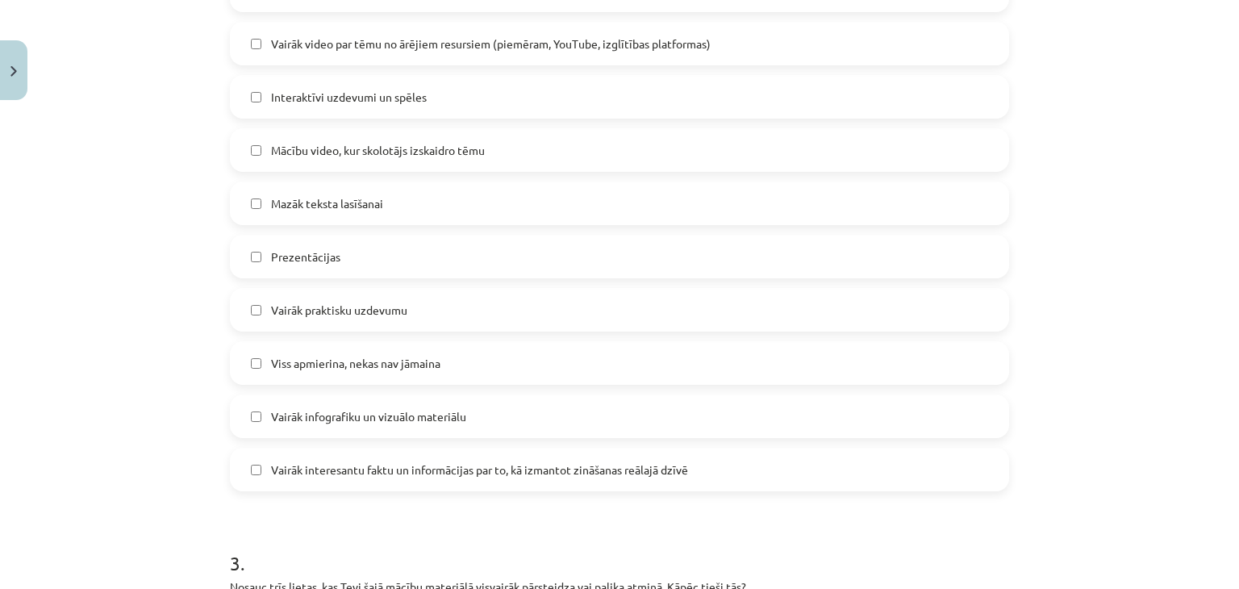
click label "Mazāk teksta lasīšanai"
click span "Vairāk praktisku uzdevumu"
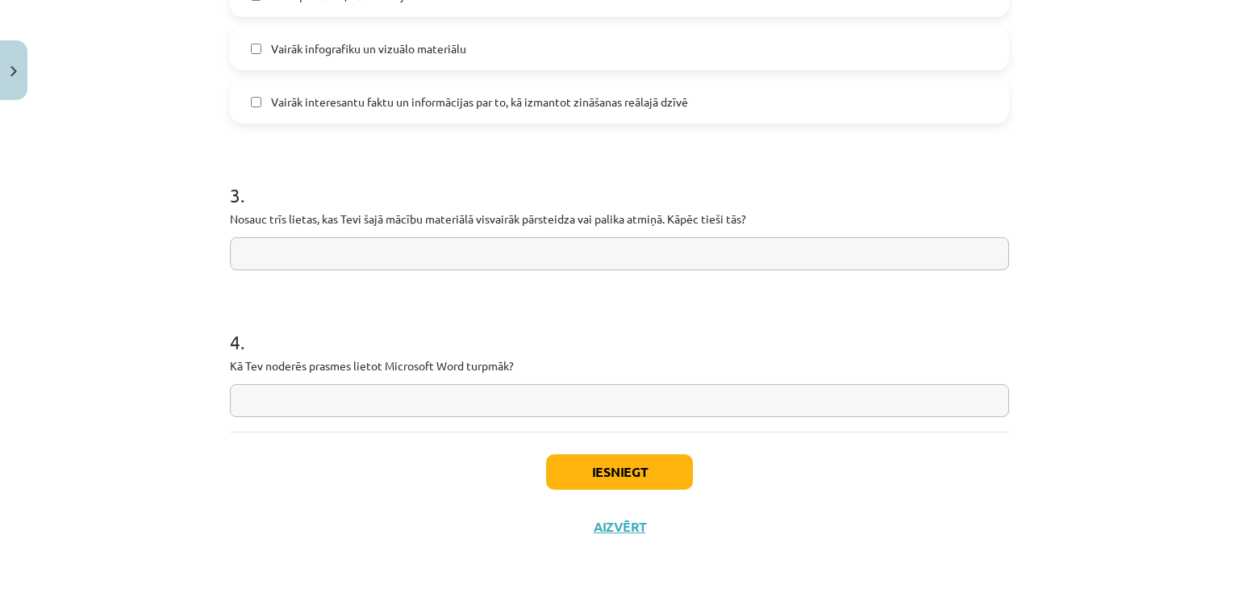
scroll to position [1301, 0]
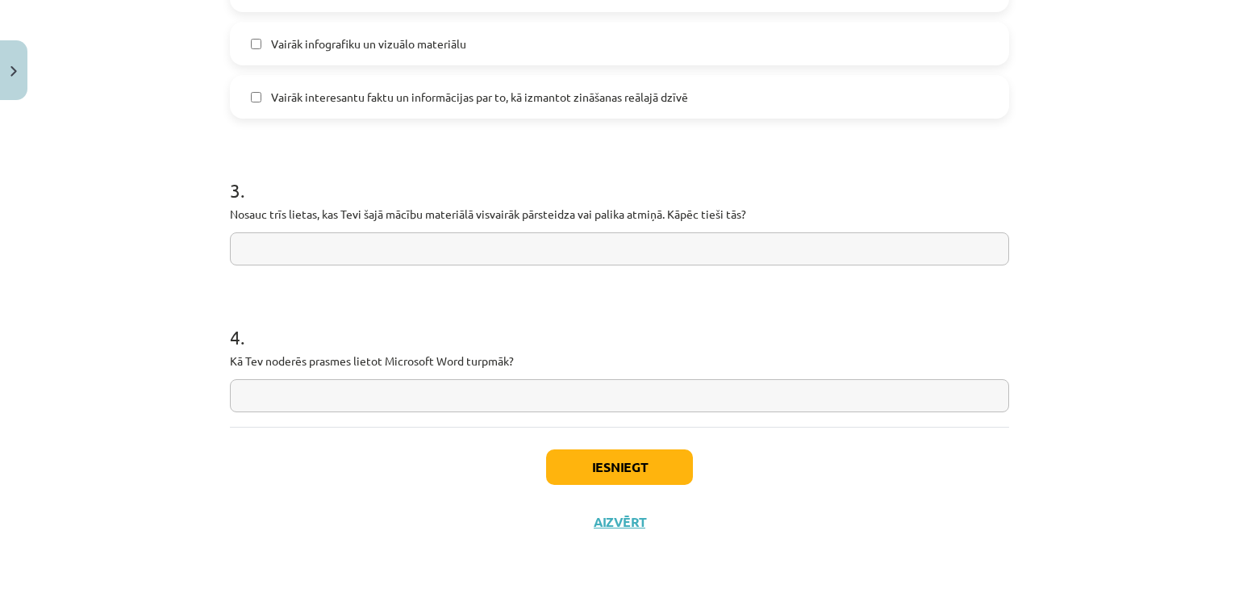
click input "text"
type input "*"
click input "text"
type input "**********"
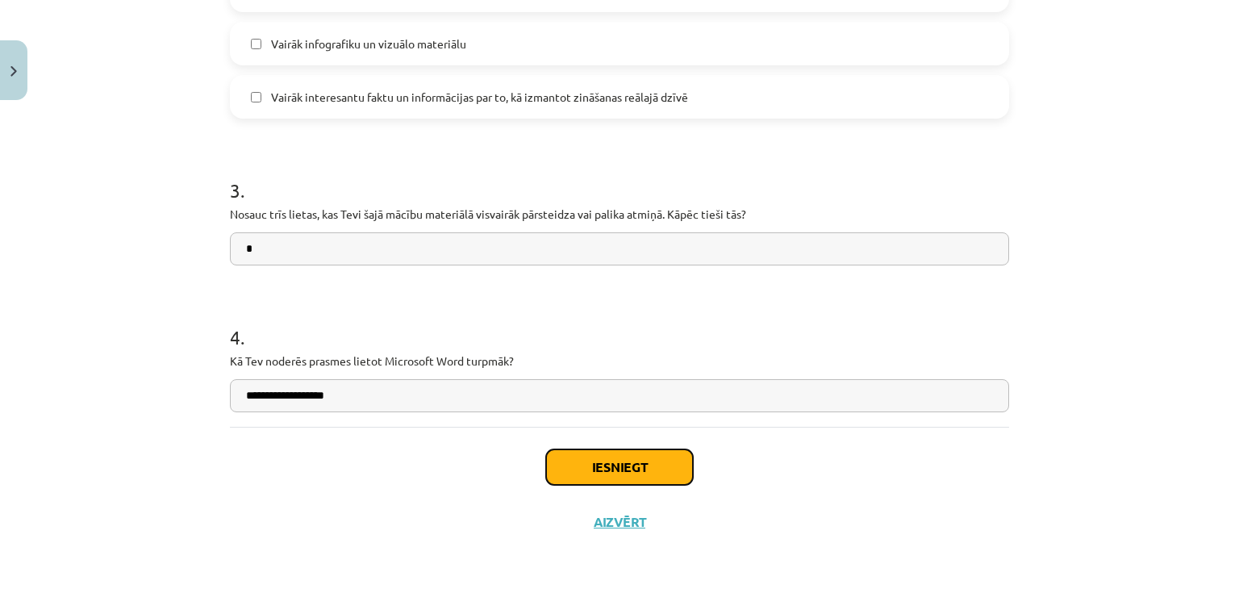
click button "Iesniegt"
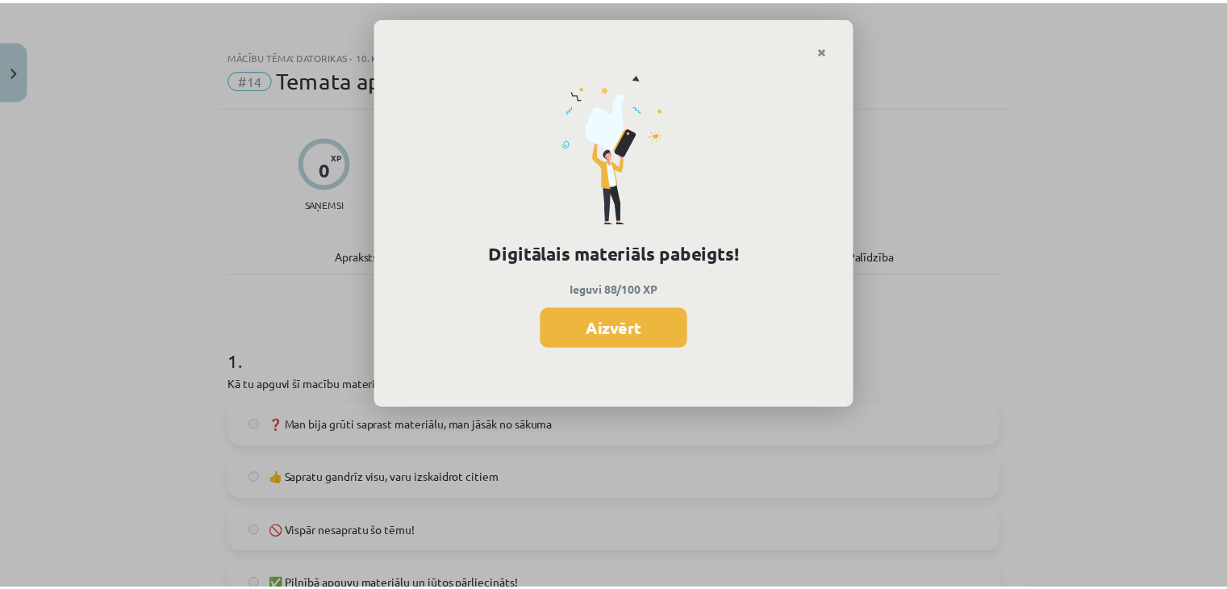
scroll to position [1854, 0]
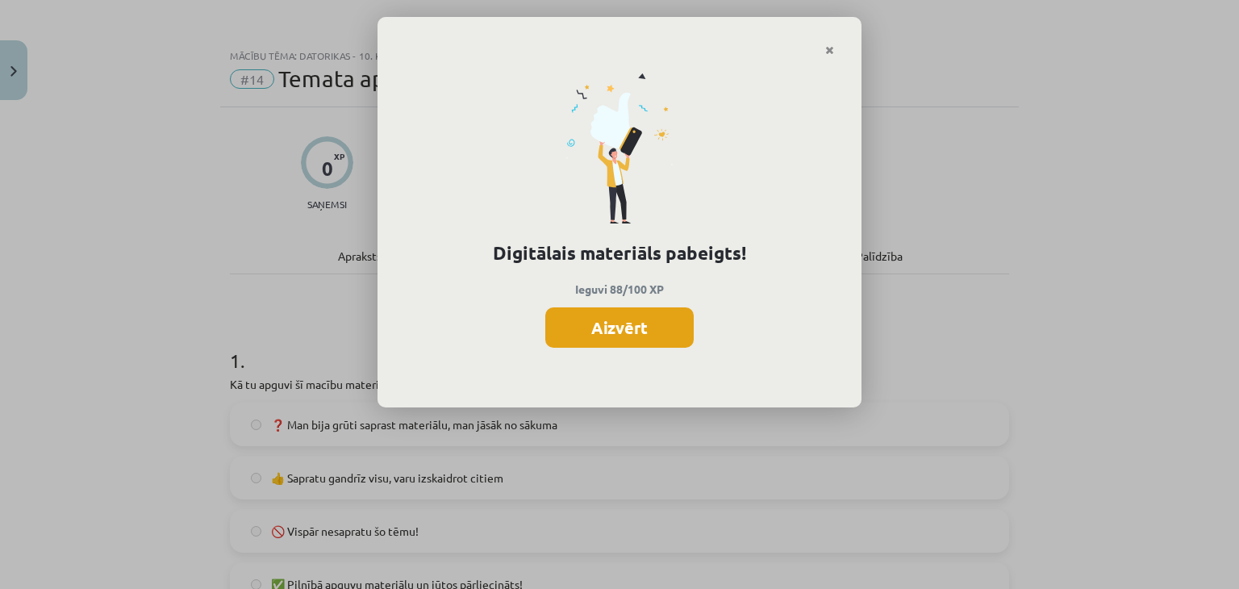
click button "Aizvērt"
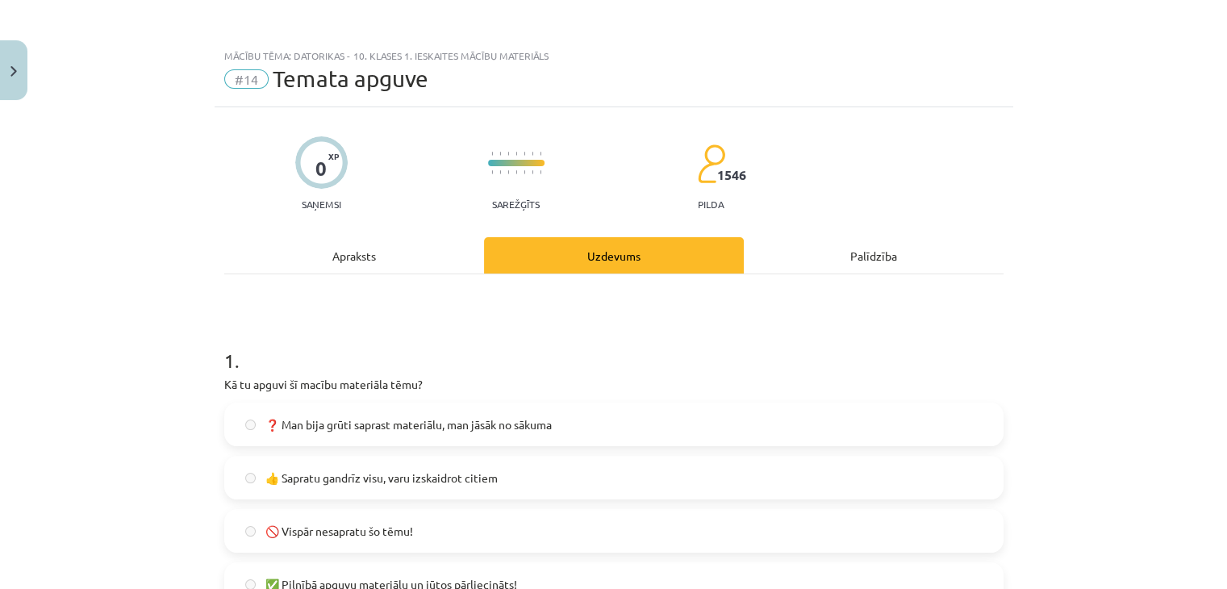
click div "Apraksts"
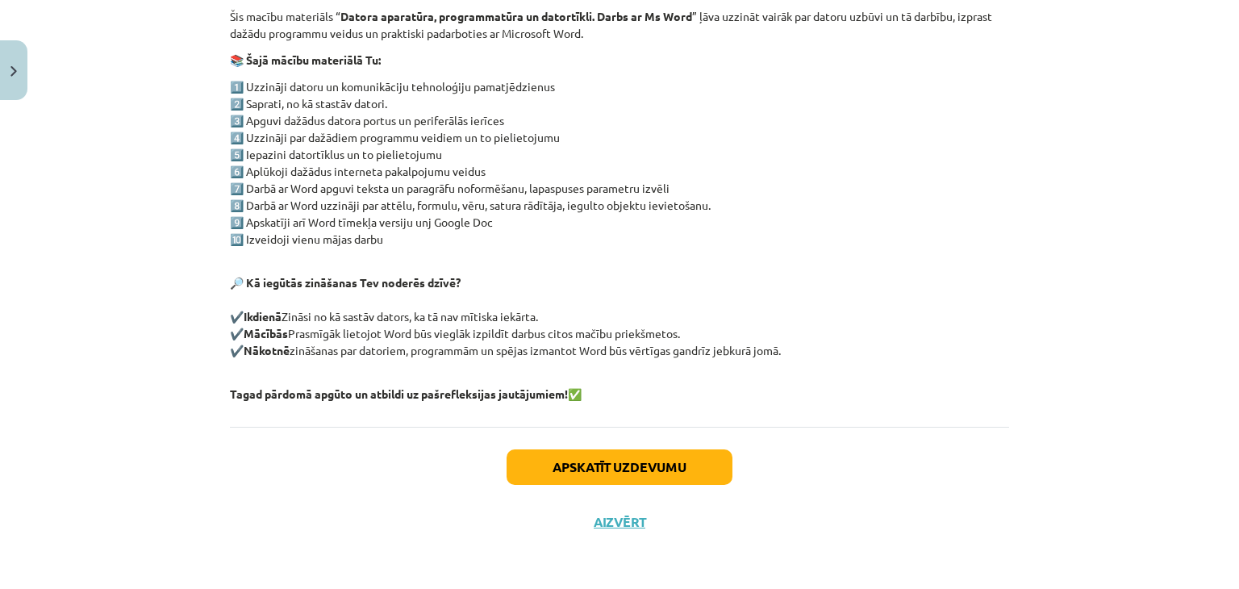
scroll to position [0, 0]
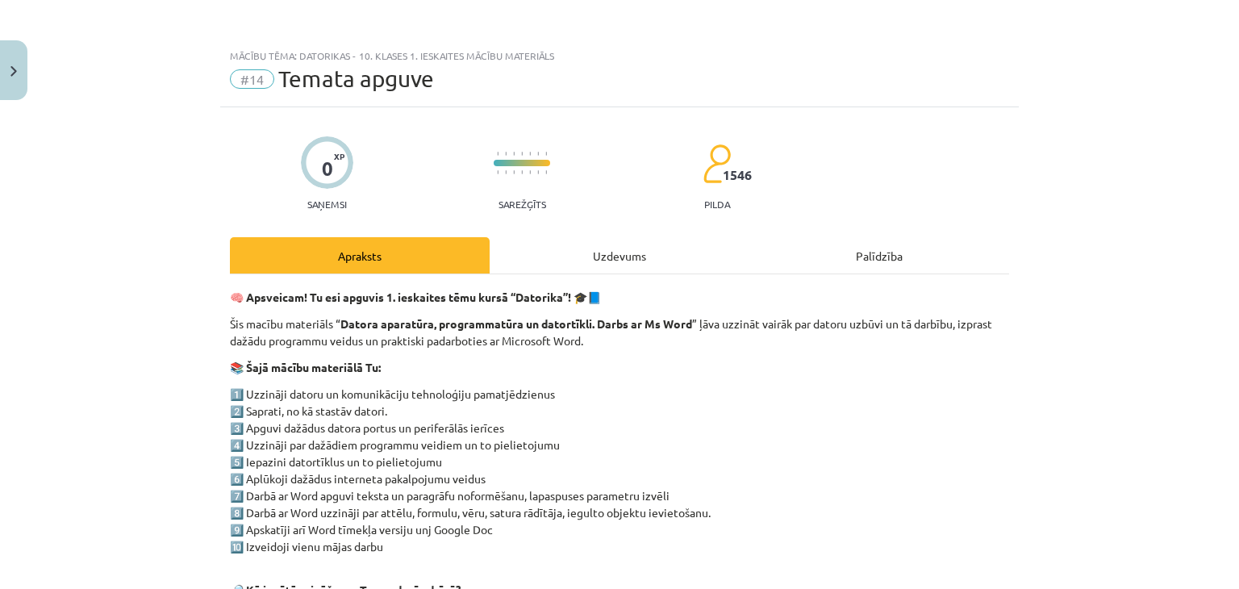
drag, startPoint x: 295, startPoint y: 85, endPoint x: 281, endPoint y: 84, distance: 14.5
click span "Temata apguve"
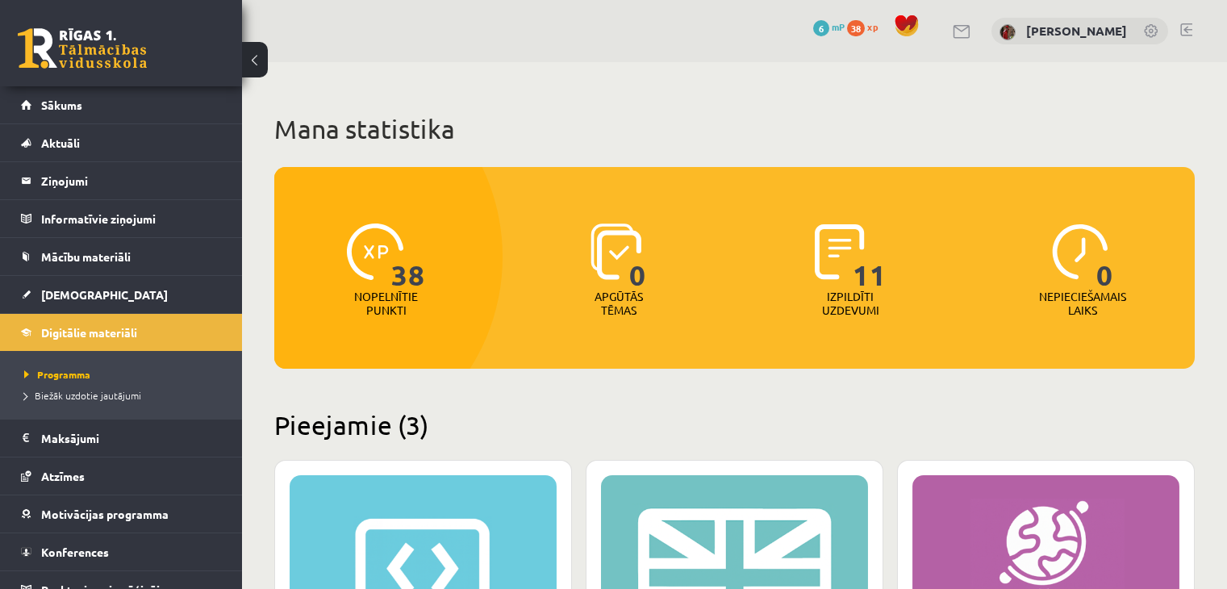
scroll to position [403, 0]
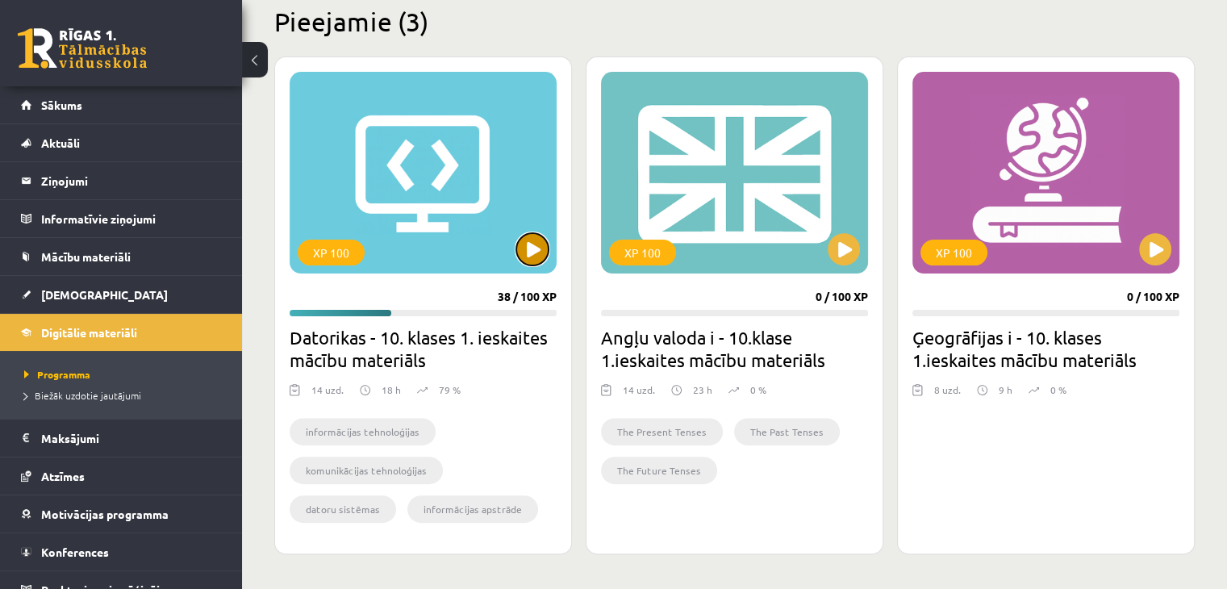
click at [536, 259] on button at bounding box center [532, 249] width 32 height 32
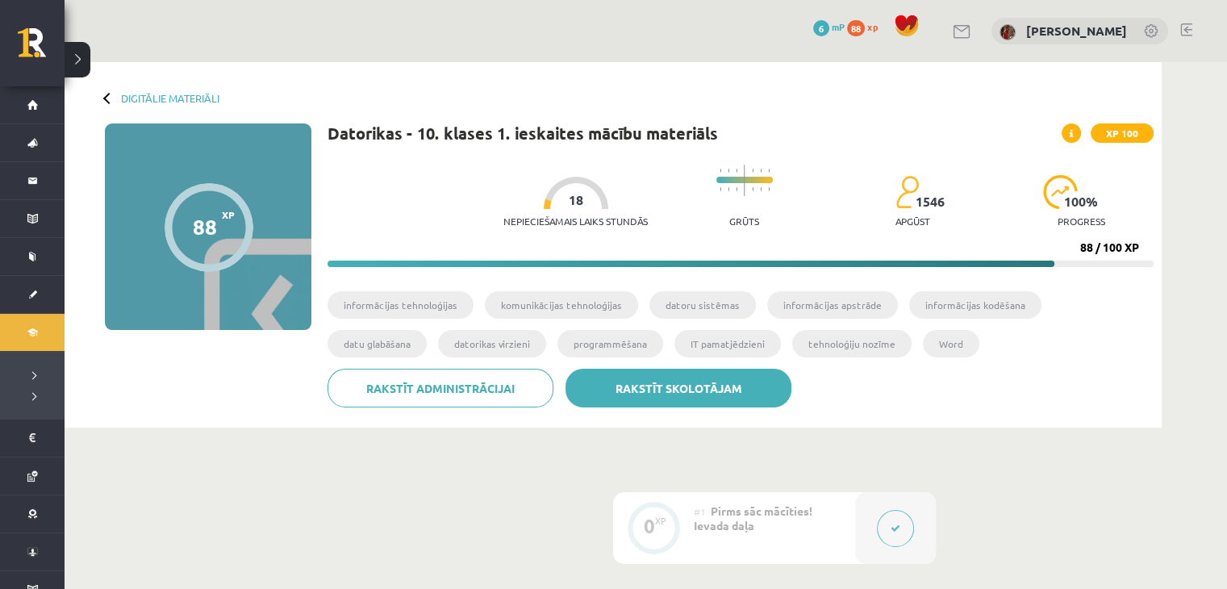
click at [639, 382] on link "Rakstīt skolotājam" at bounding box center [679, 388] width 226 height 39
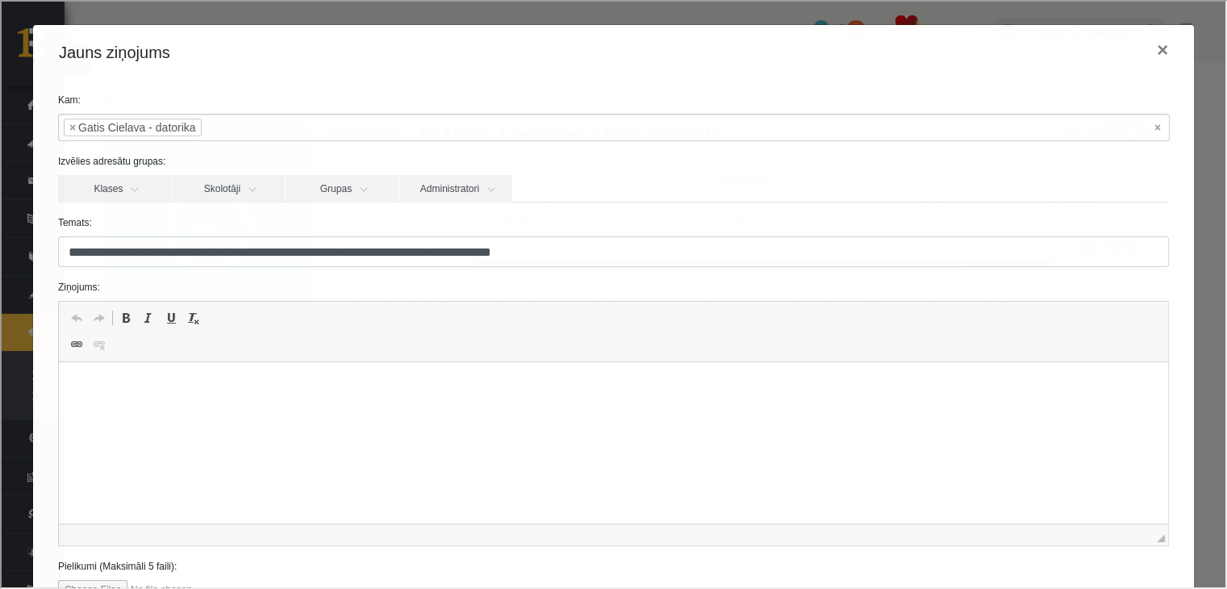
click at [286, 390] on p "Bagātinātā teksta redaktors, wiswyg-editor-47024859362100-1756993259-727" at bounding box center [612, 386] width 1077 height 17
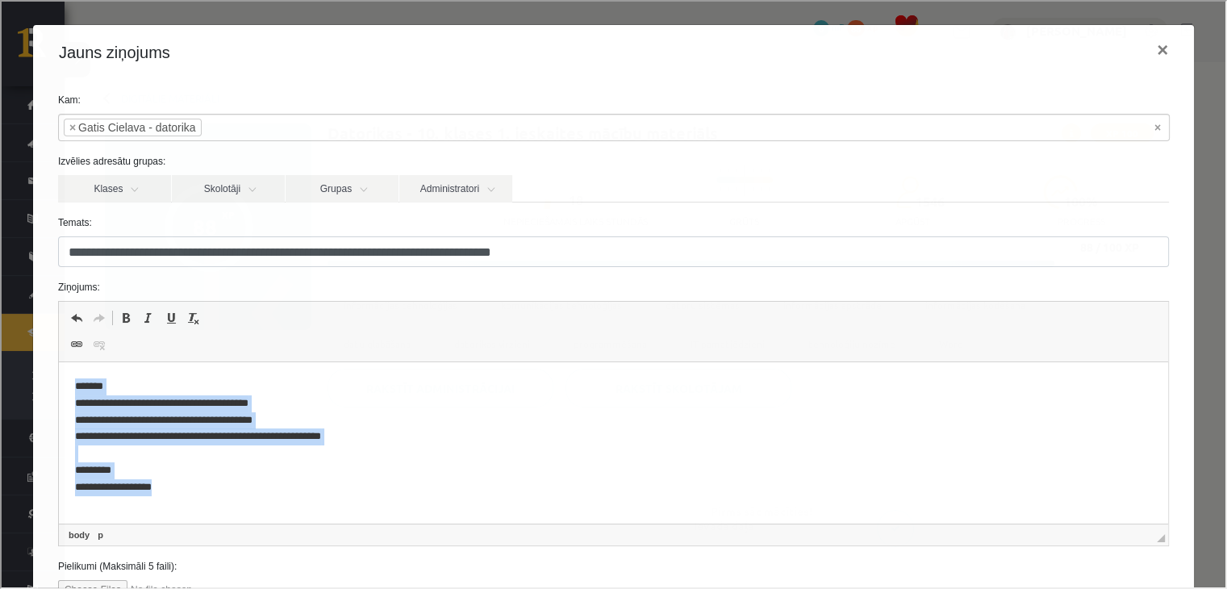
drag, startPoint x: 198, startPoint y: 488, endPoint x: 73, endPoint y: 388, distance: 159.5
click at [74, 388] on p "**********" at bounding box center [607, 437] width 1067 height 118
copy p "**********"
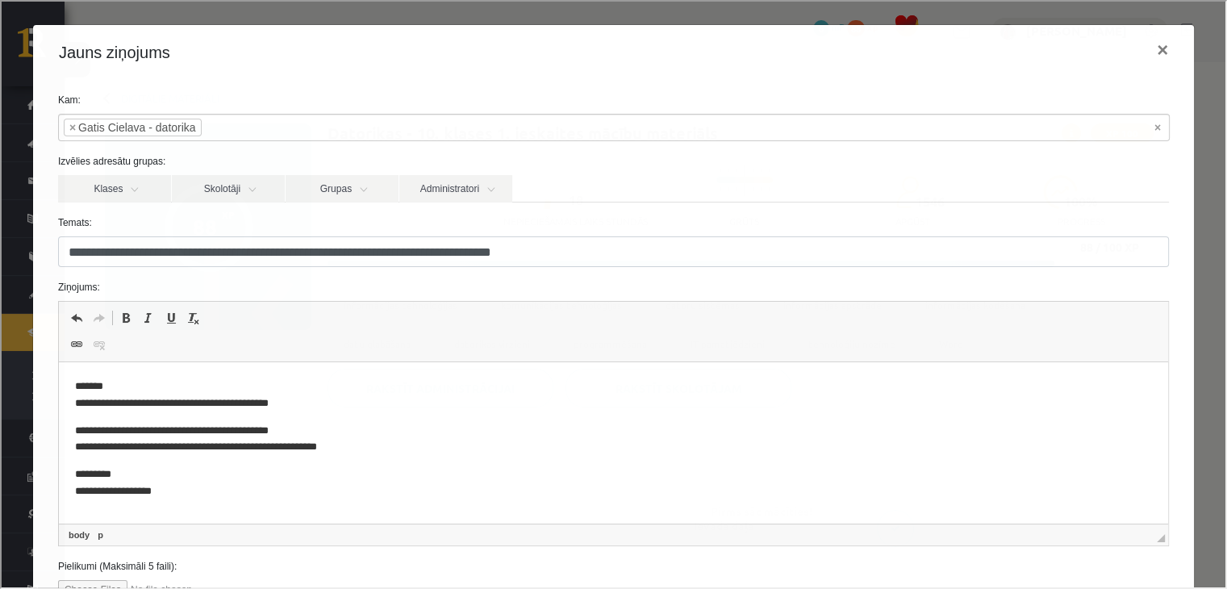
scroll to position [126, 0]
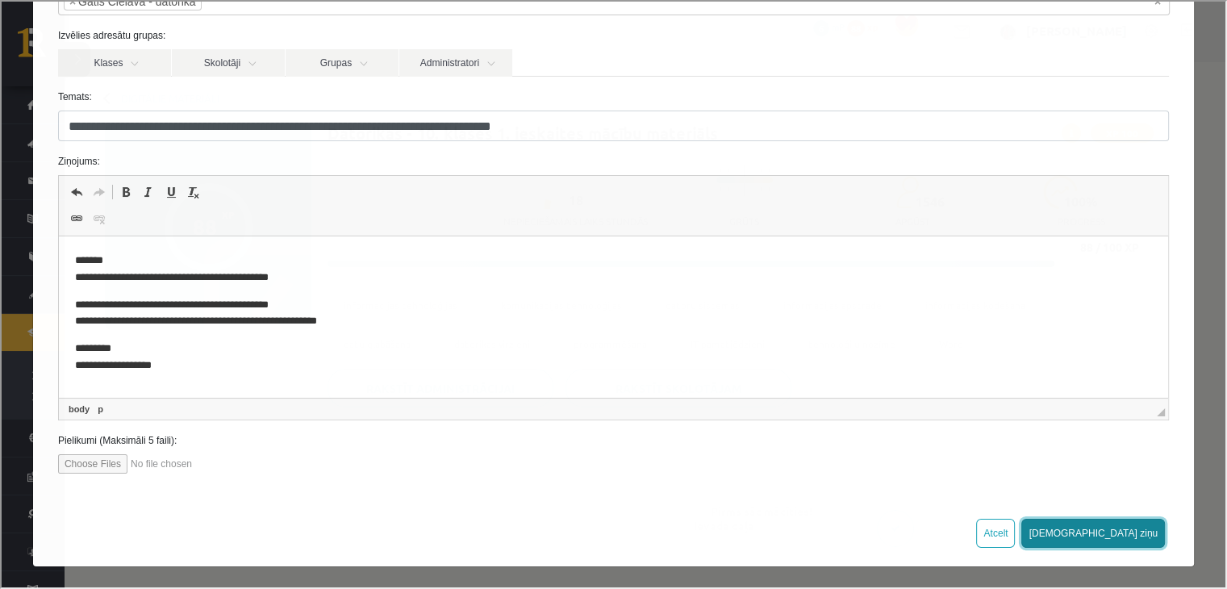
click at [1142, 532] on button "[DEMOGRAPHIC_DATA] ziņu" at bounding box center [1092, 531] width 144 height 29
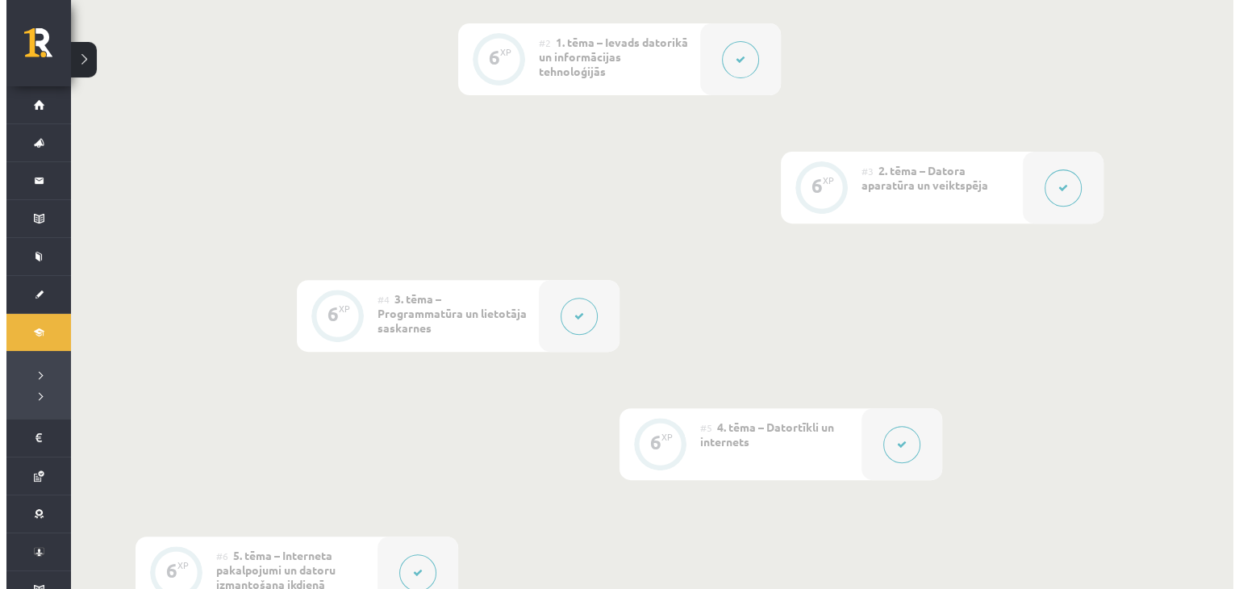
scroll to position [968, 0]
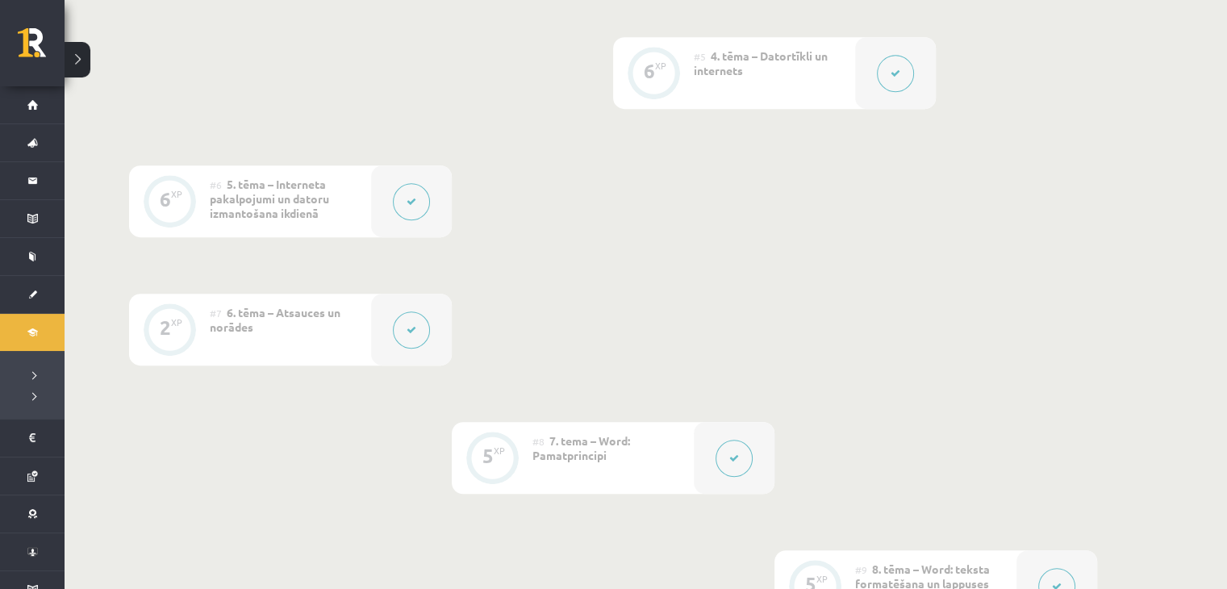
click at [746, 459] on button at bounding box center [734, 458] width 37 height 37
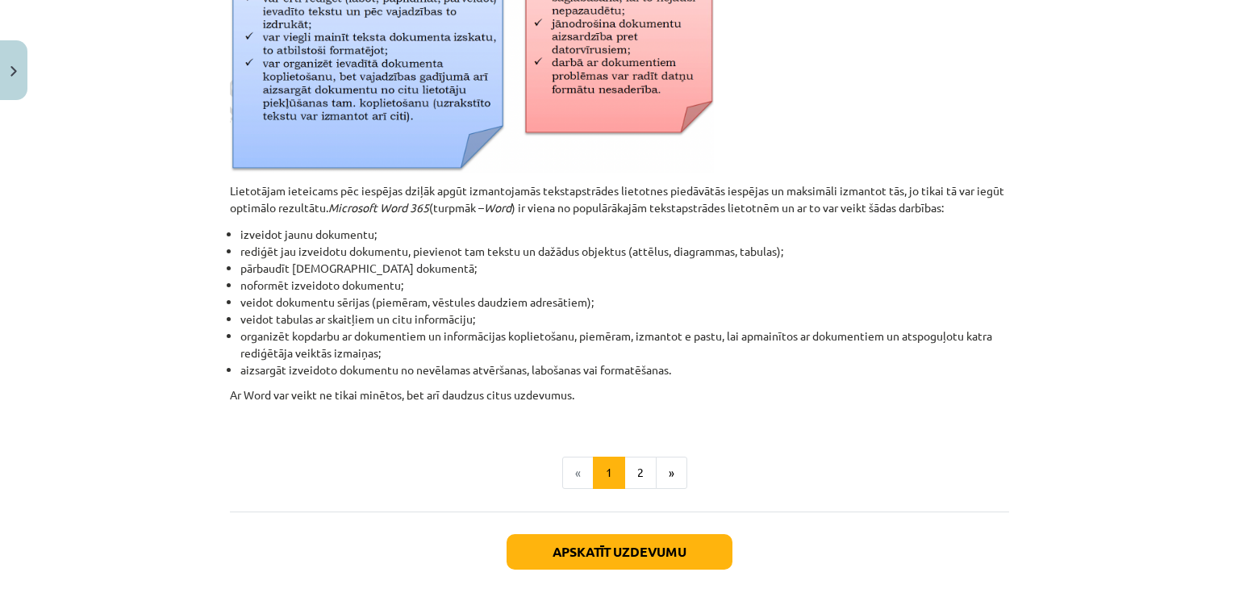
scroll to position [804, 0]
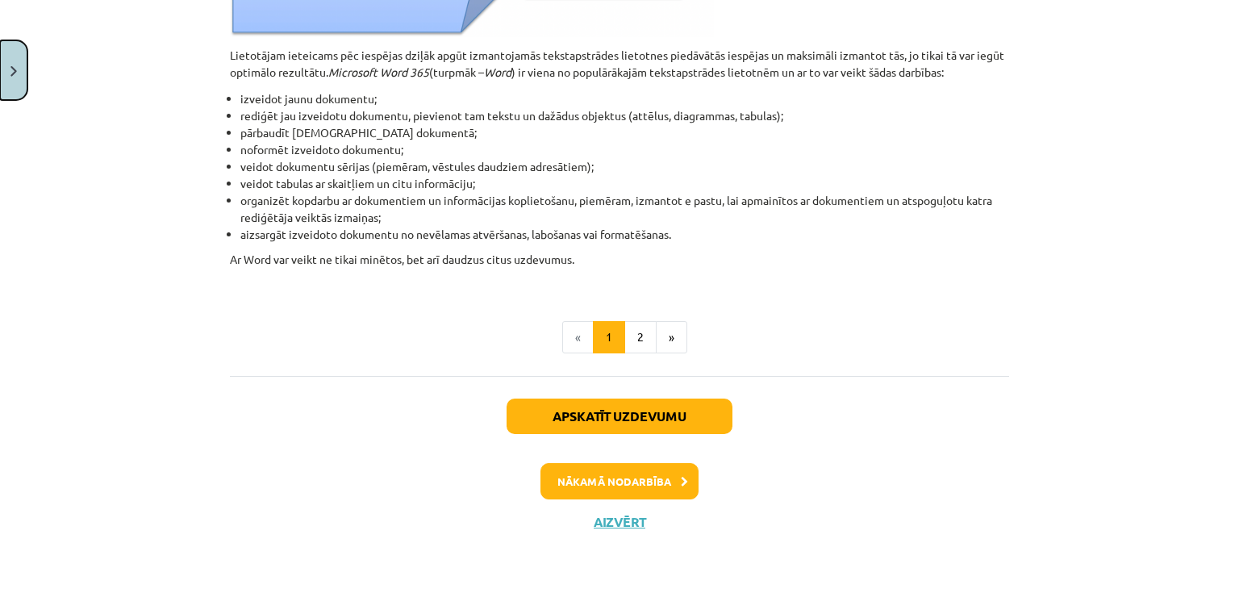
click at [7, 75] on button "Close" at bounding box center [13, 70] width 27 height 60
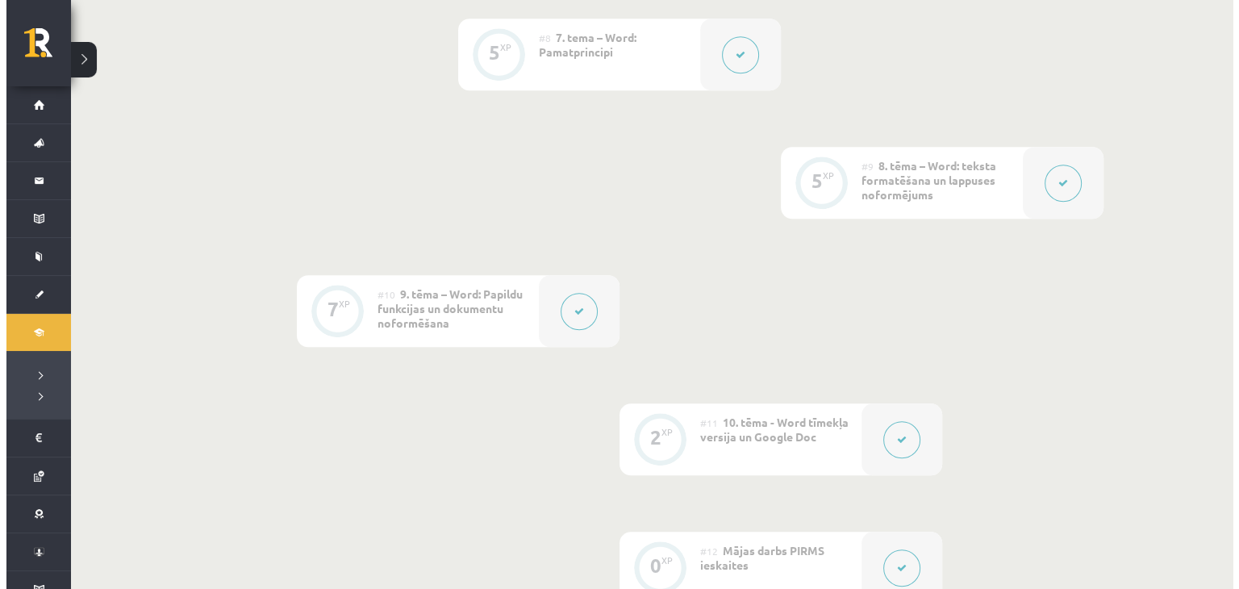
scroll to position [1614, 0]
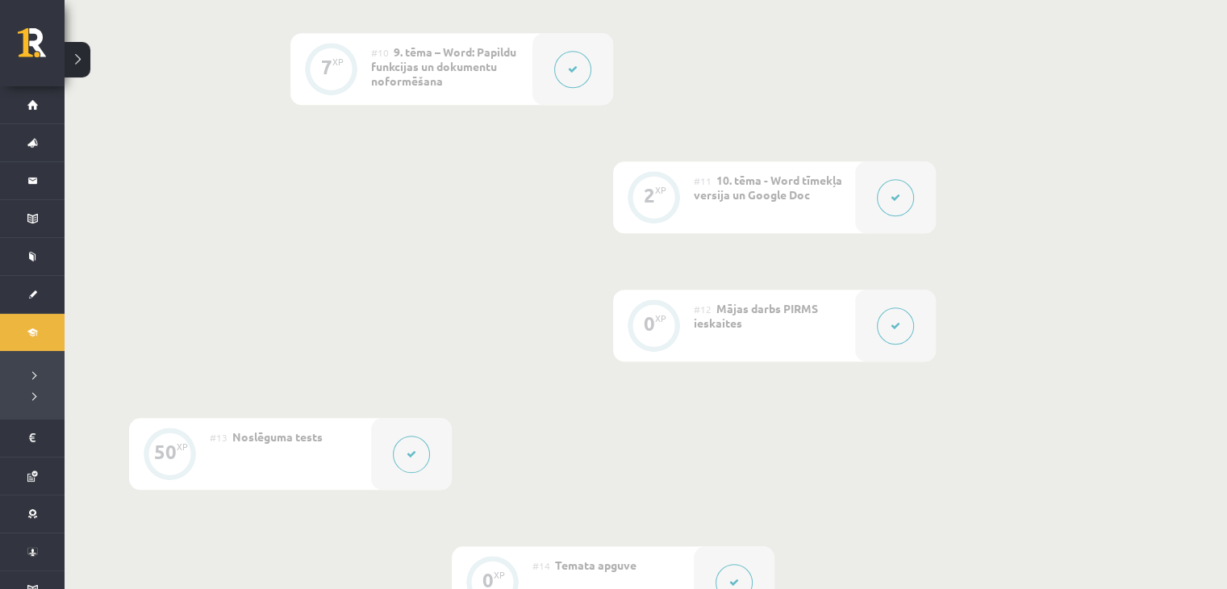
click at [897, 321] on icon at bounding box center [896, 326] width 10 height 10
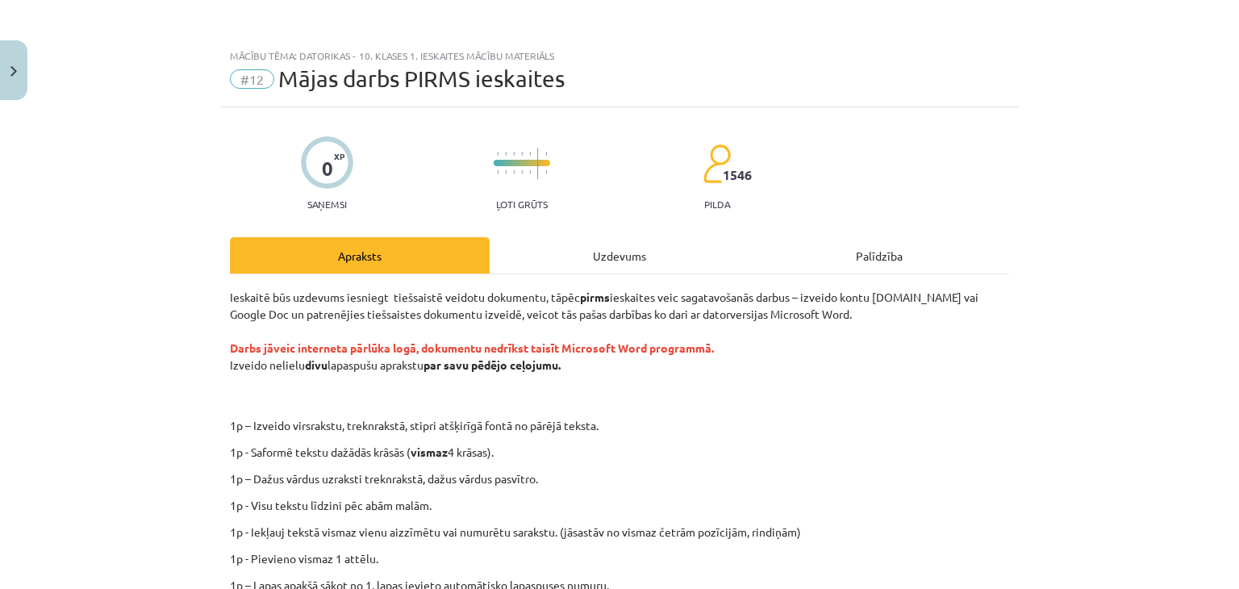
click at [623, 256] on div "Uzdevums" at bounding box center [620, 255] width 260 height 36
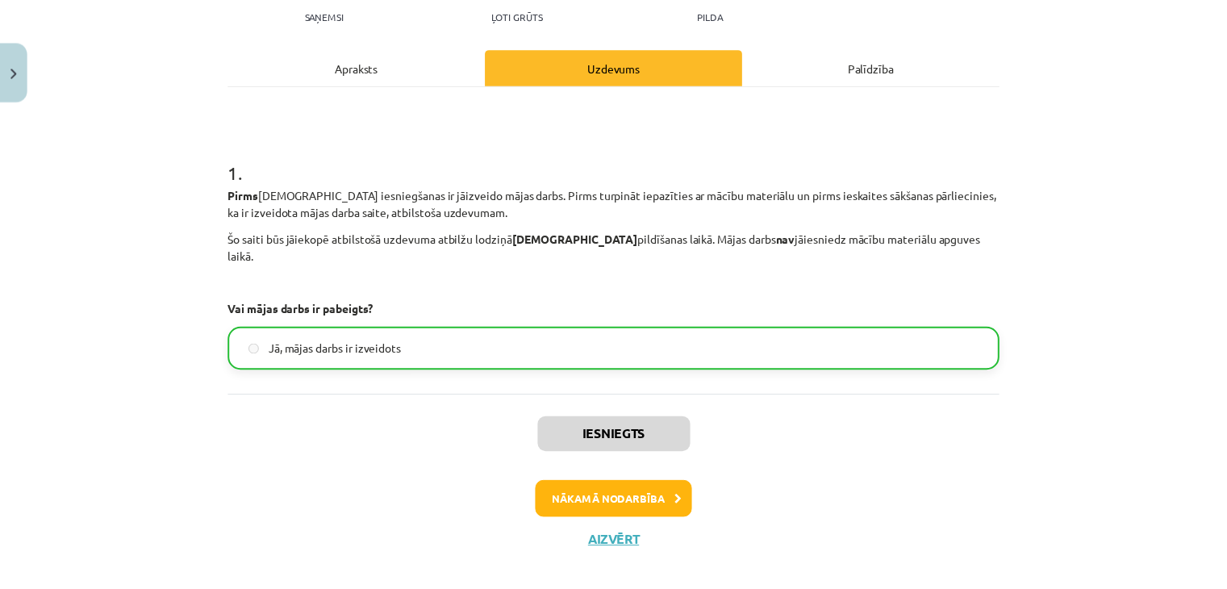
scroll to position [191, 0]
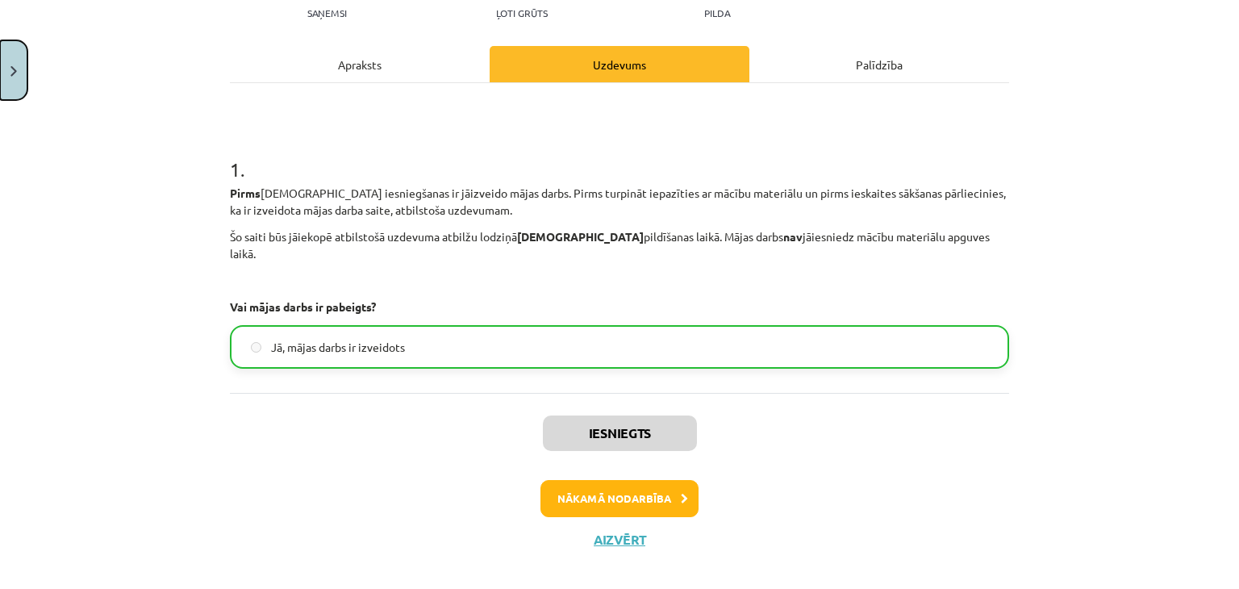
click at [17, 69] on button "Close" at bounding box center [13, 70] width 27 height 60
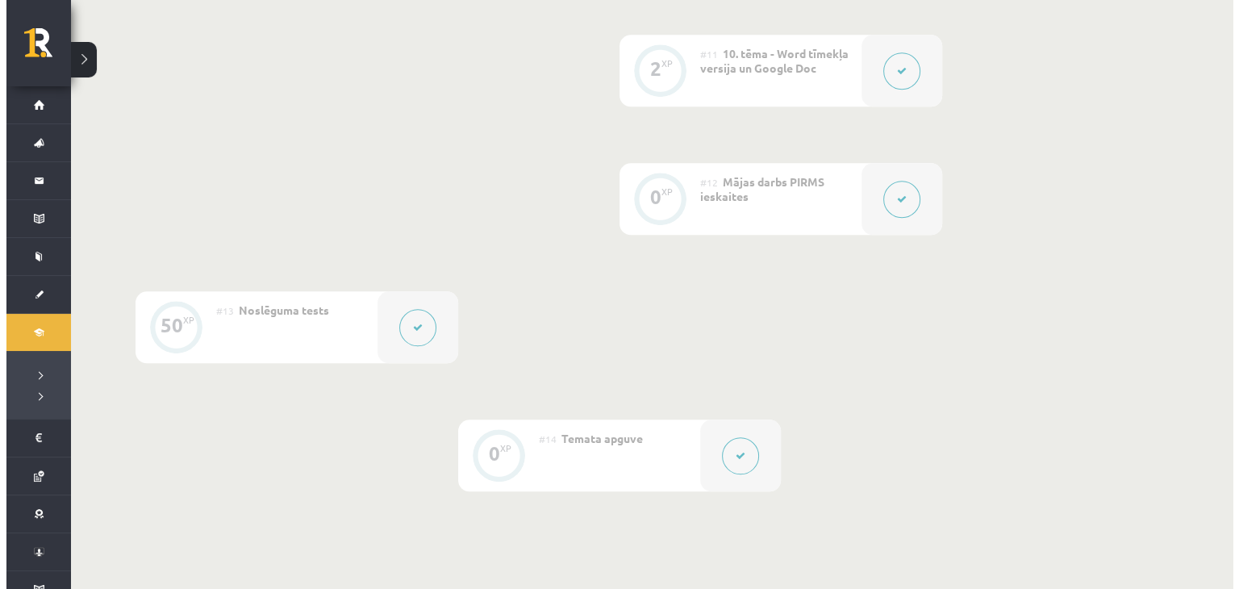
scroll to position [1775, 0]
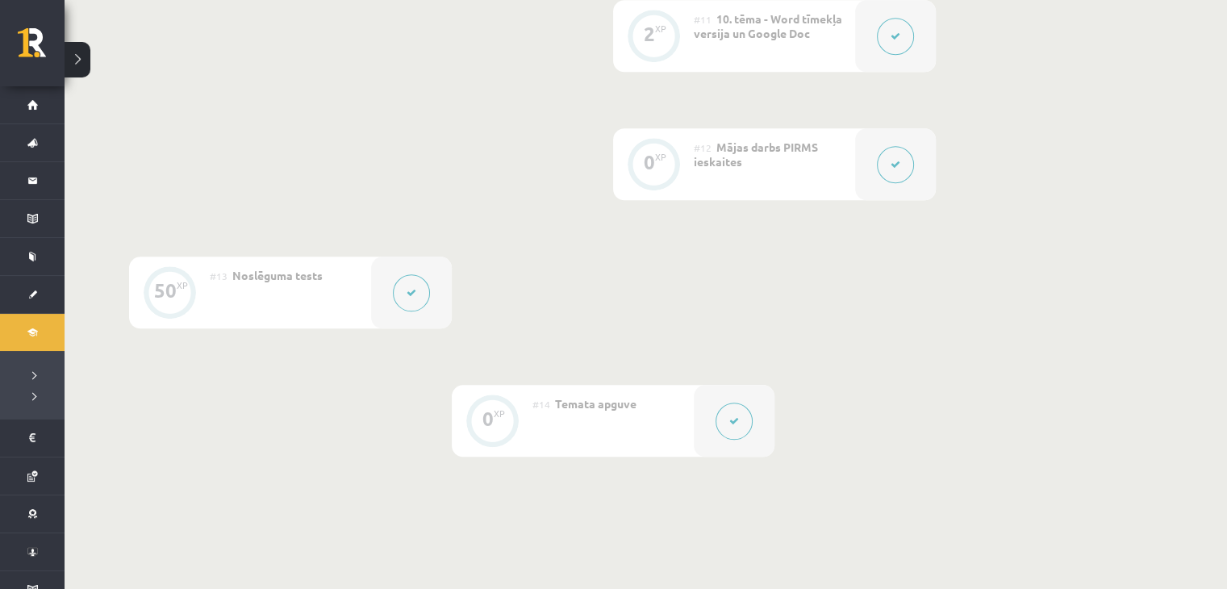
click at [402, 291] on button at bounding box center [411, 292] width 37 height 37
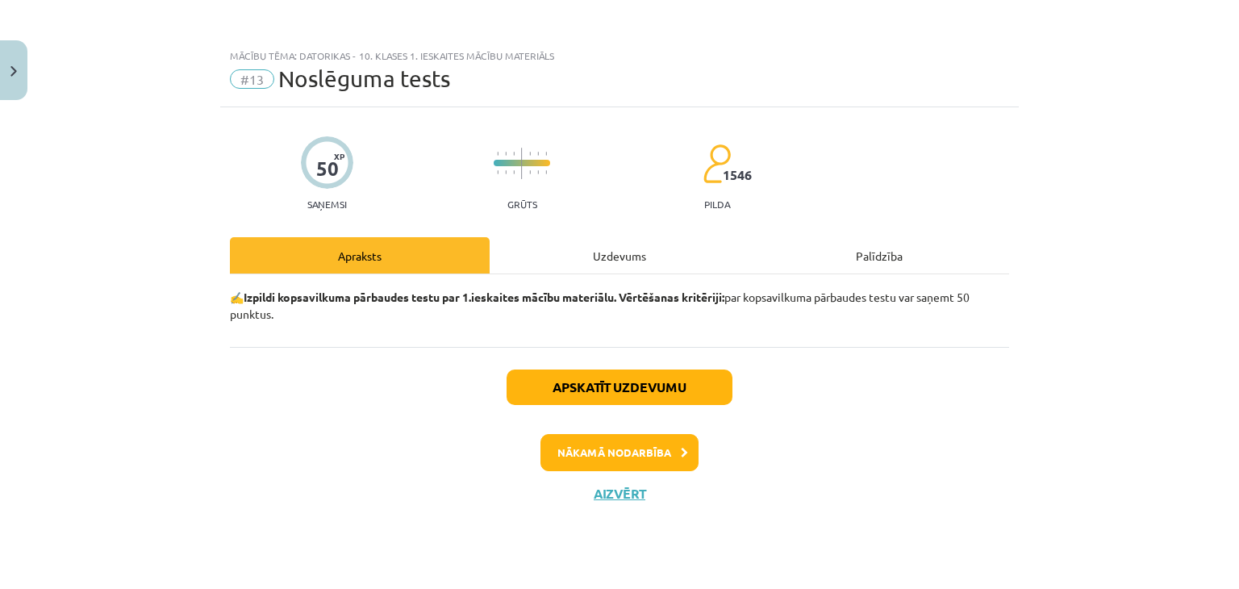
click at [561, 257] on div "Uzdevums" at bounding box center [620, 255] width 260 height 36
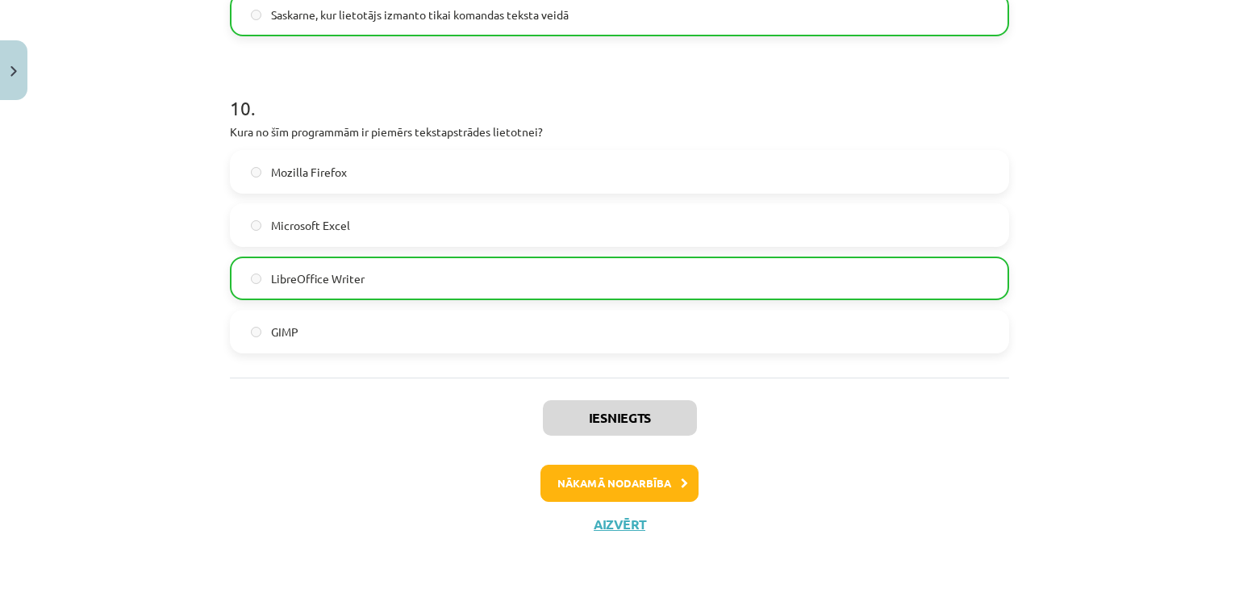
scroll to position [3078, 0]
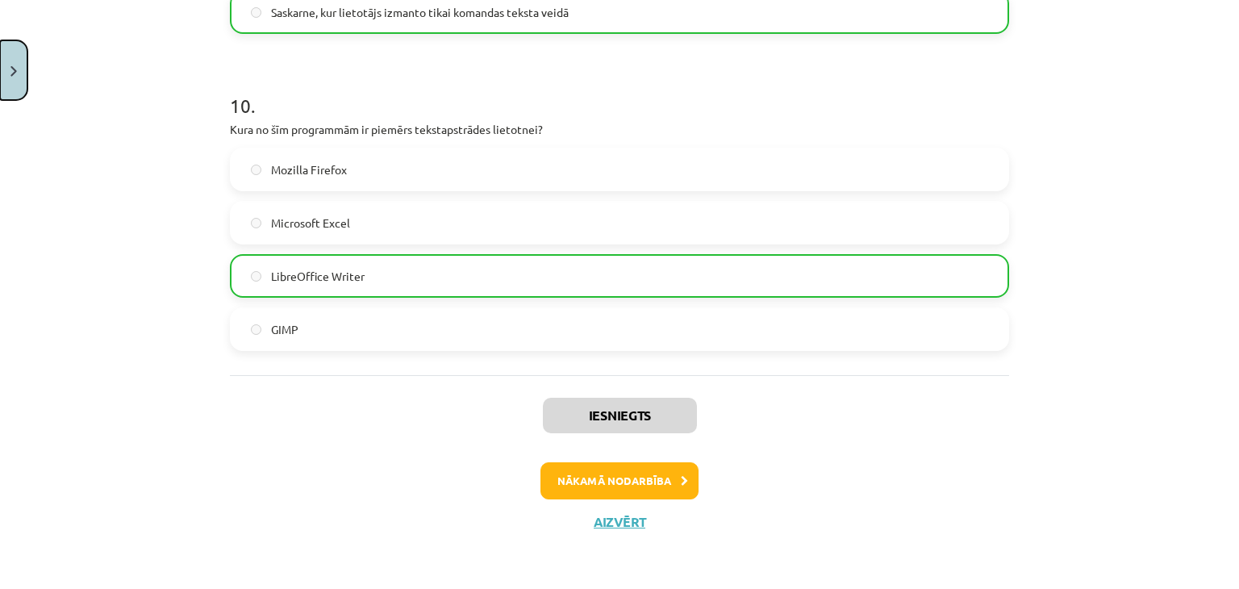
click at [15, 66] on img "Close" at bounding box center [13, 71] width 6 height 10
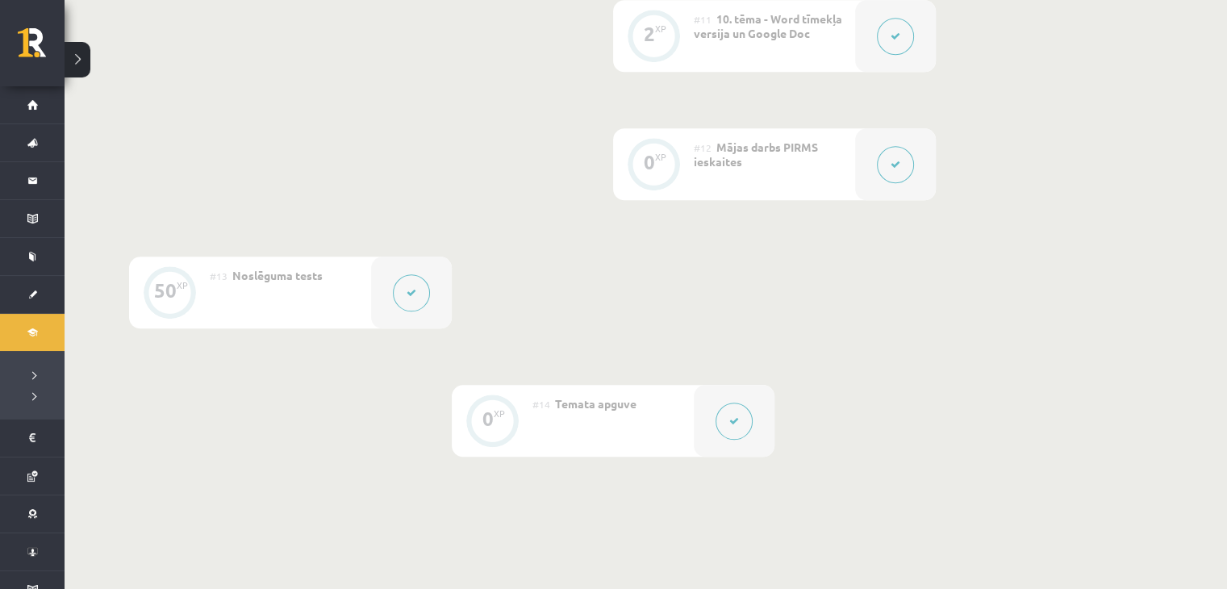
click at [412, 288] on icon at bounding box center [412, 293] width 10 height 10
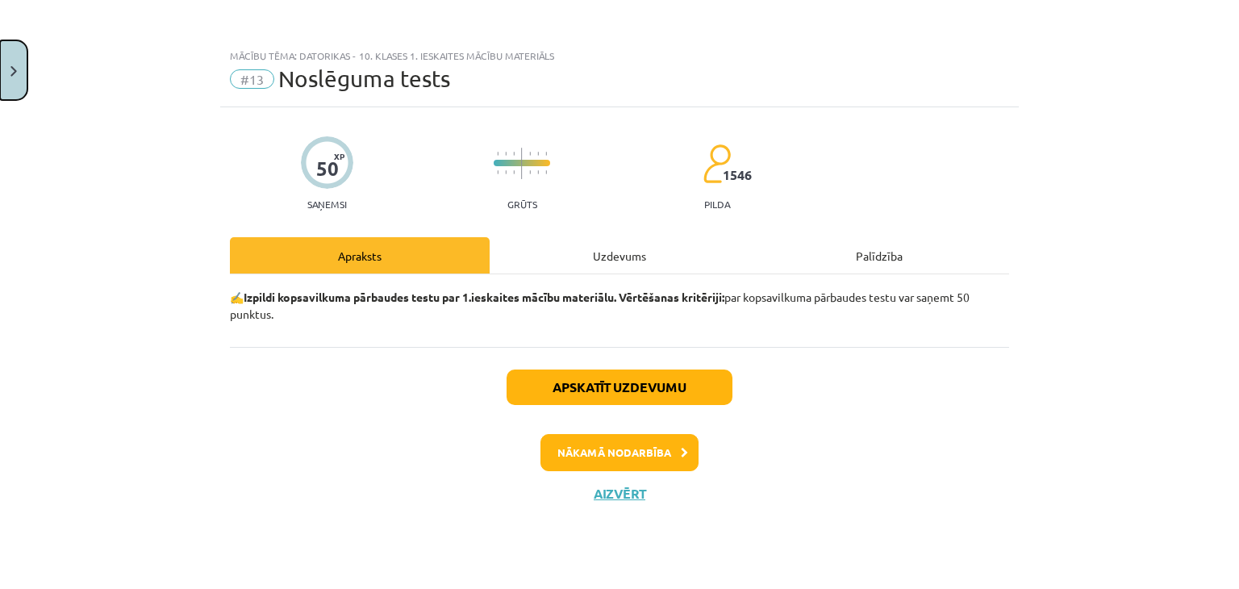
click at [13, 69] on img "Close" at bounding box center [13, 71] width 6 height 10
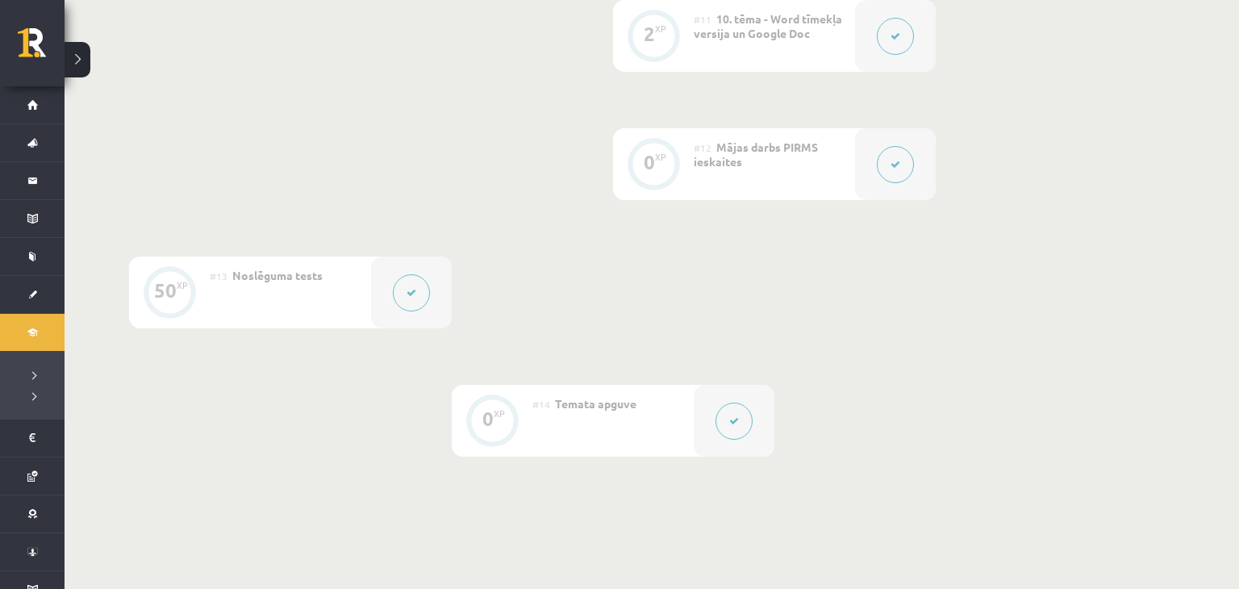
click at [711, 435] on div at bounding box center [734, 421] width 81 height 72
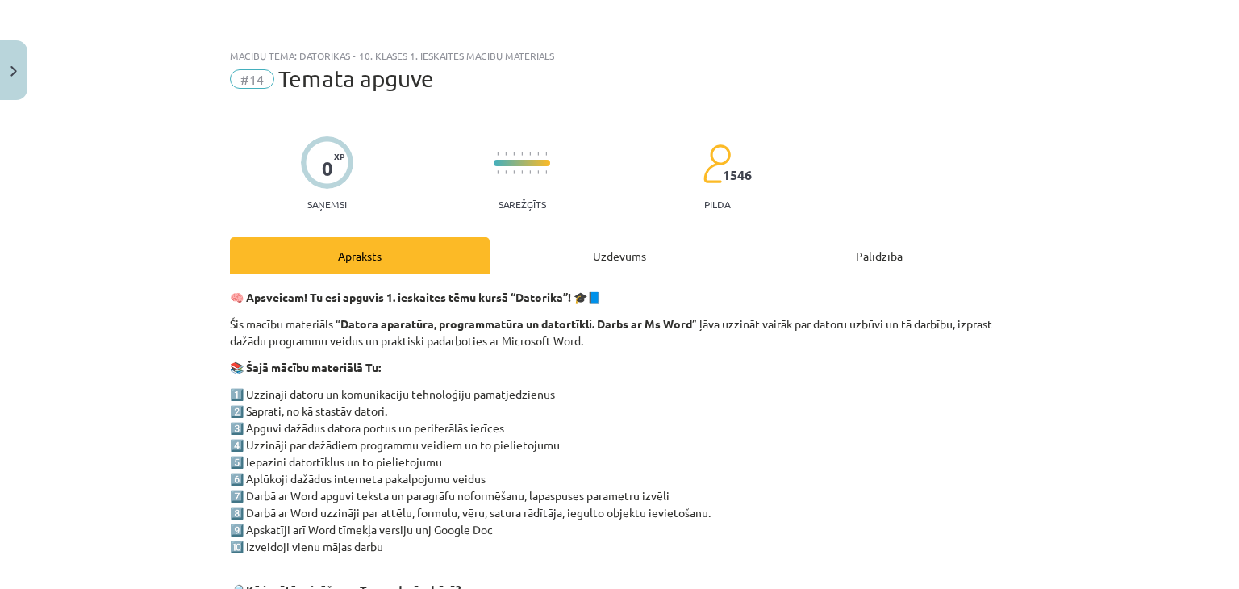
click at [642, 249] on div "Uzdevums" at bounding box center [620, 255] width 260 height 36
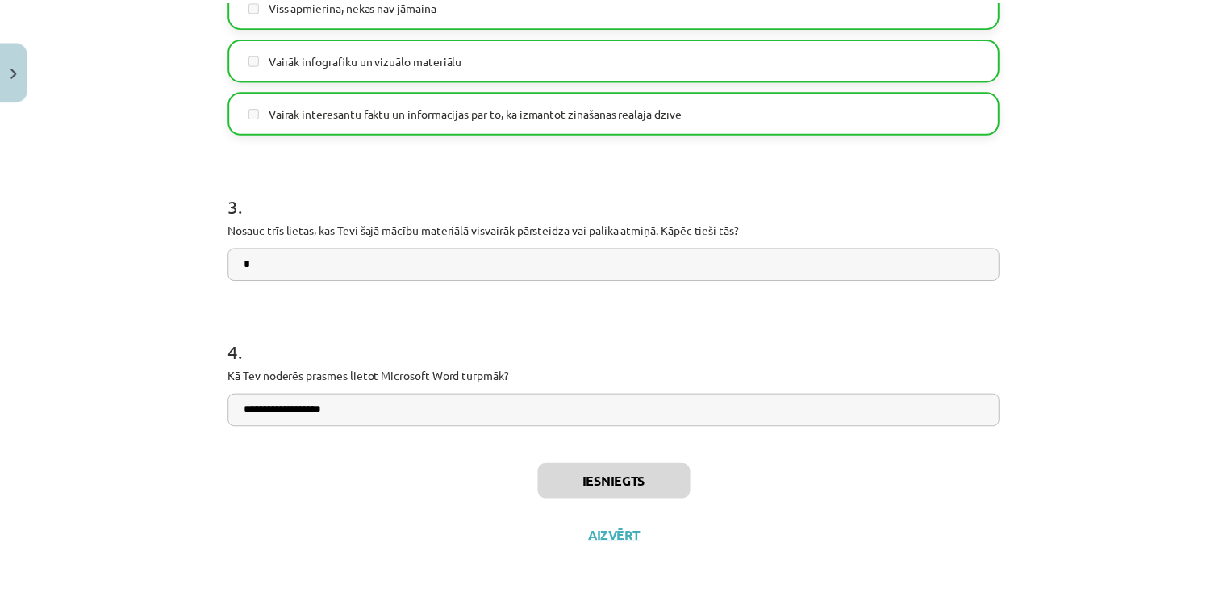
scroll to position [1301, 0]
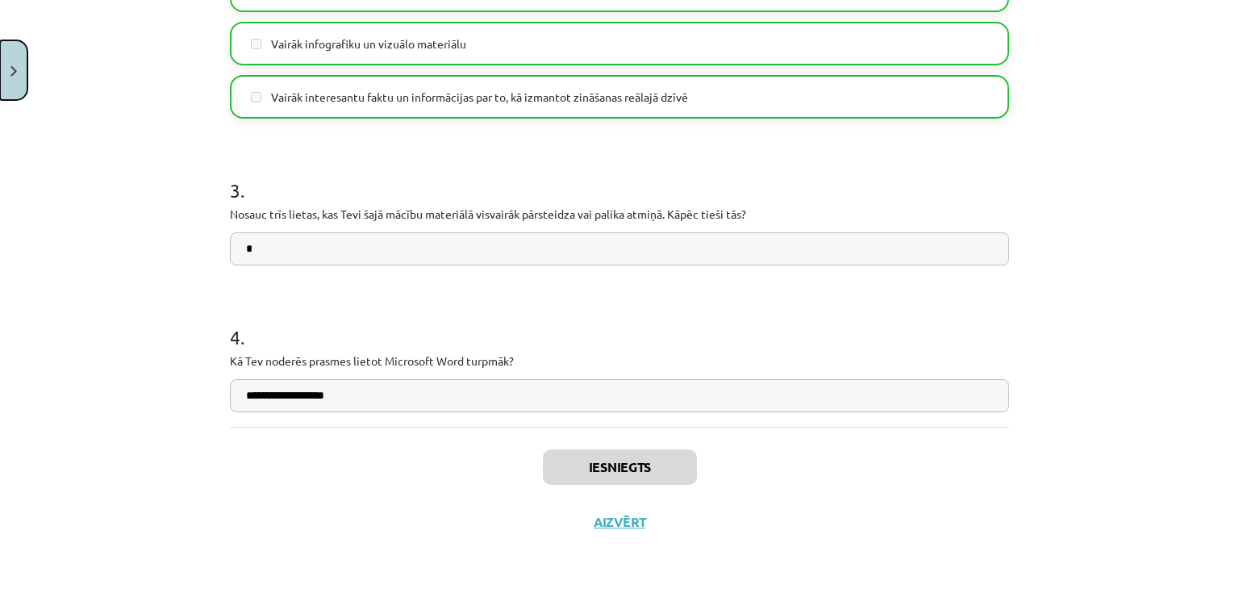
click at [19, 72] on button "Close" at bounding box center [13, 70] width 27 height 60
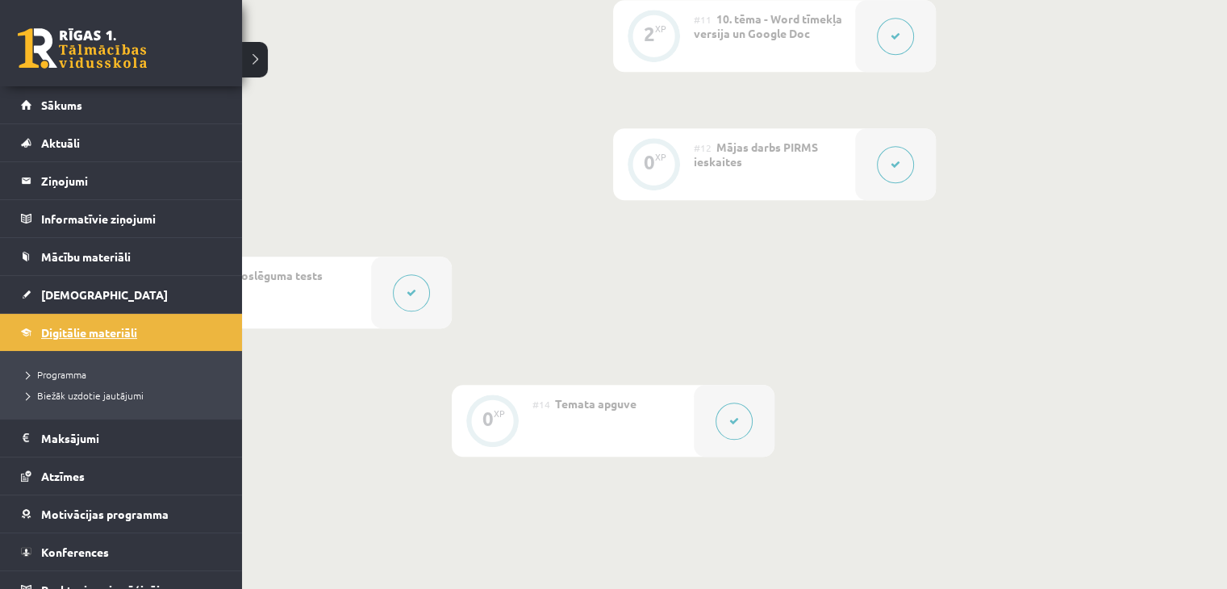
click at [68, 327] on span "Digitālie materiāli" at bounding box center [89, 332] width 96 height 15
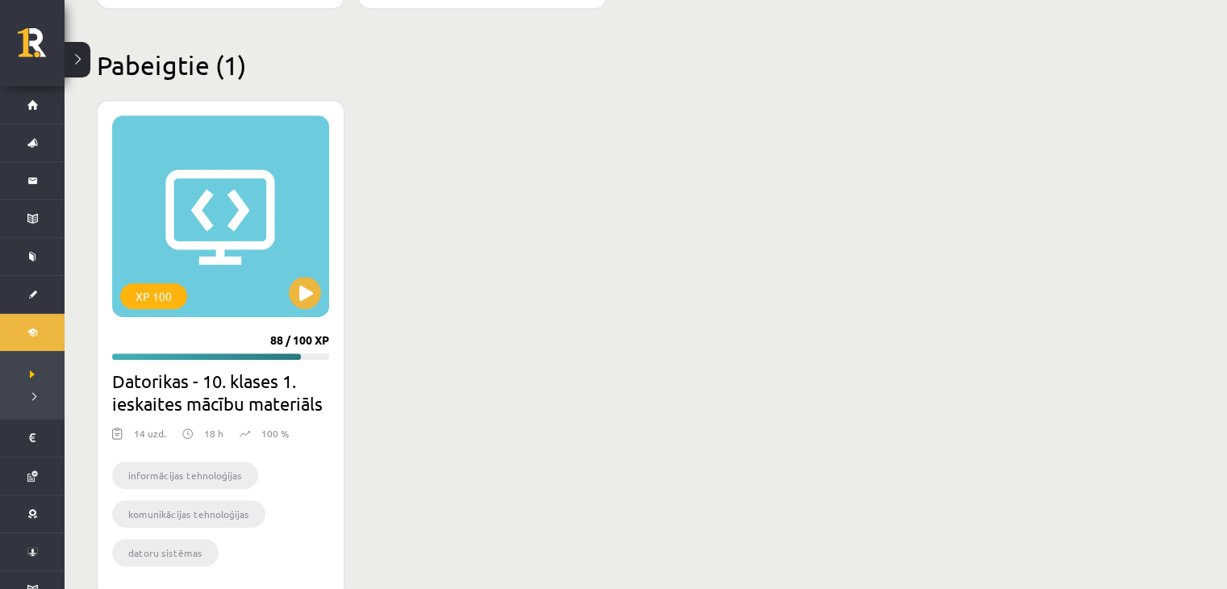
scroll to position [1012, 0]
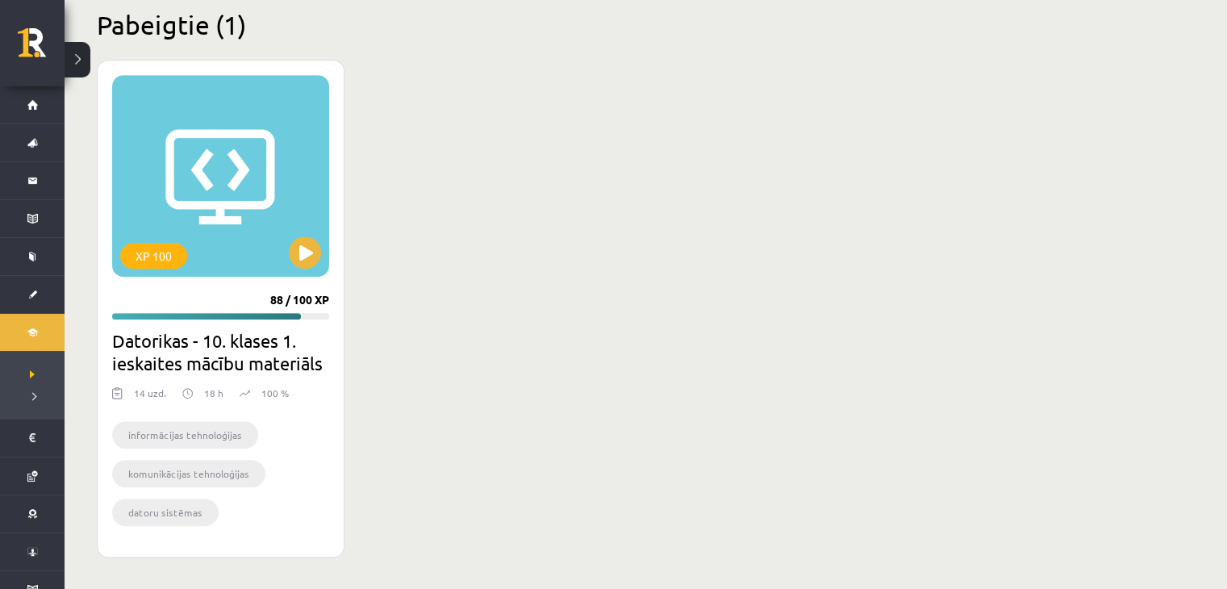
click at [498, 343] on div "XP 100 88 / 100 XP Datorikas - 10. klases 1. ieskaites mācību materiāls 14 uzd.…" at bounding box center [613, 309] width 1033 height 498
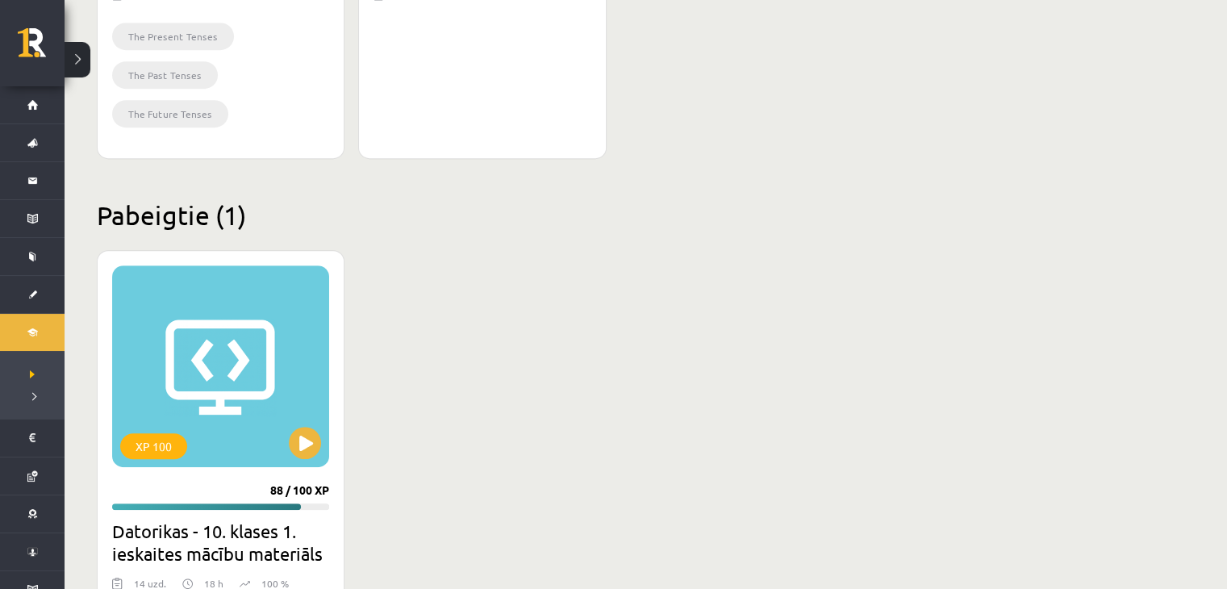
scroll to position [689, 0]
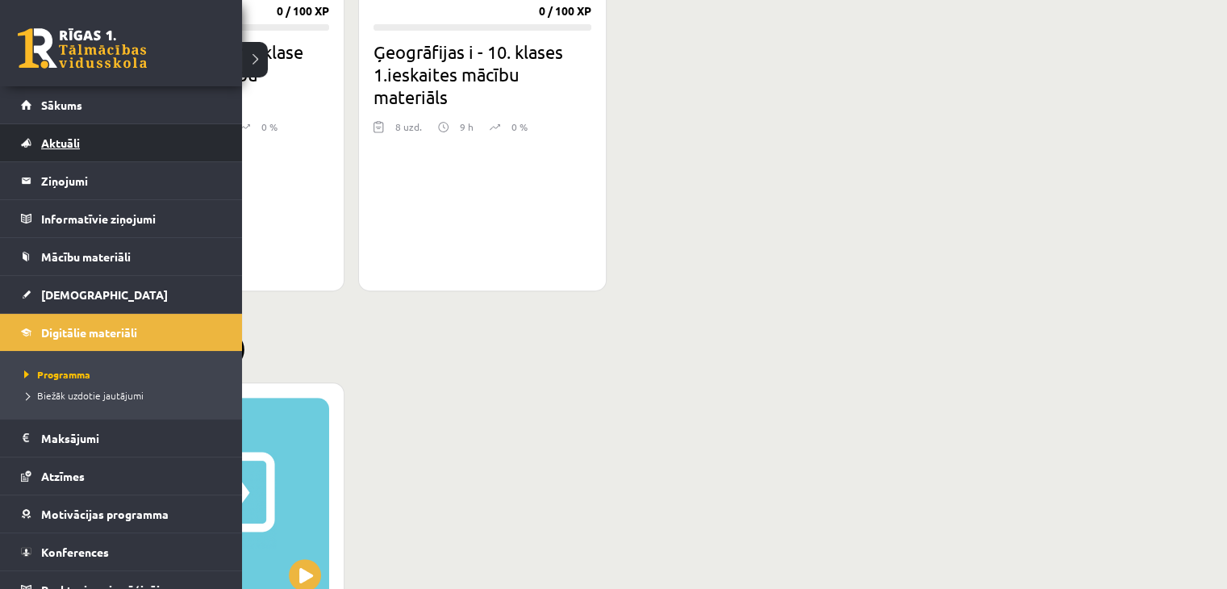
click at [103, 148] on link "Aktuāli" at bounding box center [121, 142] width 201 height 37
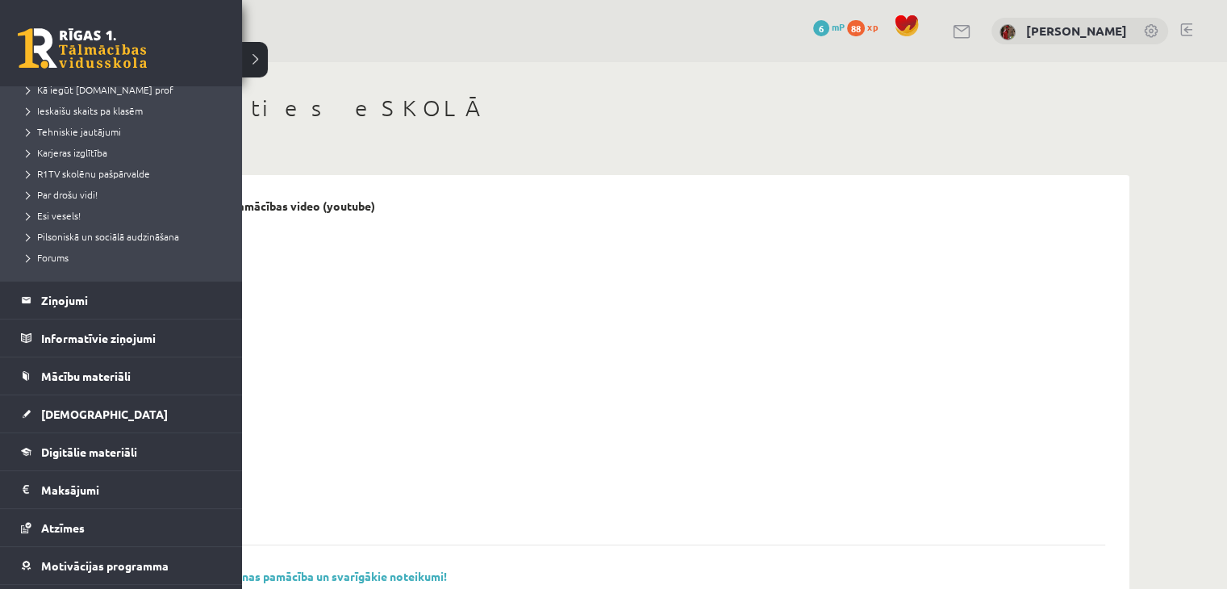
scroll to position [311, 0]
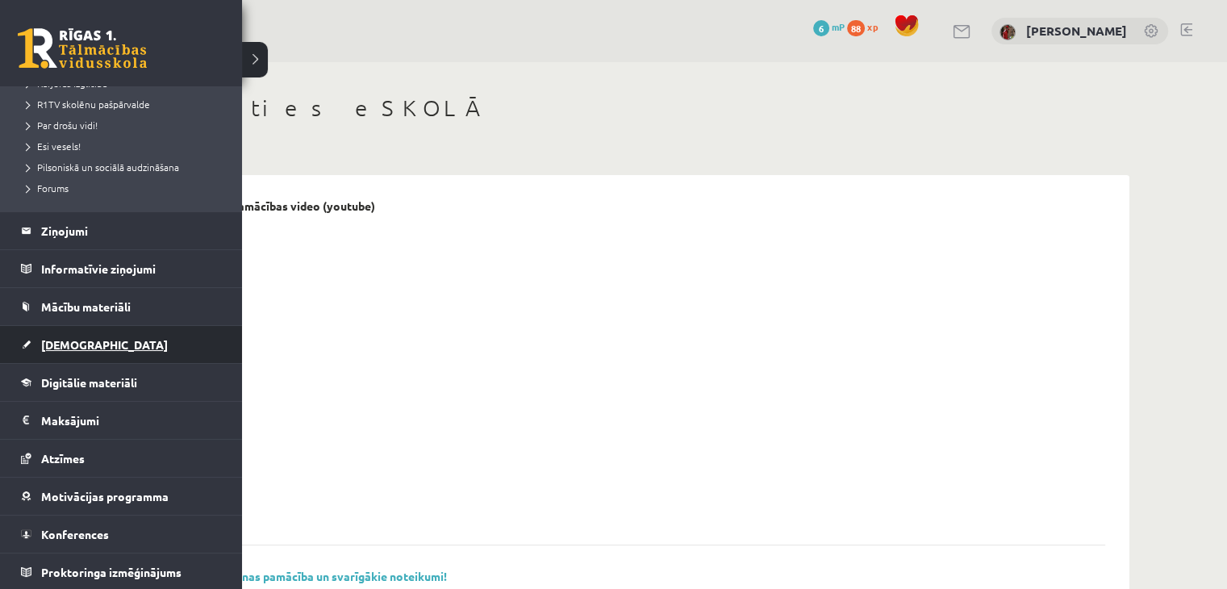
click at [86, 356] on link "[DEMOGRAPHIC_DATA]" at bounding box center [121, 344] width 201 height 37
